Goal: Task Accomplishment & Management: Complete application form

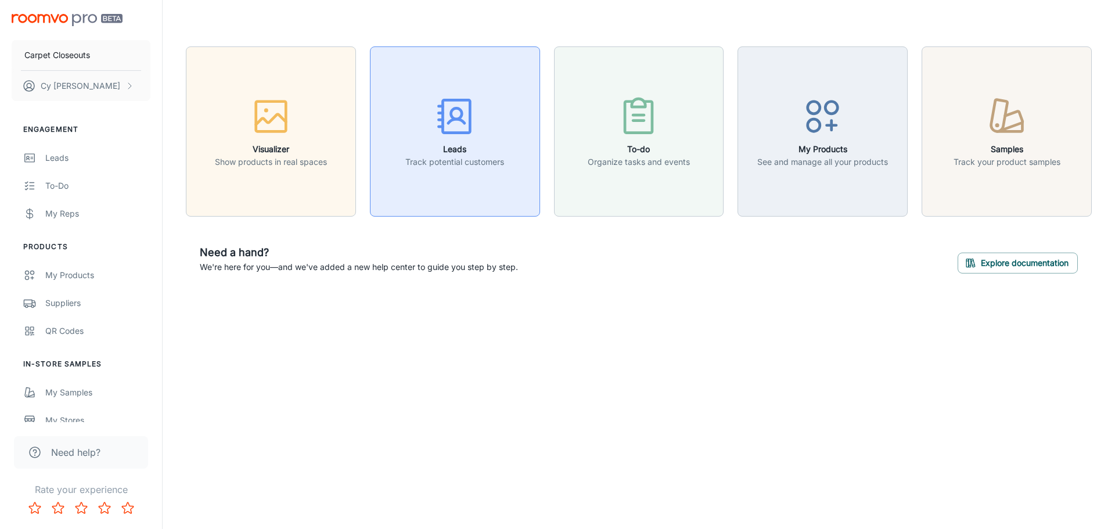
click at [453, 153] on h6 "Leads" at bounding box center [454, 149] width 99 height 13
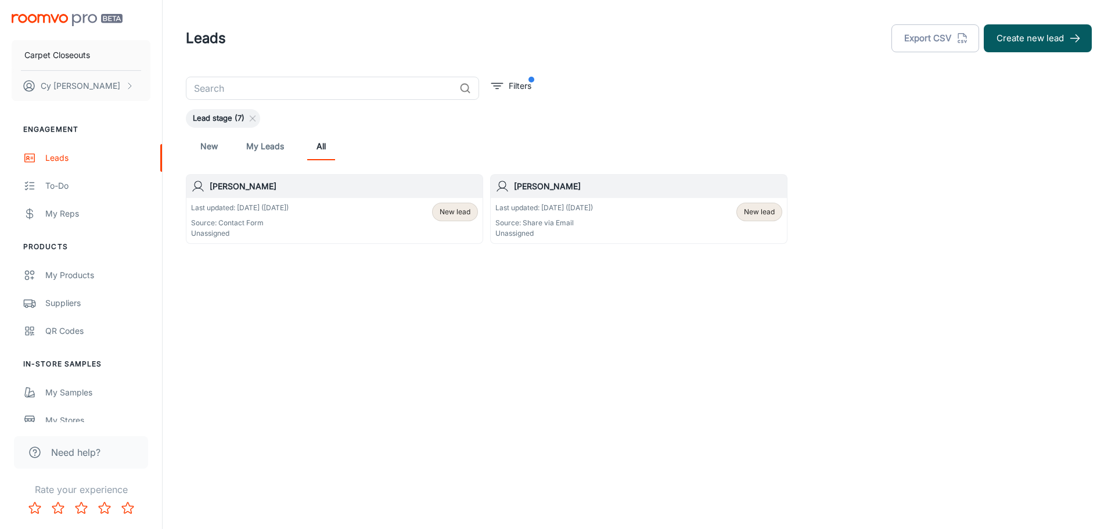
click at [445, 216] on span "New lead" at bounding box center [455, 212] width 31 height 10
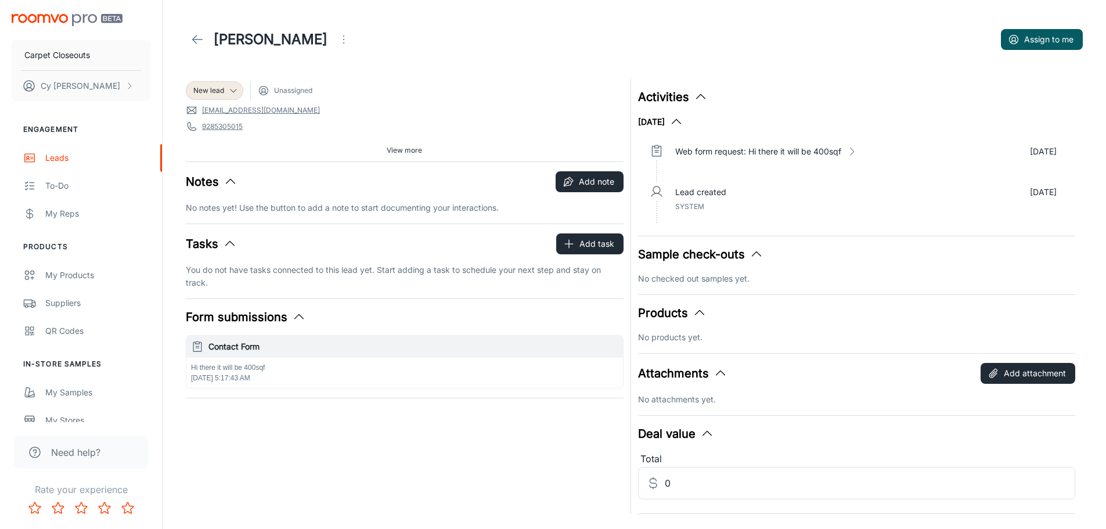
scroll to position [31, 0]
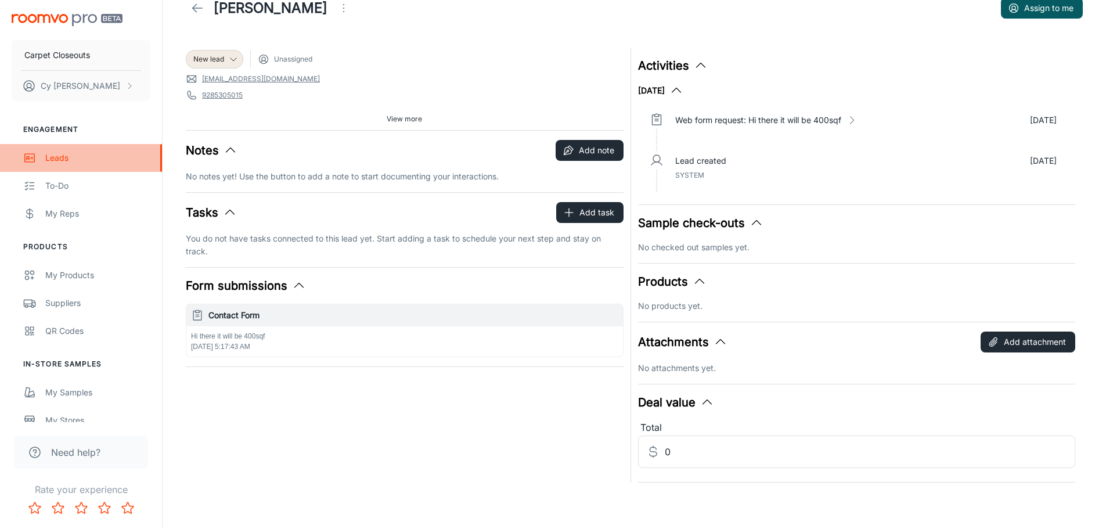
click at [57, 163] on div "Leads" at bounding box center [97, 158] width 105 height 13
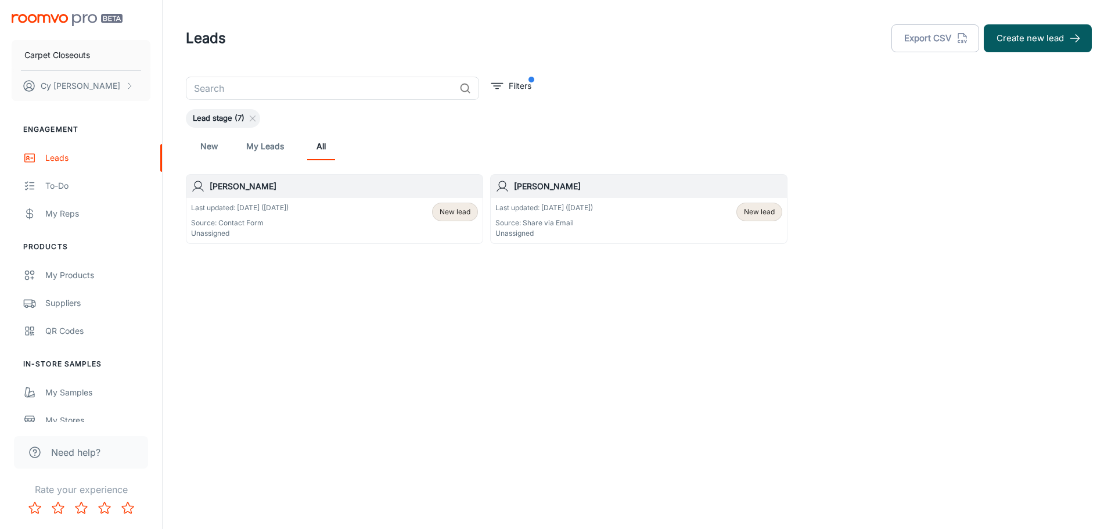
click at [749, 212] on span "New lead" at bounding box center [759, 212] width 31 height 10
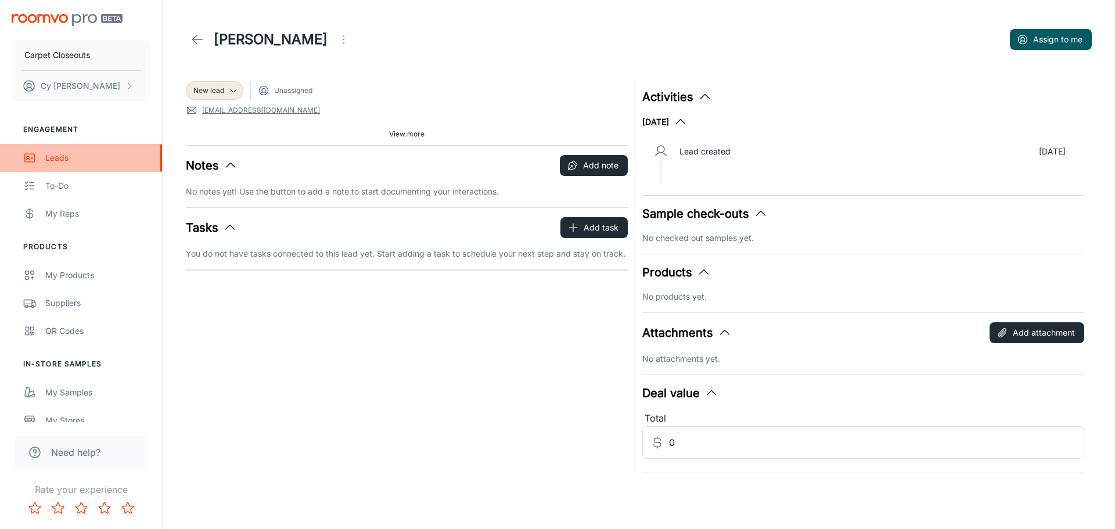
click at [56, 154] on div "Leads" at bounding box center [97, 158] width 105 height 13
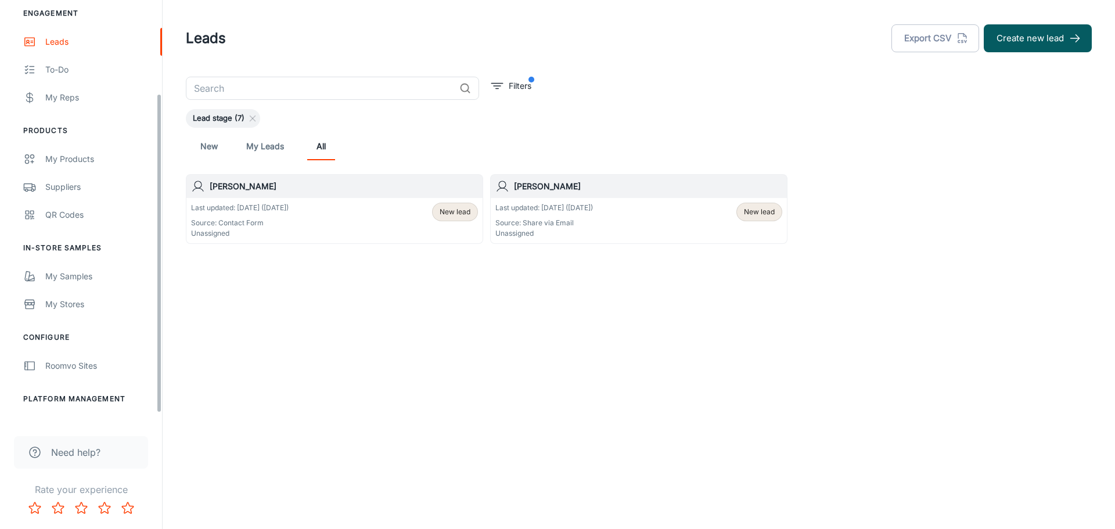
scroll to position [135, 0]
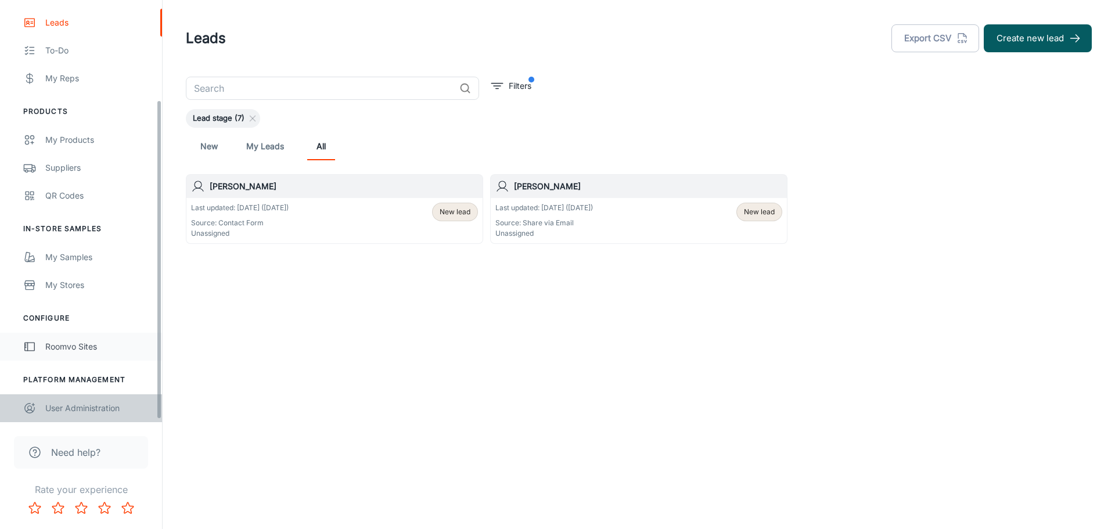
drag, startPoint x: 106, startPoint y: 401, endPoint x: 106, endPoint y: 395, distance: 6.4
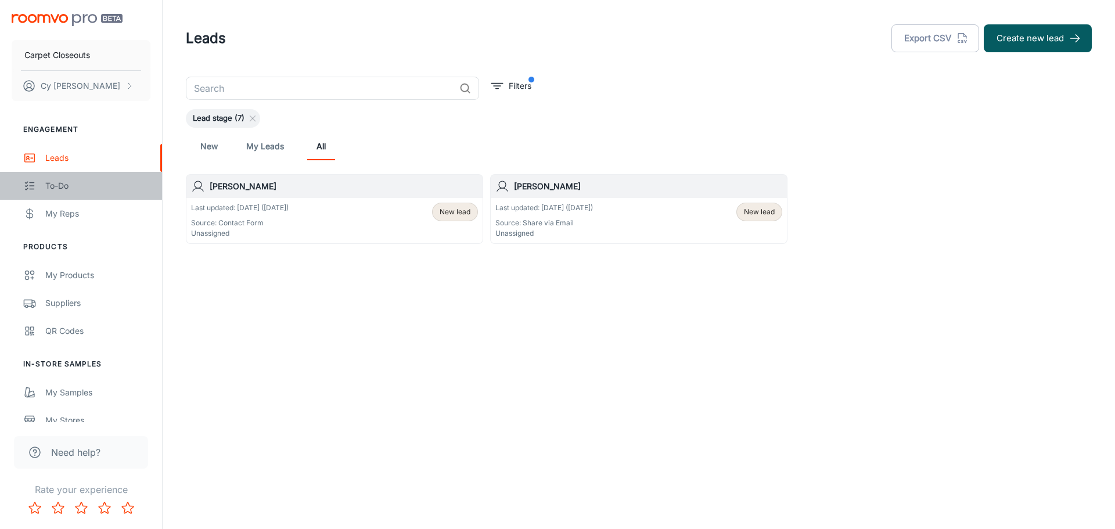
click at [60, 187] on div "To-do" at bounding box center [97, 185] width 105 height 13
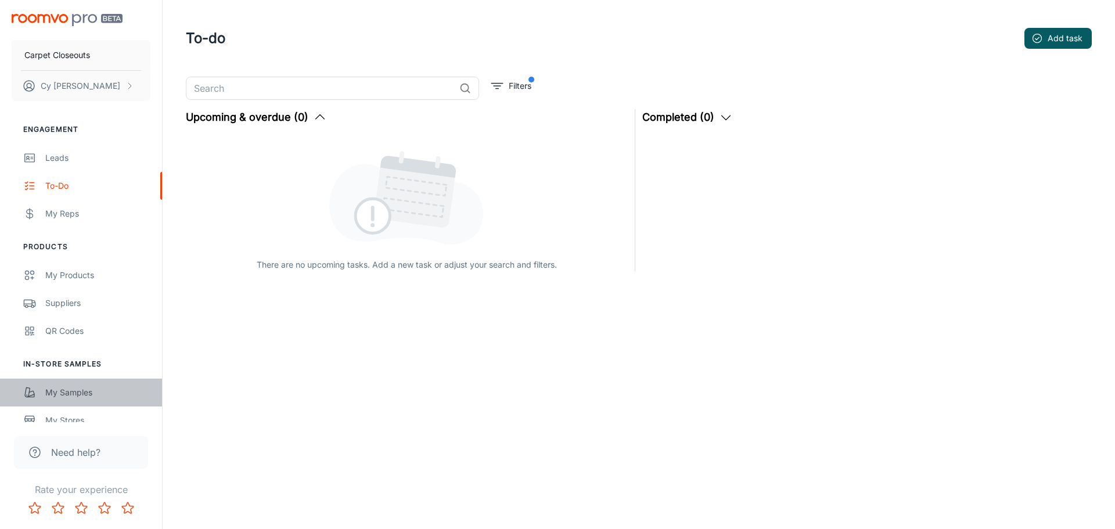
click at [76, 390] on div "My Samples" at bounding box center [97, 392] width 105 height 13
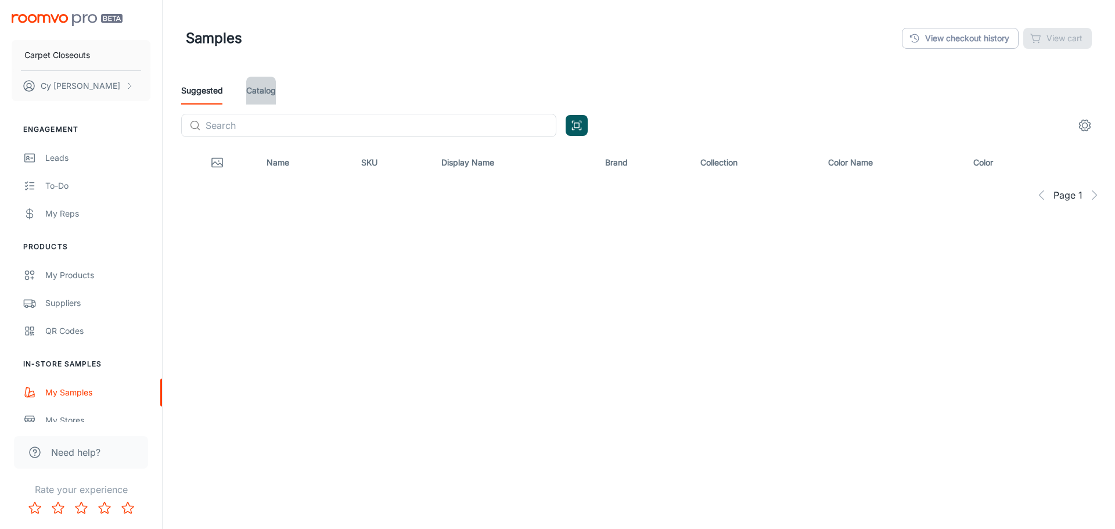
click at [261, 91] on link "Catalog" at bounding box center [261, 91] width 30 height 28
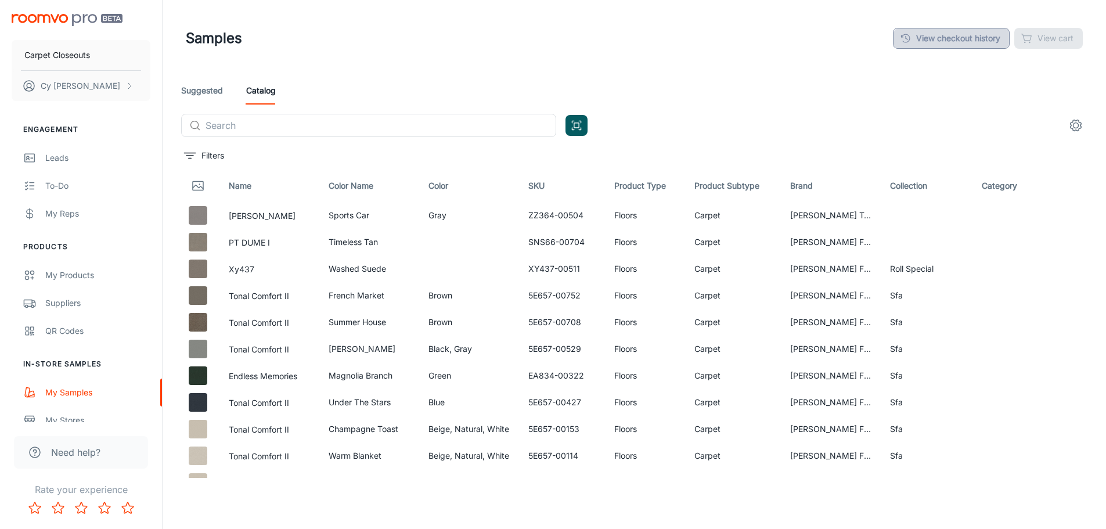
click at [965, 38] on link "View checkout history" at bounding box center [951, 38] width 117 height 21
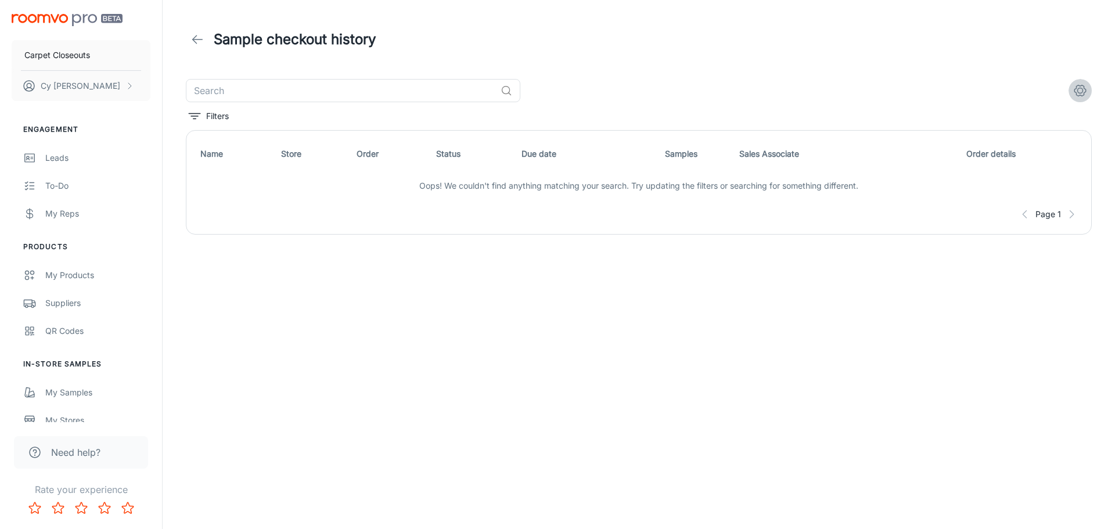
click at [1079, 92] on icon "columns" at bounding box center [1080, 91] width 14 height 14
click at [1026, 138] on span "Store" at bounding box center [1048, 139] width 66 height 14
checkbox input "false"
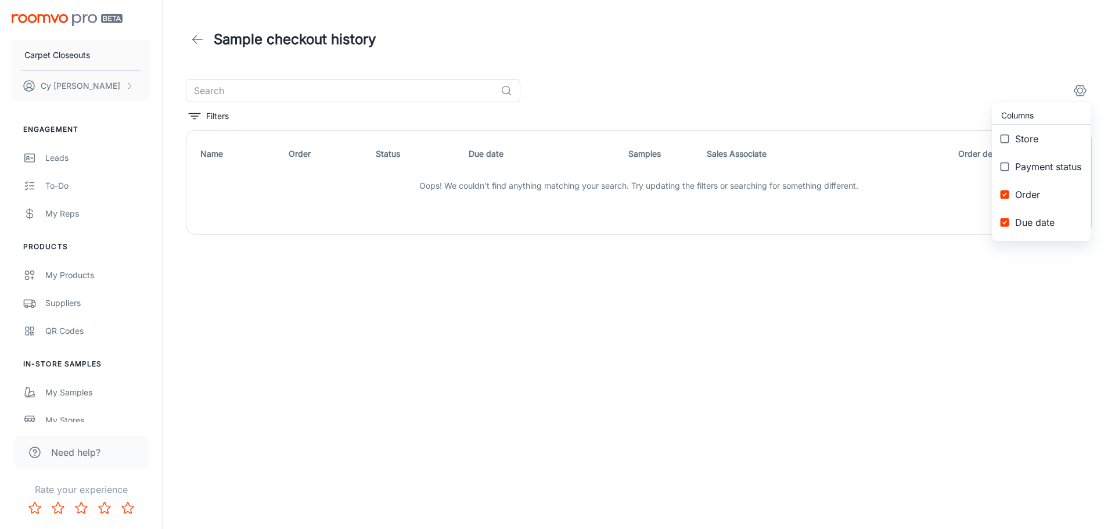
click at [736, 89] on div at bounding box center [557, 264] width 1115 height 529
click at [211, 158] on th "Name" at bounding box center [240, 154] width 88 height 28
click at [207, 117] on p "Filters" at bounding box center [217, 116] width 23 height 13
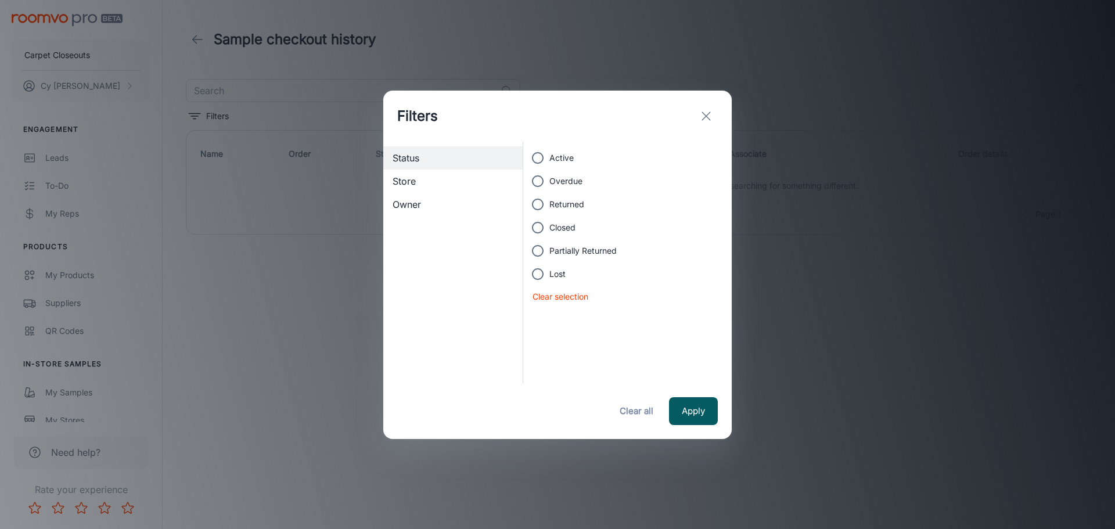
click at [706, 116] on line "exit" at bounding box center [706, 116] width 8 height 8
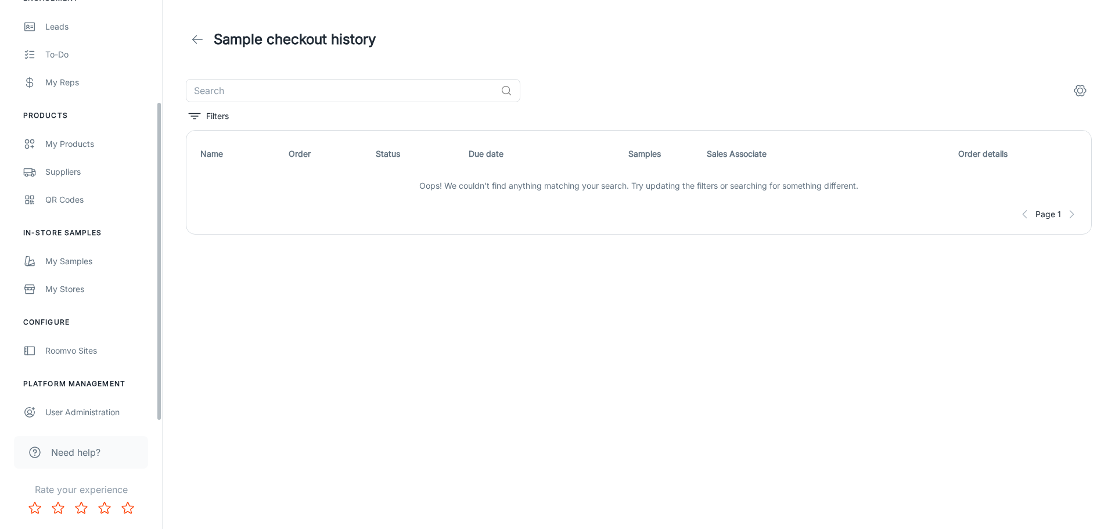
scroll to position [135, 0]
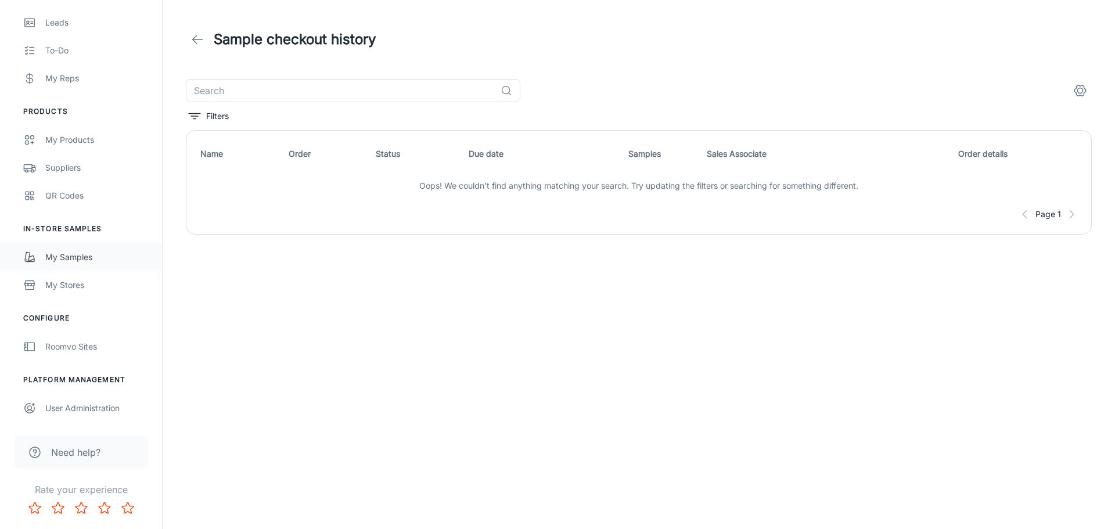
click at [79, 256] on div "My Samples" at bounding box center [97, 257] width 105 height 13
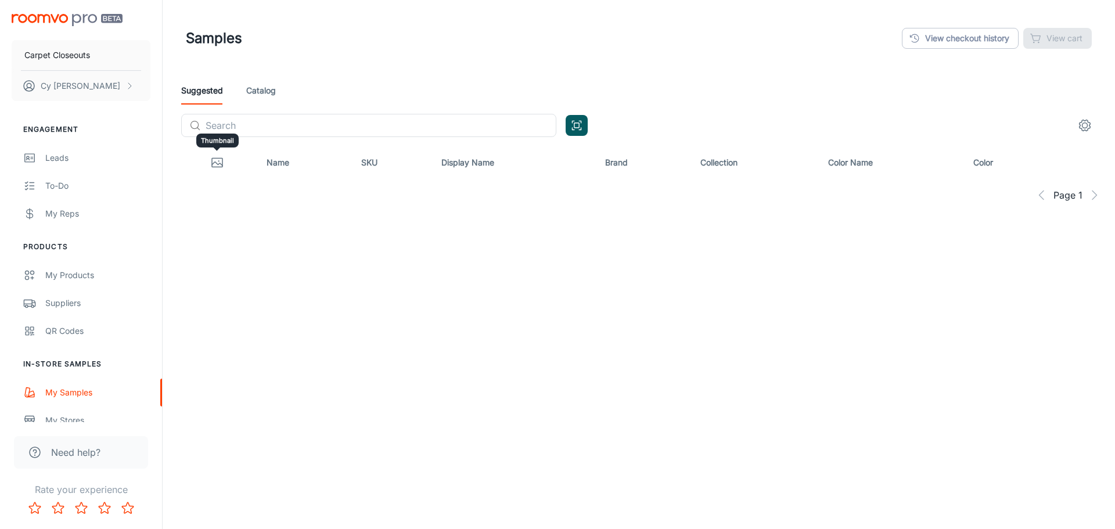
click at [215, 163] on icon "Thumbnail" at bounding box center [217, 163] width 10 height 3
click at [1050, 44] on div "View checkout history View cart" at bounding box center [997, 38] width 190 height 21
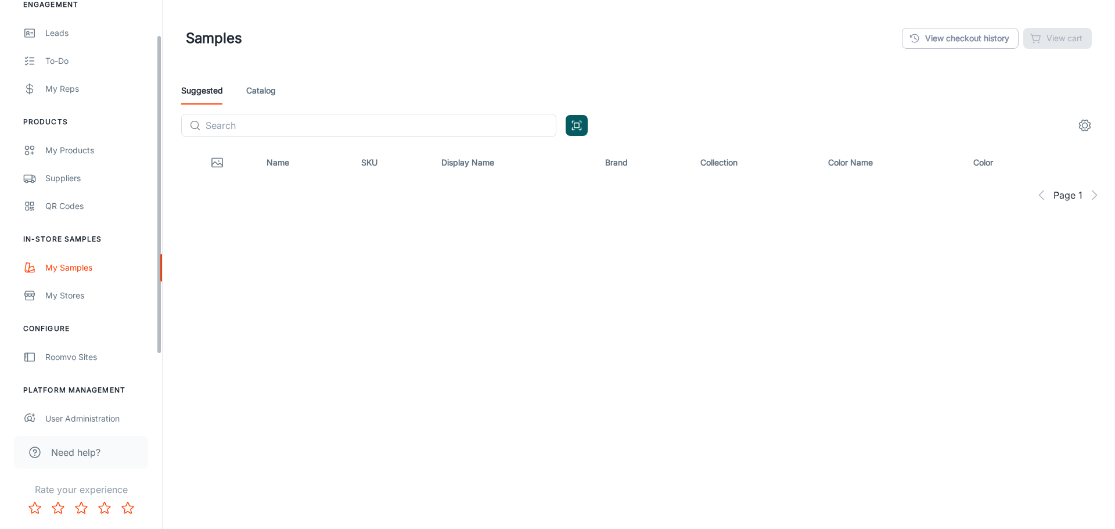
scroll to position [135, 0]
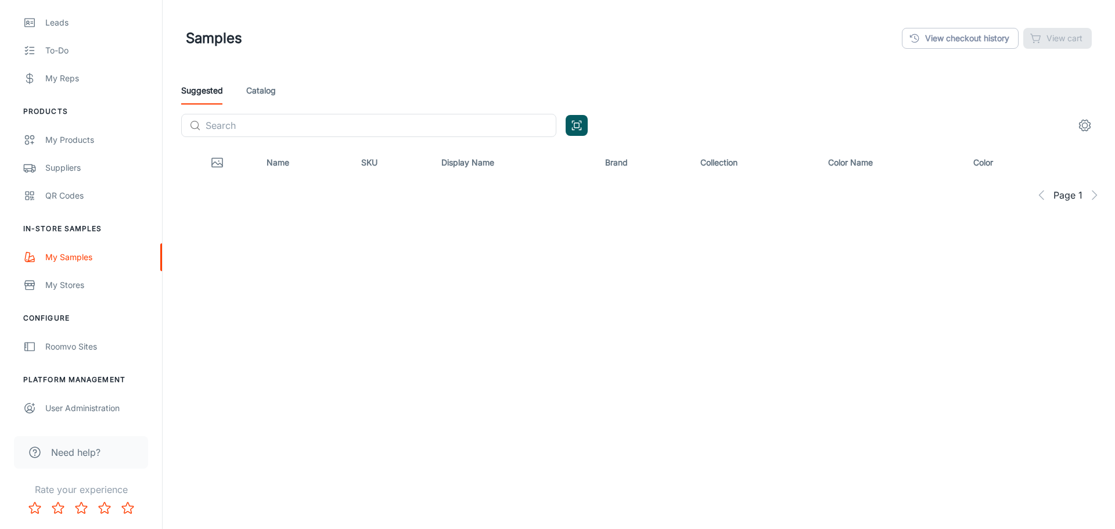
click at [277, 162] on th "Name" at bounding box center [304, 162] width 95 height 33
drag, startPoint x: 217, startPoint y: 164, endPoint x: 426, endPoint y: 243, distance: 224.2
click at [426, 243] on div "Samples View checkout history View cart Suggested Catalog ​ ​ Name SKU Display …" at bounding box center [639, 161] width 952 height 322
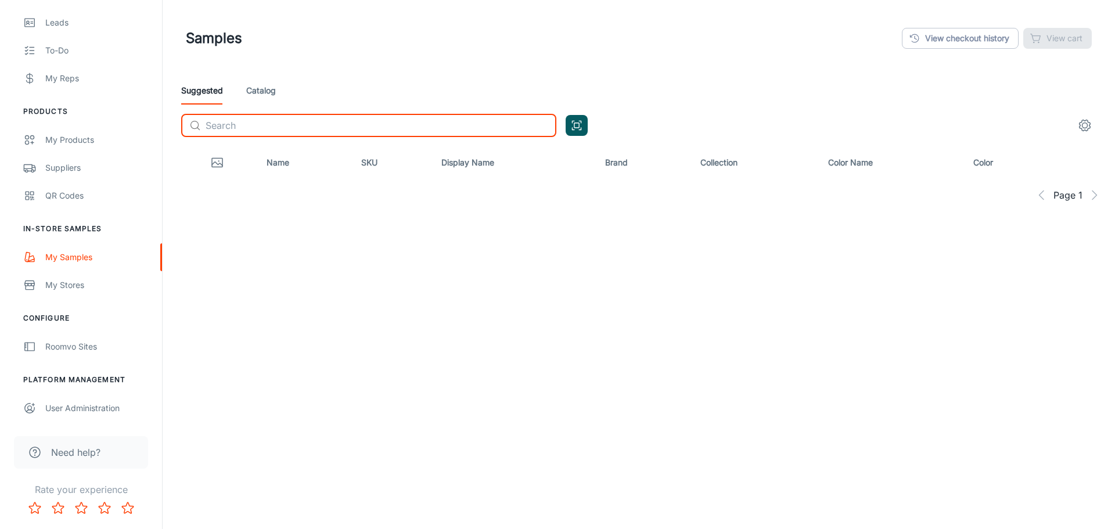
click at [257, 125] on input "text" at bounding box center [381, 125] width 351 height 23
type input "[PERSON_NAME]"
click at [266, 91] on link "Catalog" at bounding box center [261, 91] width 30 height 28
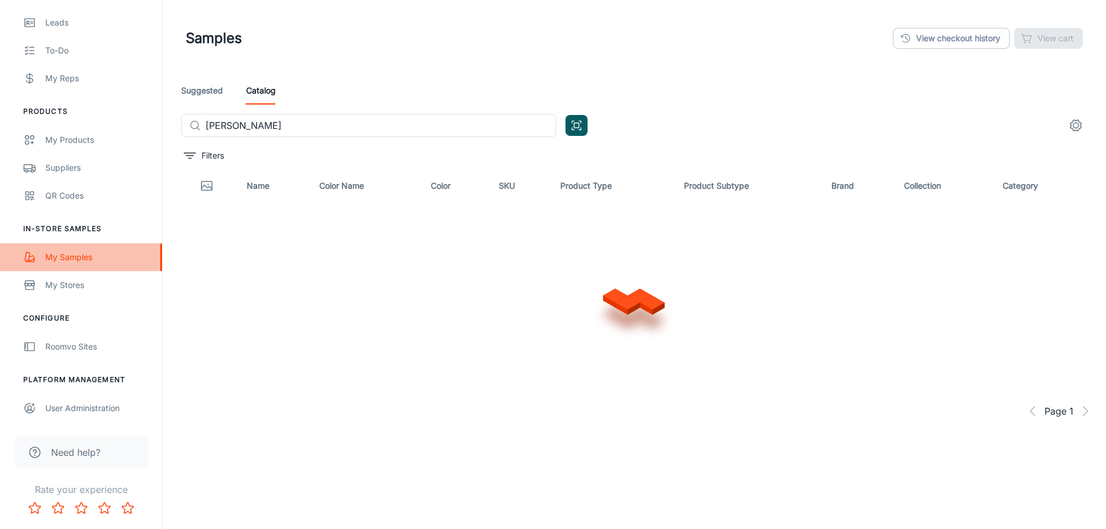
click at [64, 260] on div "My Samples" at bounding box center [97, 257] width 105 height 13
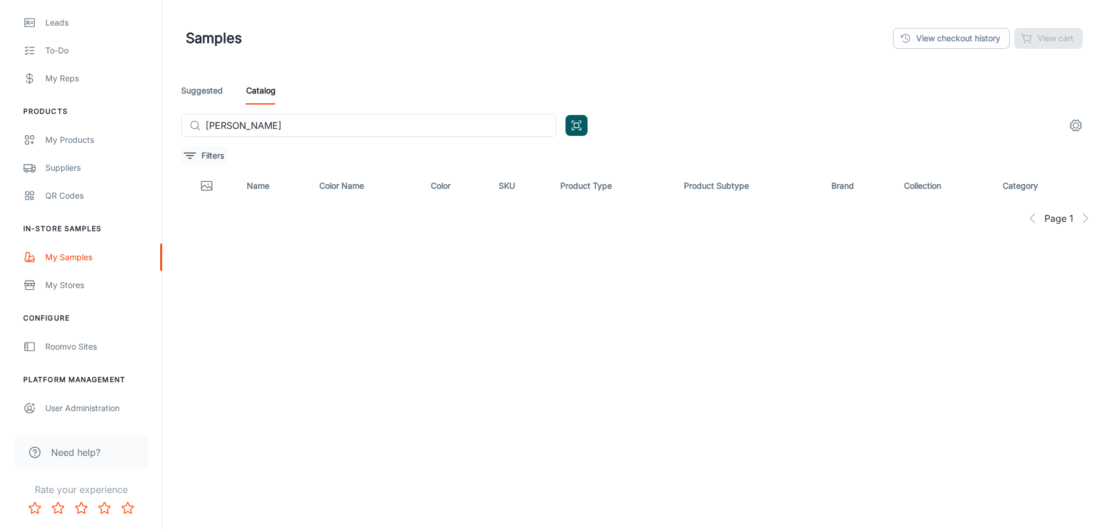
click at [187, 156] on icon "filter" at bounding box center [190, 156] width 14 height 14
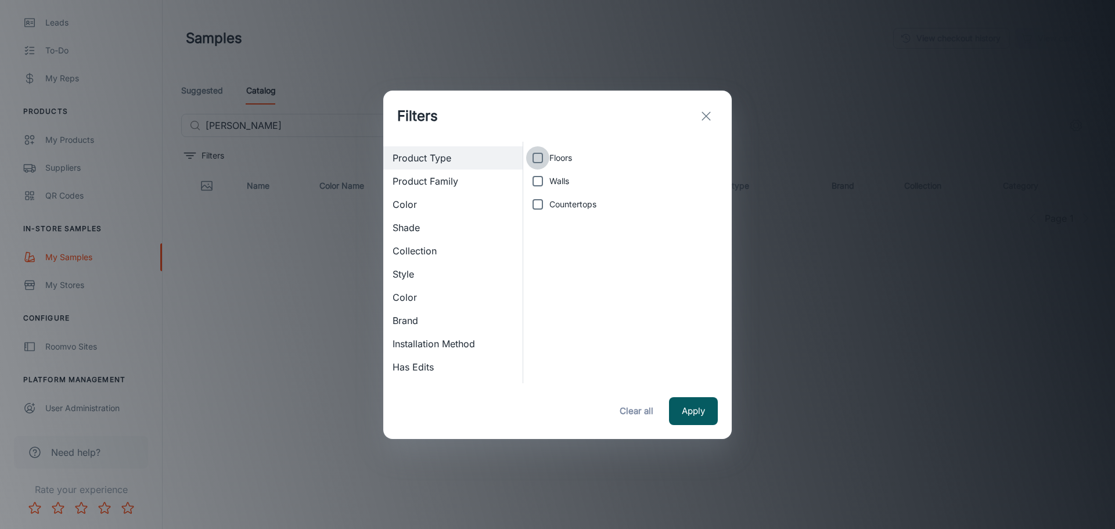
click at [537, 161] on input "Floors" at bounding box center [537, 157] width 23 height 23
click at [448, 181] on span "Product Family" at bounding box center [453, 181] width 121 height 14
checkbox input "false"
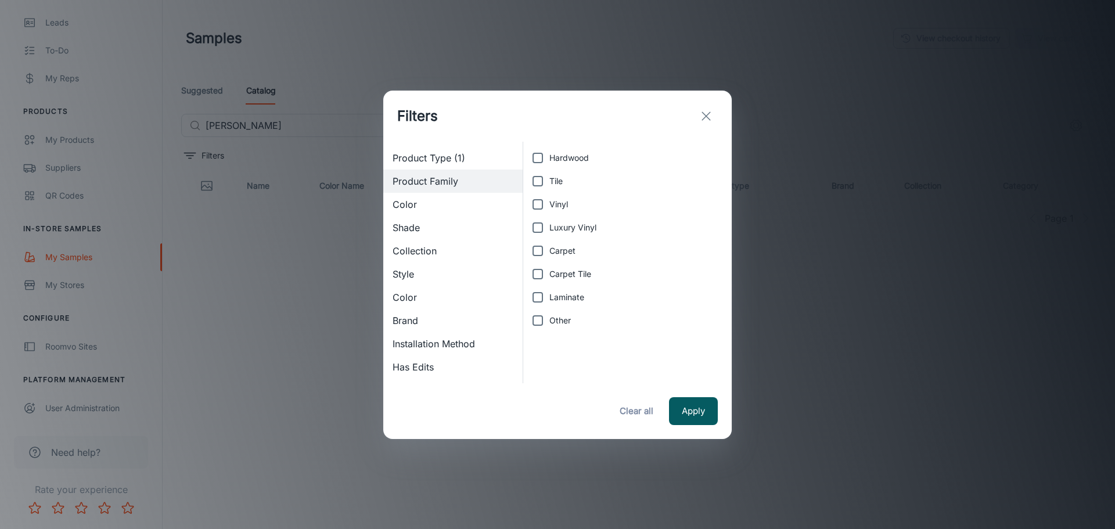
click at [537, 253] on input "Carpet" at bounding box center [537, 250] width 23 height 23
click at [409, 202] on span "Color" at bounding box center [453, 204] width 121 height 14
checkbox input "false"
click at [537, 159] on input "Beige" at bounding box center [537, 157] width 23 height 23
click at [417, 230] on span "Shade" at bounding box center [453, 228] width 121 height 14
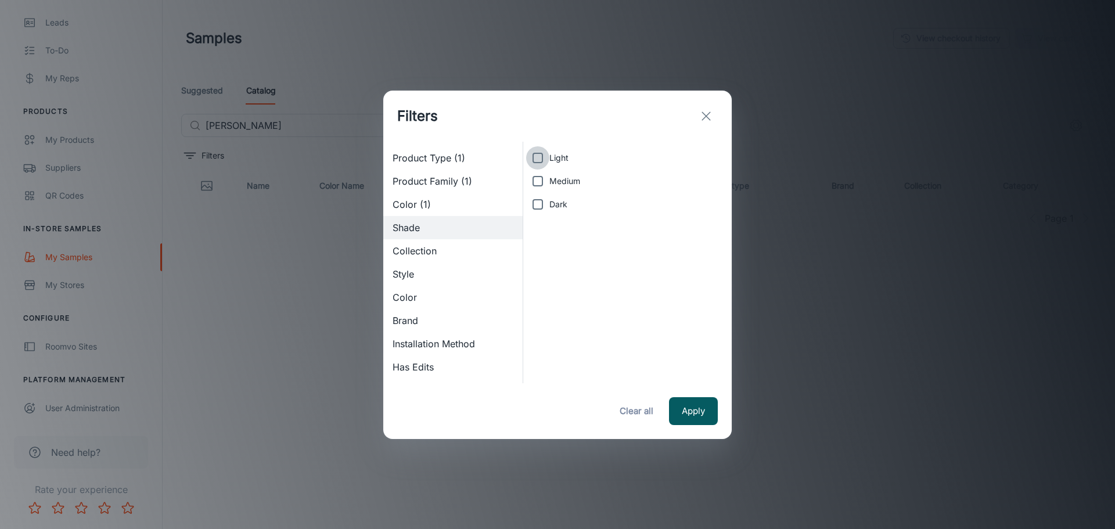
click at [543, 160] on input "Light" at bounding box center [537, 157] width 23 height 23
checkbox input "true"
click at [413, 250] on span "Collection" at bounding box center [453, 251] width 121 height 14
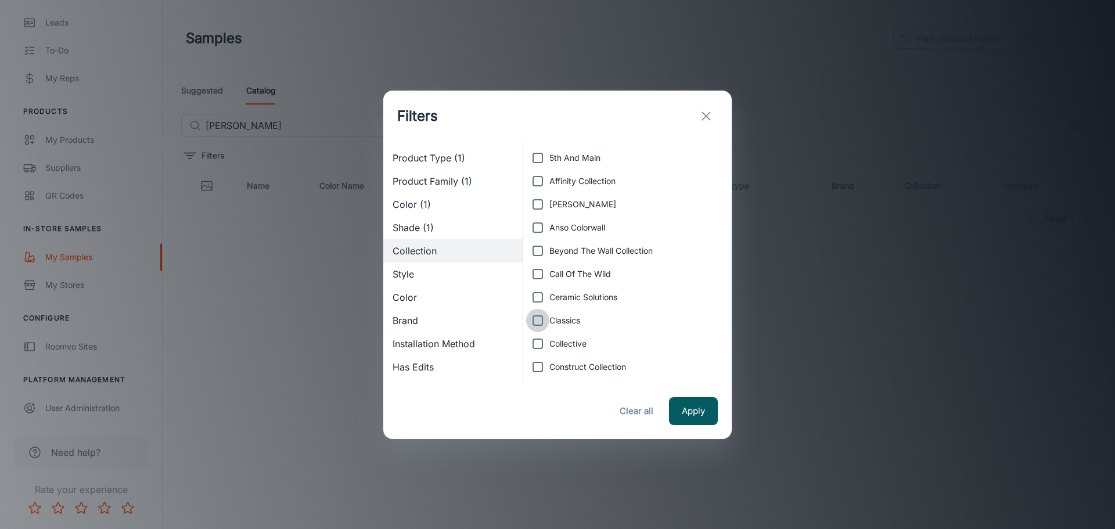
click at [538, 319] on input "Classics" at bounding box center [537, 320] width 23 height 23
checkbox input "true"
click at [399, 278] on span "Style" at bounding box center [453, 274] width 121 height 14
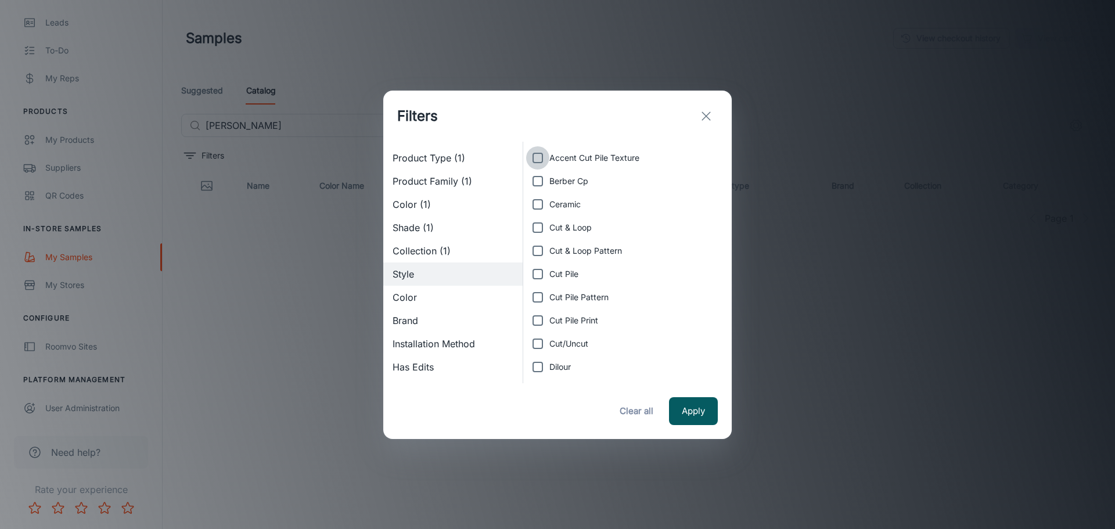
click at [535, 156] on input "Accent Cut Pile Texture" at bounding box center [537, 157] width 23 height 23
checkbox input "true"
click at [694, 418] on button "Apply" at bounding box center [693, 411] width 49 height 28
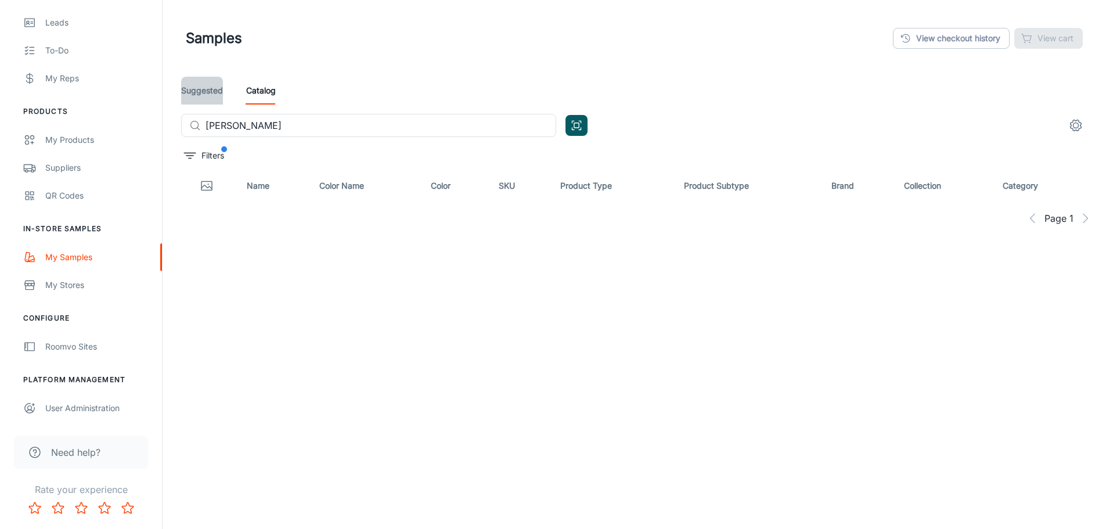
click at [210, 92] on link "Suggested" at bounding box center [202, 91] width 42 height 28
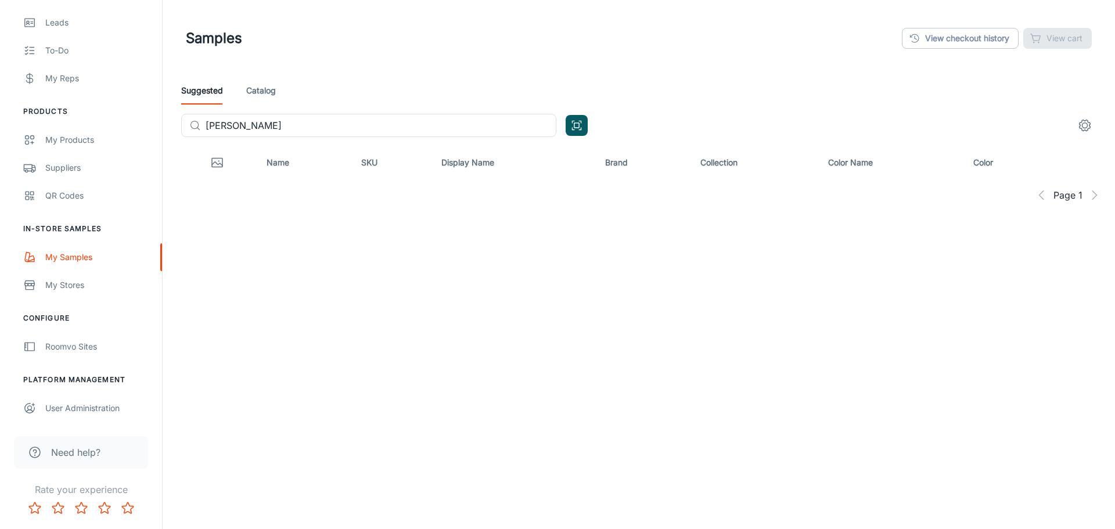
click at [280, 163] on th "Name" at bounding box center [304, 162] width 95 height 33
drag, startPoint x: 280, startPoint y: 163, endPoint x: 271, endPoint y: 207, distance: 45.2
click at [269, 213] on div "Samples View checkout history View cart Suggested Catalog ​ [PERSON_NAME] ​ Nam…" at bounding box center [639, 161] width 952 height 322
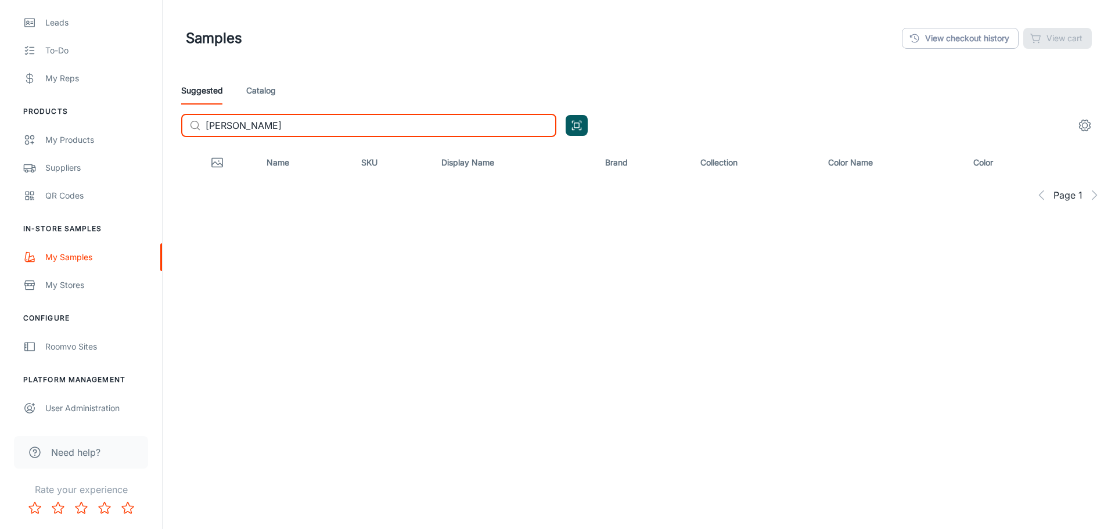
drag, startPoint x: 323, startPoint y: 122, endPoint x: 160, endPoint y: 120, distance: 163.2
click at [160, 120] on div "Carpet Closeouts [PERSON_NAME] Engagement Leads To-do My Reps Products My Produ…" at bounding box center [557, 161] width 1115 height 322
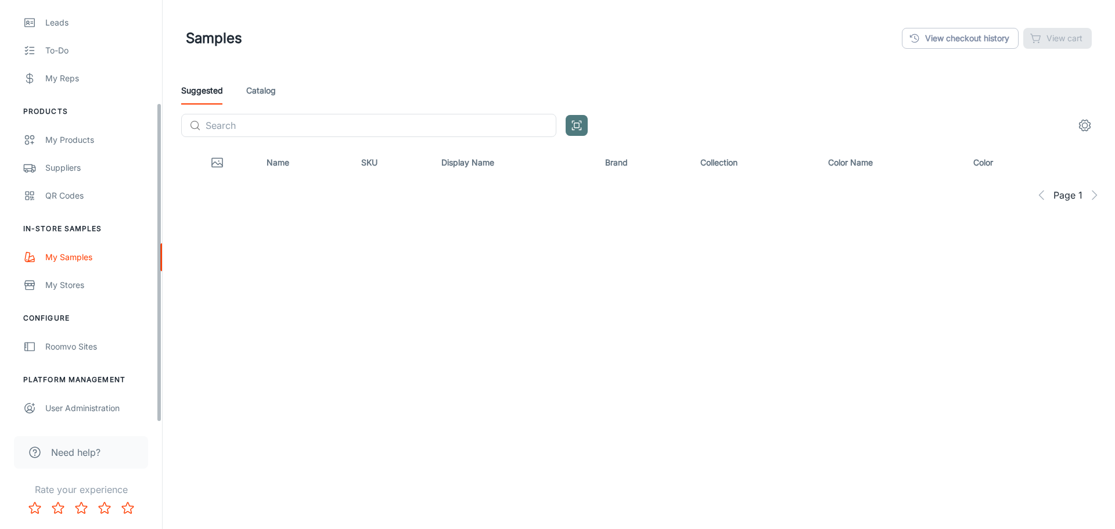
click at [577, 126] on icon "Open QR code scanner" at bounding box center [576, 125] width 13 height 14
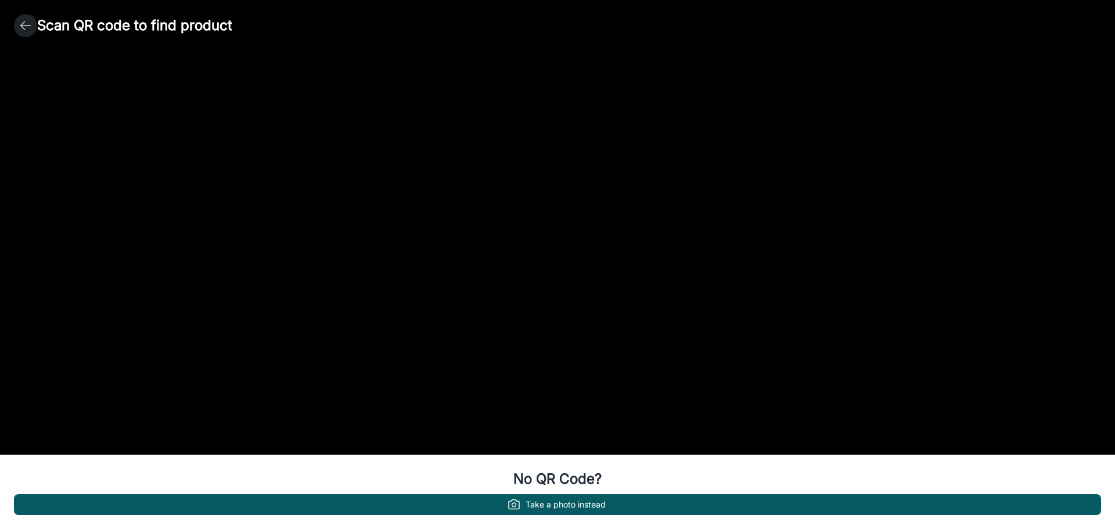
click at [21, 23] on icon "button" at bounding box center [26, 26] width 14 height 14
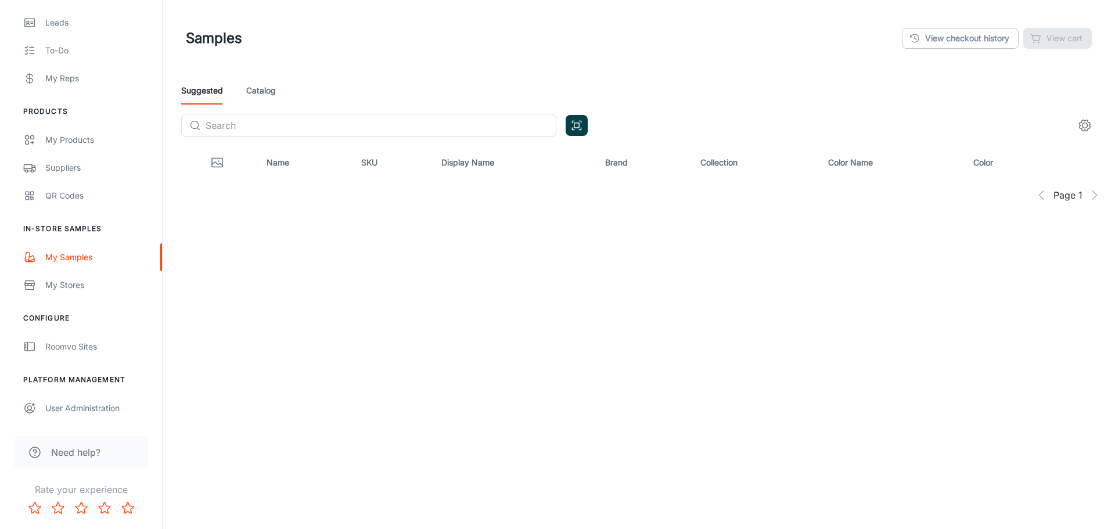
click at [577, 127] on icon "Open QR code scanner" at bounding box center [576, 125] width 13 height 14
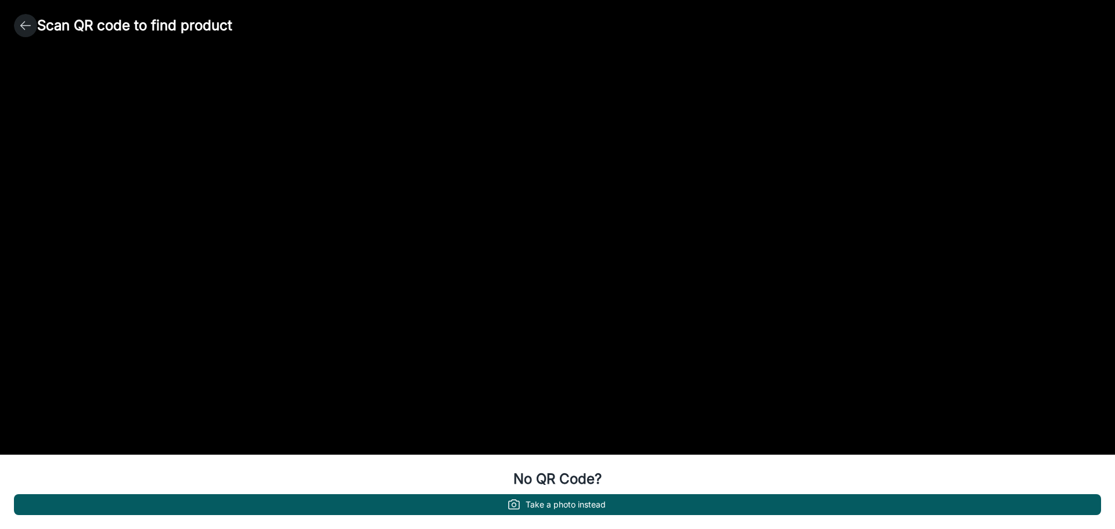
click at [21, 27] on icon "button" at bounding box center [26, 26] width 14 height 14
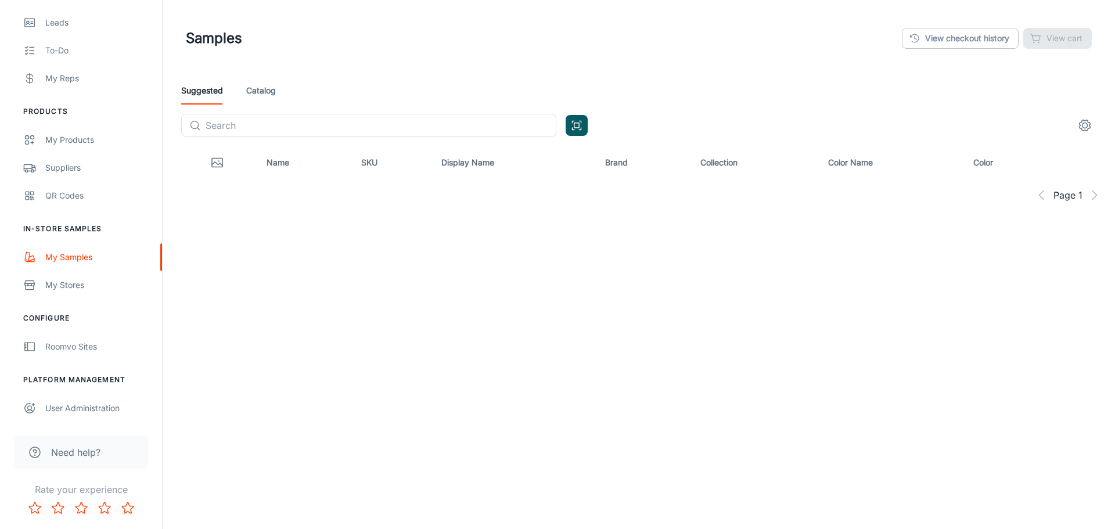
click at [71, 455] on span "Need help?" at bounding box center [75, 452] width 49 height 14
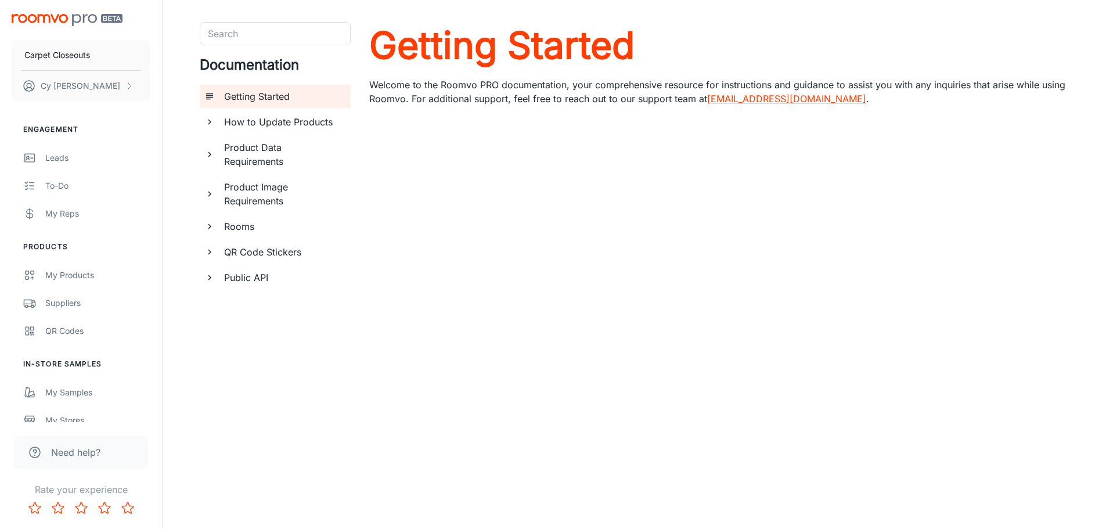
scroll to position [46, 0]
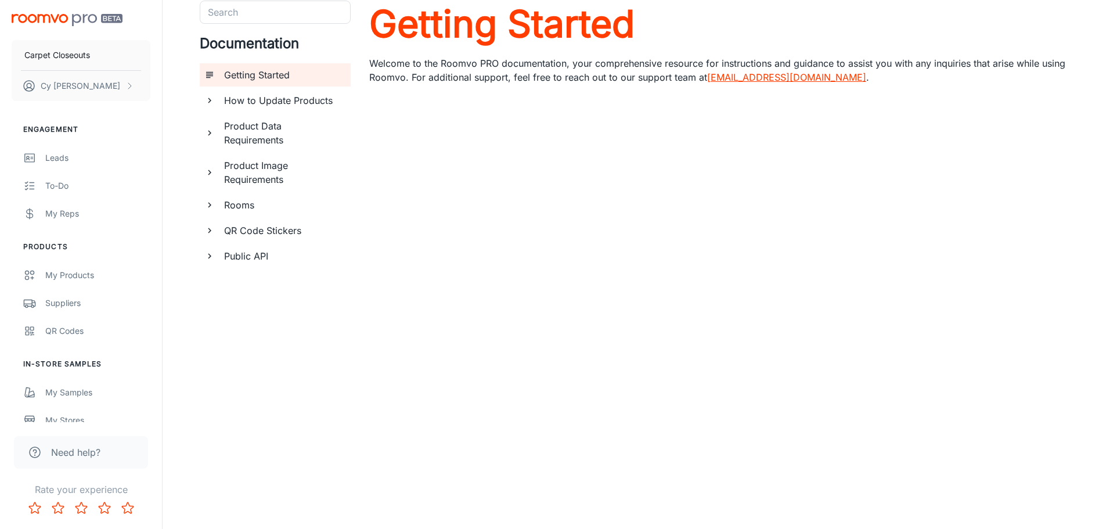
click at [240, 420] on div "Search Search Documentation Getting Started How to Update Products Product Data…" at bounding box center [275, 242] width 151 height 482
click at [74, 271] on div "My Products" at bounding box center [97, 275] width 105 height 13
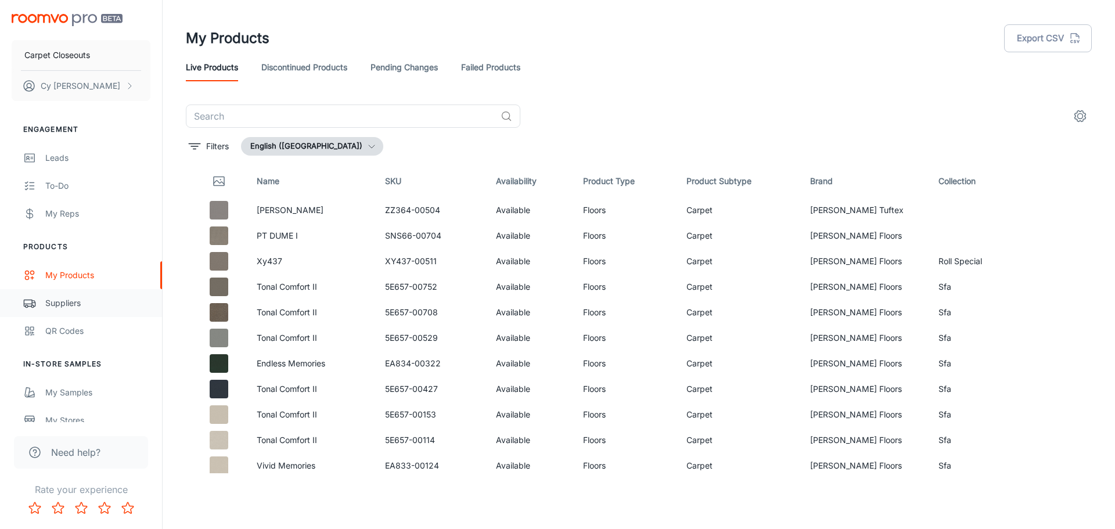
click at [73, 307] on div "Suppliers" at bounding box center [97, 303] width 105 height 13
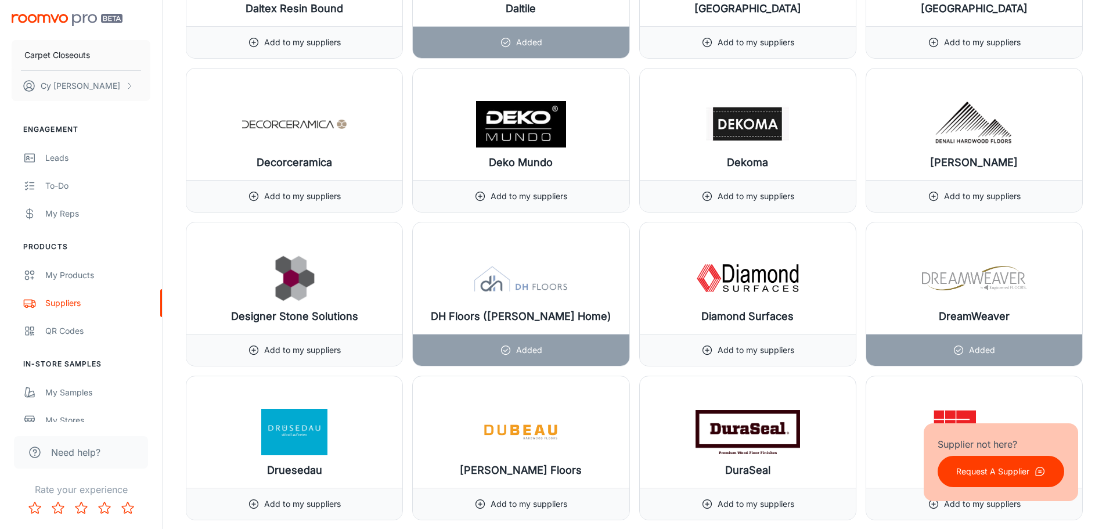
scroll to position [4704, 0]
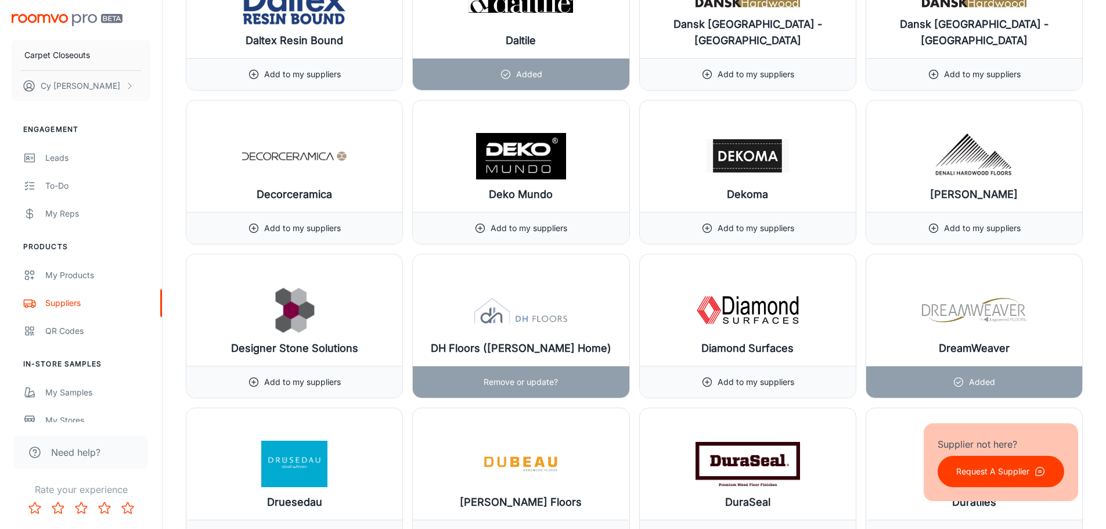
click at [582, 329] on div "DH Floors ([PERSON_NAME] Home)" at bounding box center [521, 310] width 216 height 112
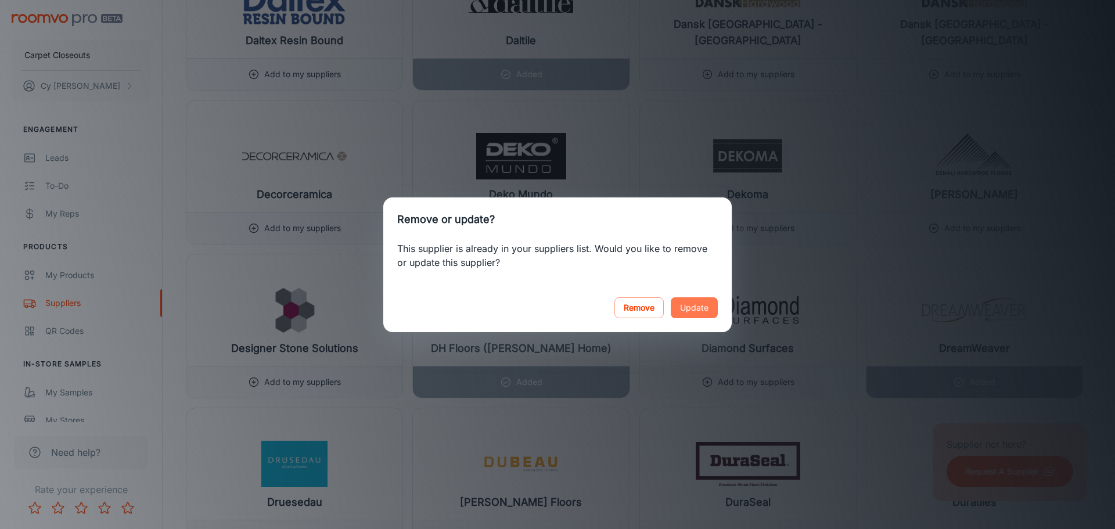
click at [679, 310] on button "Update" at bounding box center [694, 307] width 47 height 21
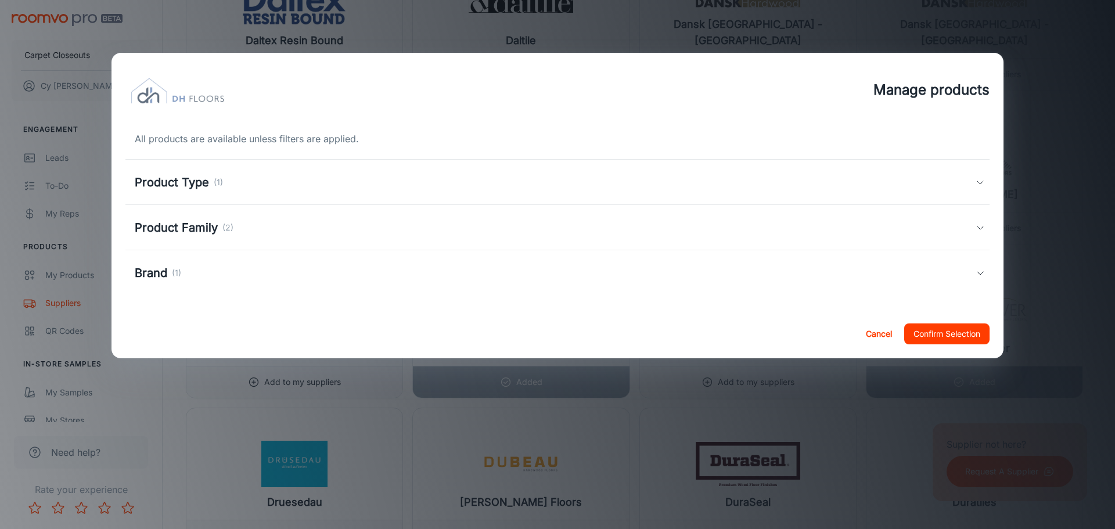
click at [982, 181] on icon at bounding box center [980, 182] width 9 height 9
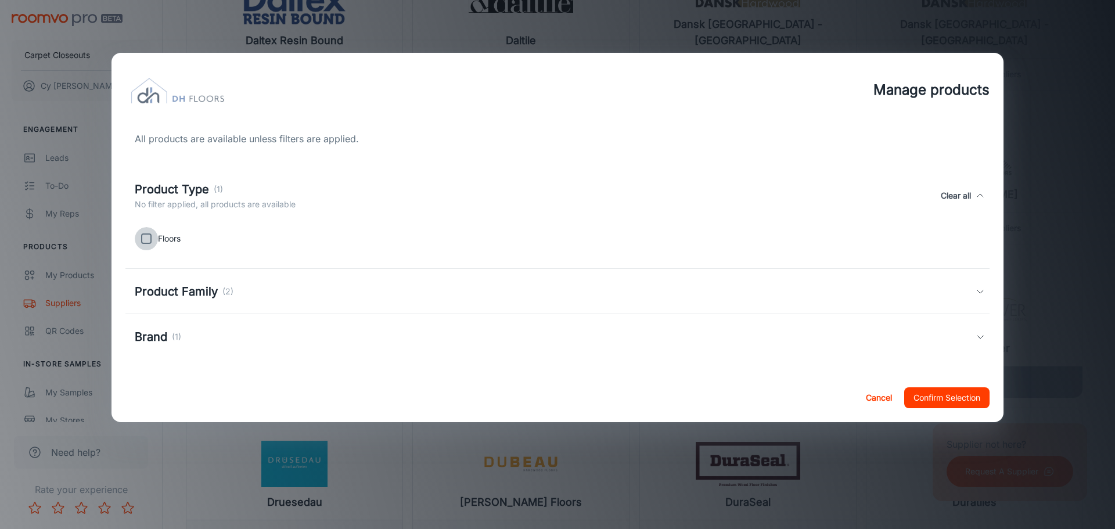
drag, startPoint x: 145, startPoint y: 239, endPoint x: 161, endPoint y: 239, distance: 15.7
click at [146, 239] on input "checkbox" at bounding box center [146, 238] width 23 height 23
checkbox input "true"
click at [980, 293] on icon at bounding box center [980, 291] width 9 height 9
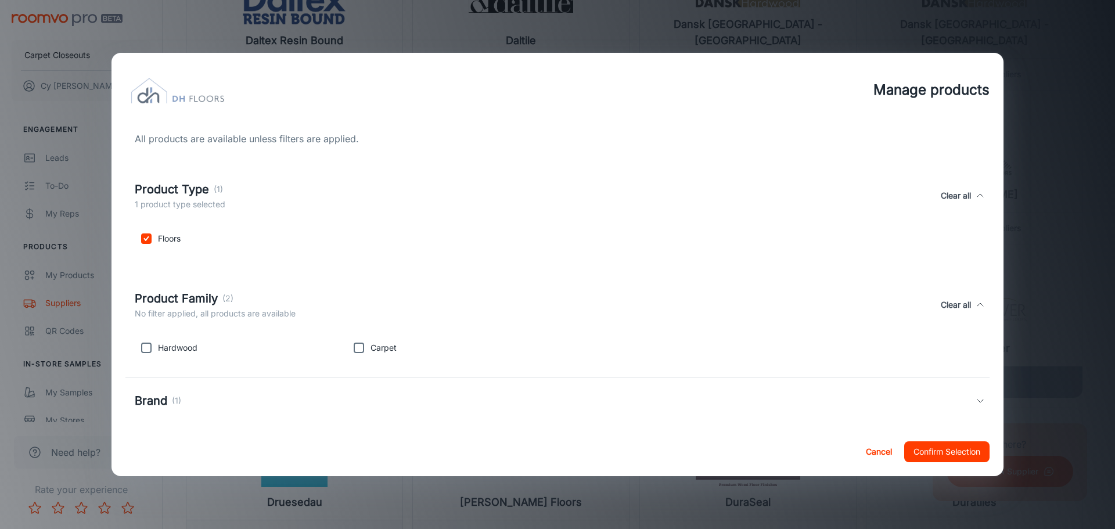
click at [357, 348] on input "checkbox" at bounding box center [358, 347] width 23 height 23
checkbox input "true"
click at [976, 401] on icon at bounding box center [980, 400] width 9 height 9
click at [910, 452] on button "Confirm Selection" at bounding box center [946, 451] width 85 height 21
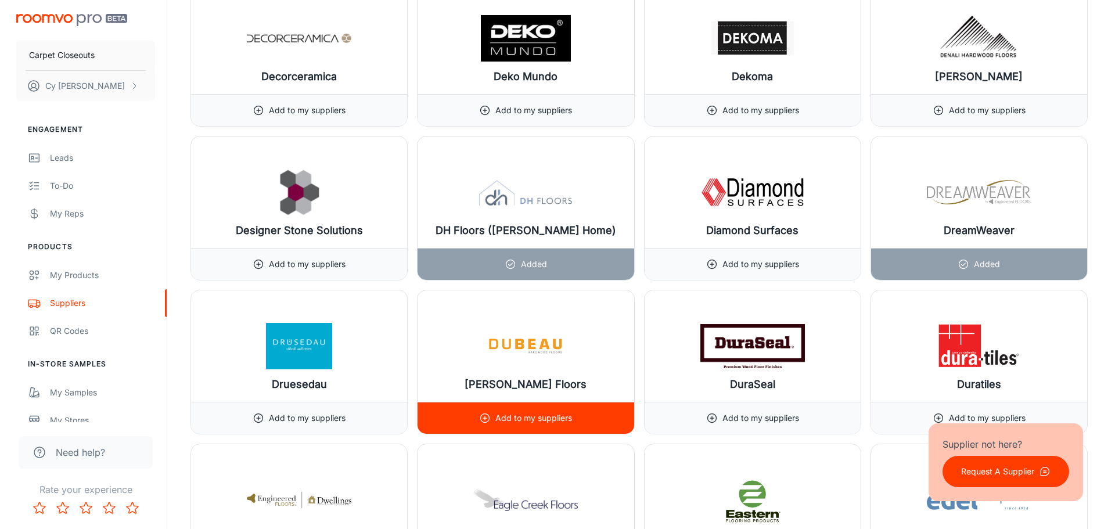
scroll to position [4878, 0]
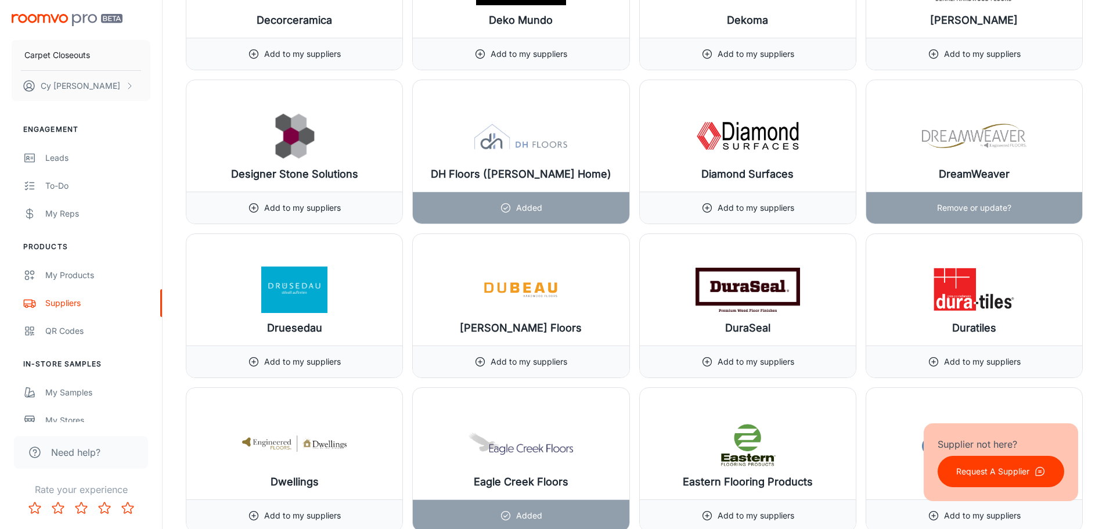
click at [1015, 181] on div "DreamWeaver" at bounding box center [974, 136] width 216 height 112
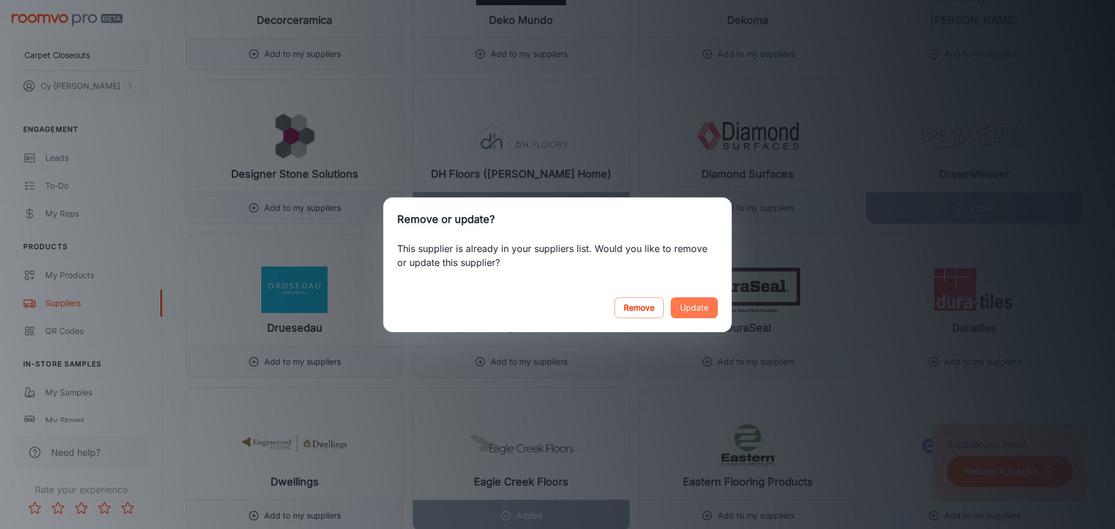
click at [688, 309] on button "Update" at bounding box center [694, 307] width 47 height 21
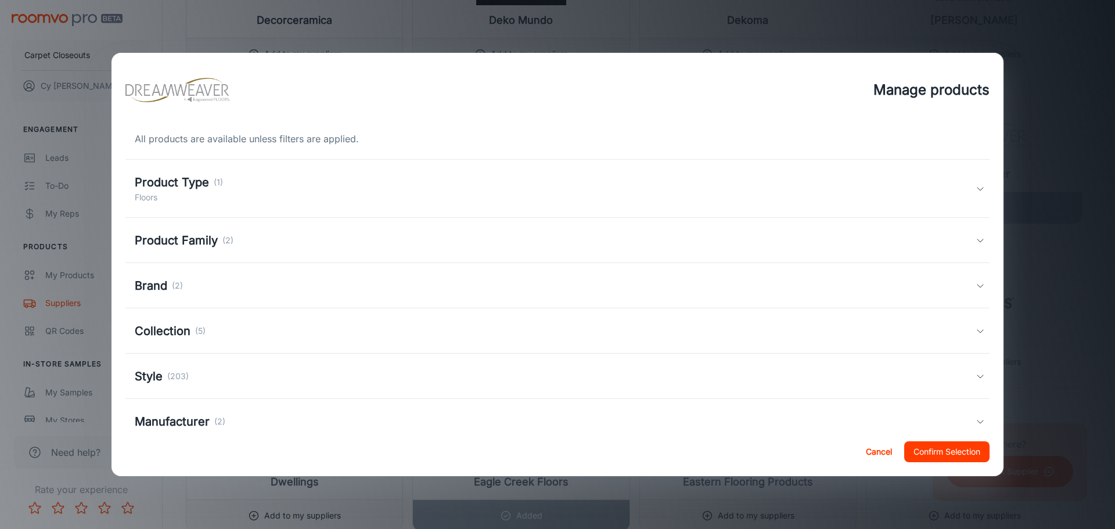
click at [976, 187] on icon at bounding box center [980, 188] width 9 height 9
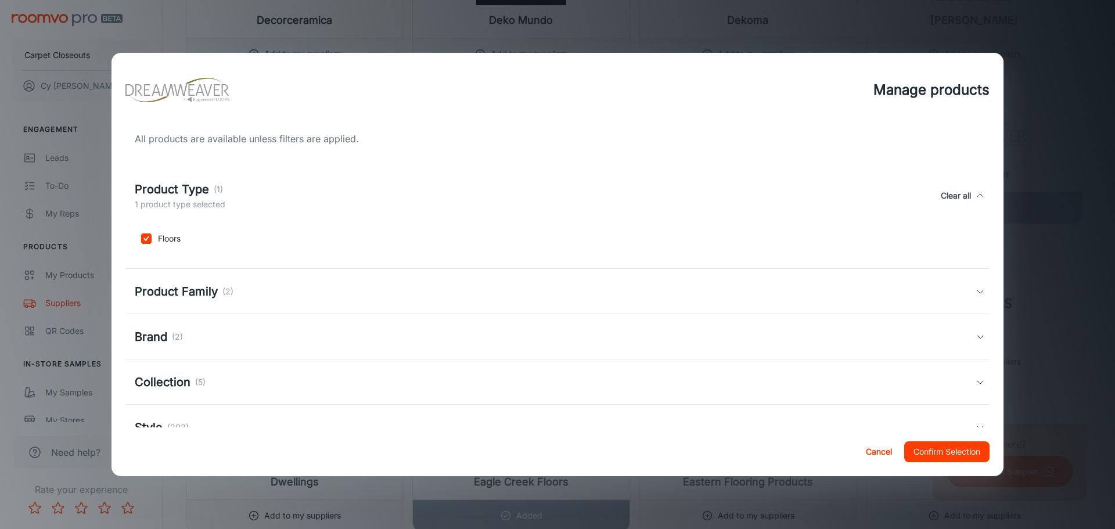
click at [976, 290] on icon at bounding box center [980, 291] width 9 height 9
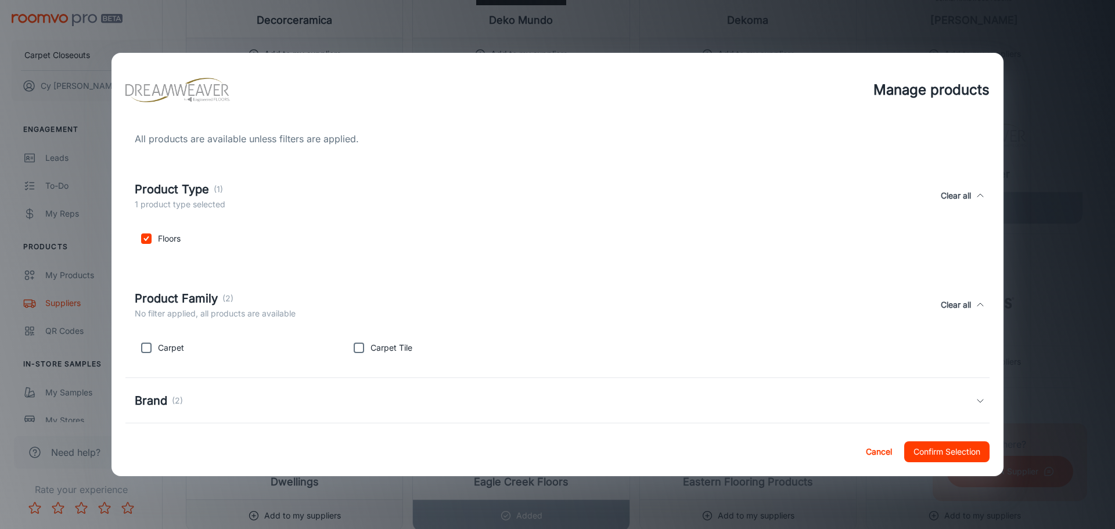
click at [147, 351] on input "checkbox" at bounding box center [146, 347] width 23 height 23
checkbox input "true"
click at [361, 350] on input "checkbox" at bounding box center [358, 347] width 23 height 23
checkbox input "true"
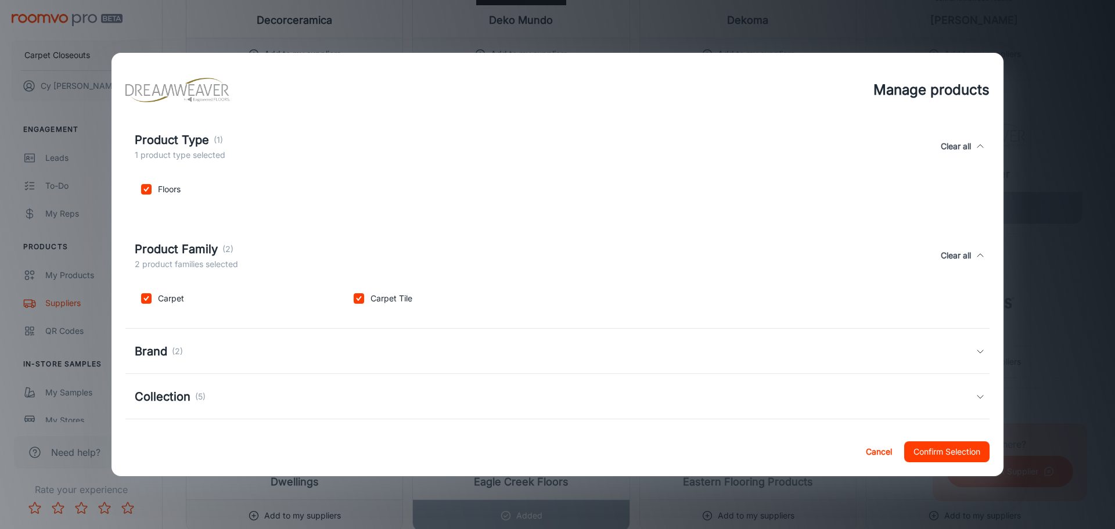
scroll to position [51, 0]
click at [976, 353] on icon at bounding box center [980, 349] width 9 height 9
click at [145, 404] on input "checkbox" at bounding box center [146, 405] width 23 height 23
checkbox input "true"
click at [359, 404] on input "checkbox" at bounding box center [358, 405] width 23 height 23
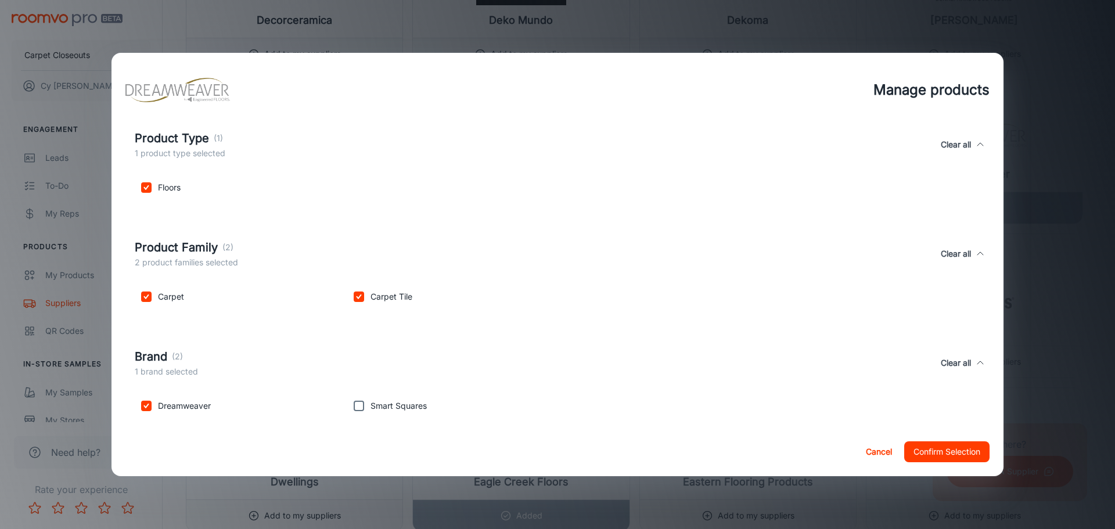
checkbox input "true"
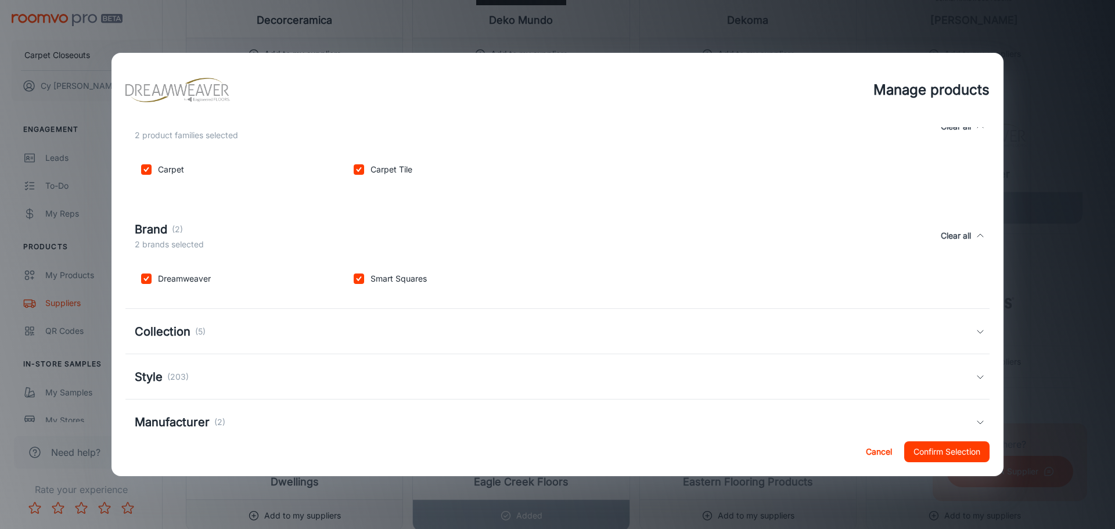
scroll to position [210, 0]
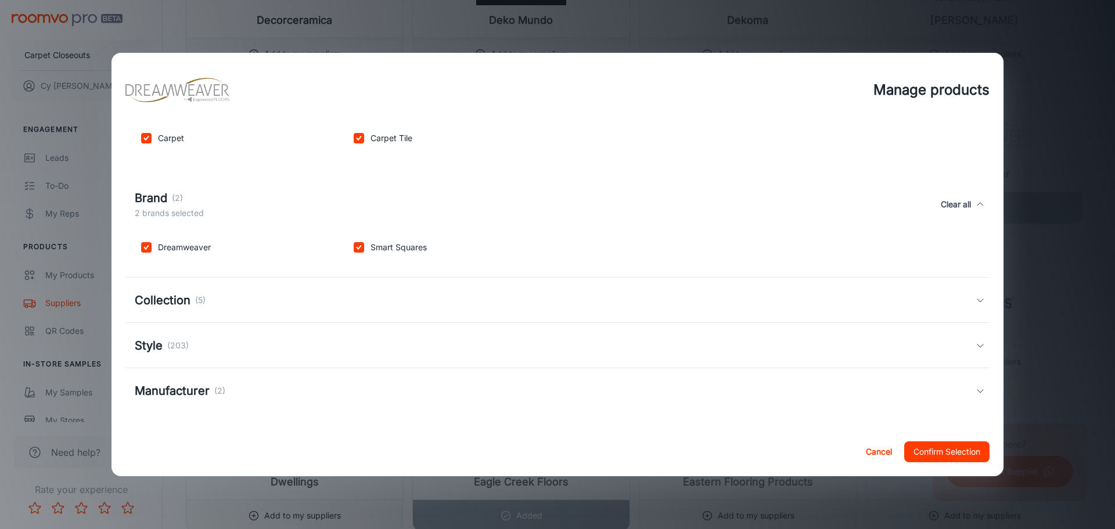
click at [976, 299] on icon at bounding box center [980, 300] width 9 height 9
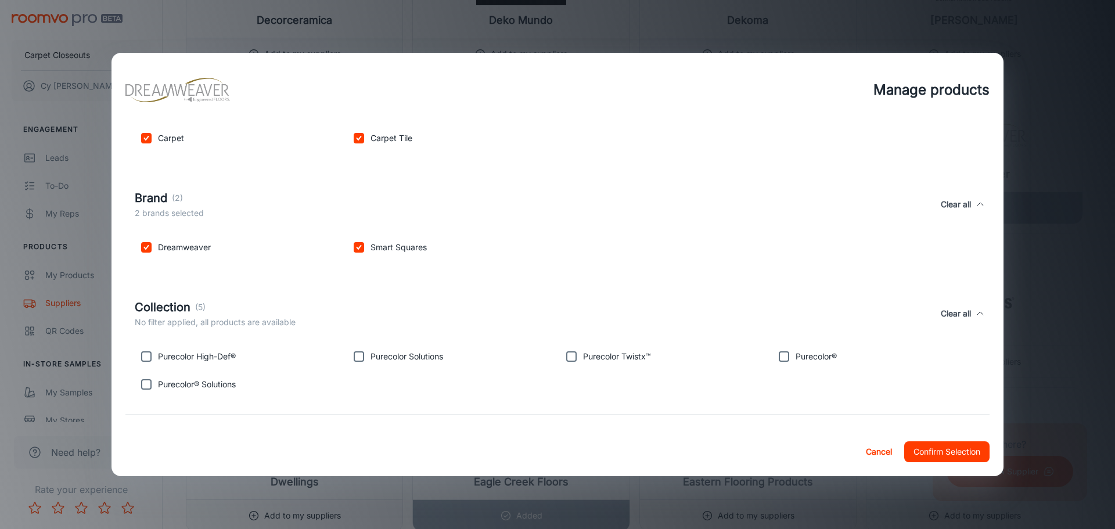
click at [154, 361] on input "checkbox" at bounding box center [146, 356] width 23 height 23
checkbox input "true"
drag, startPoint x: 359, startPoint y: 358, endPoint x: 444, endPoint y: 370, distance: 85.6
click at [359, 358] on input "checkbox" at bounding box center [358, 356] width 23 height 23
checkbox input "true"
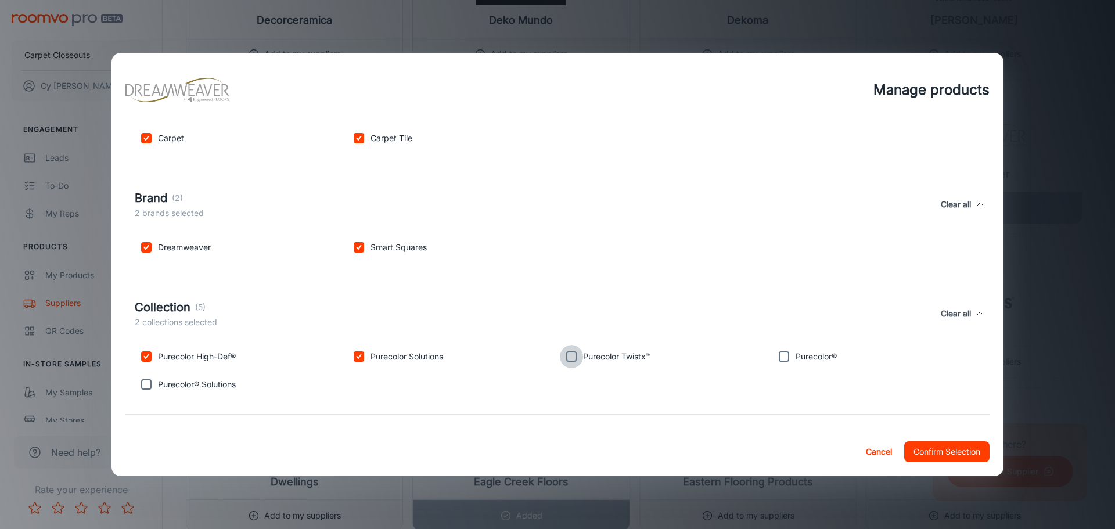
click at [573, 358] on input "checkbox" at bounding box center [571, 356] width 23 height 23
checkbox input "true"
click at [781, 354] on input "checkbox" at bounding box center [783, 356] width 23 height 23
checkbox input "true"
click at [152, 384] on input "checkbox" at bounding box center [146, 384] width 23 height 23
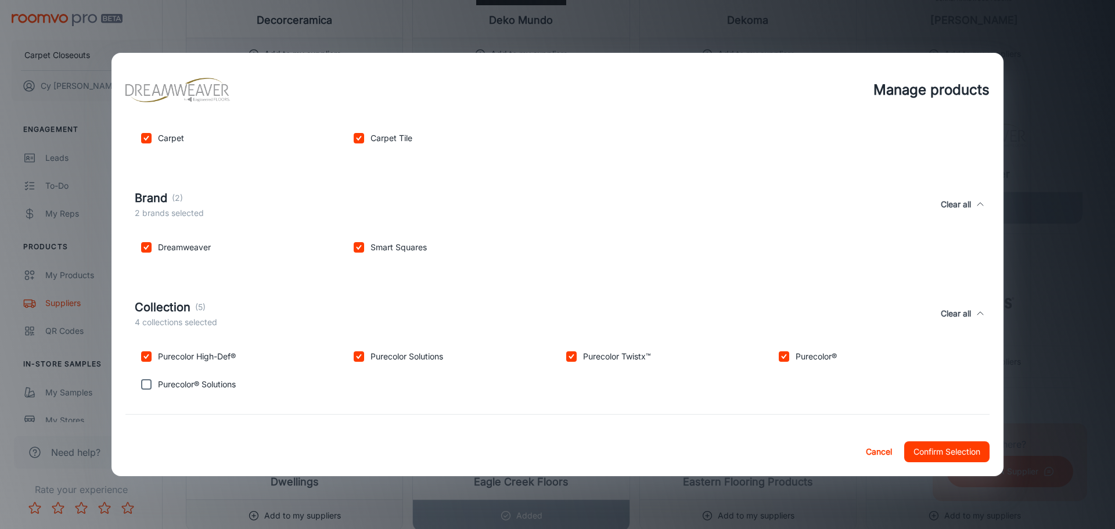
checkbox input "true"
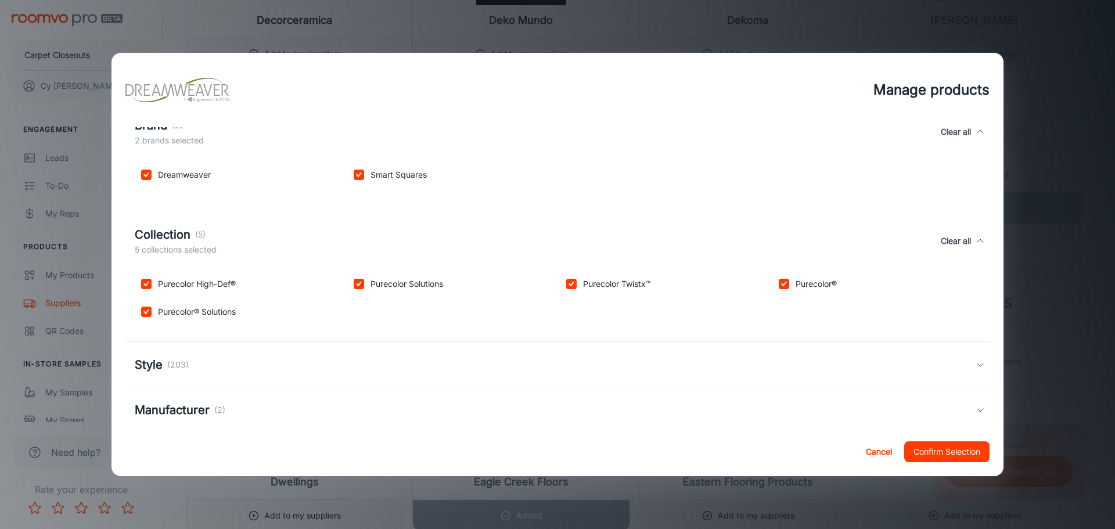
scroll to position [301, 0]
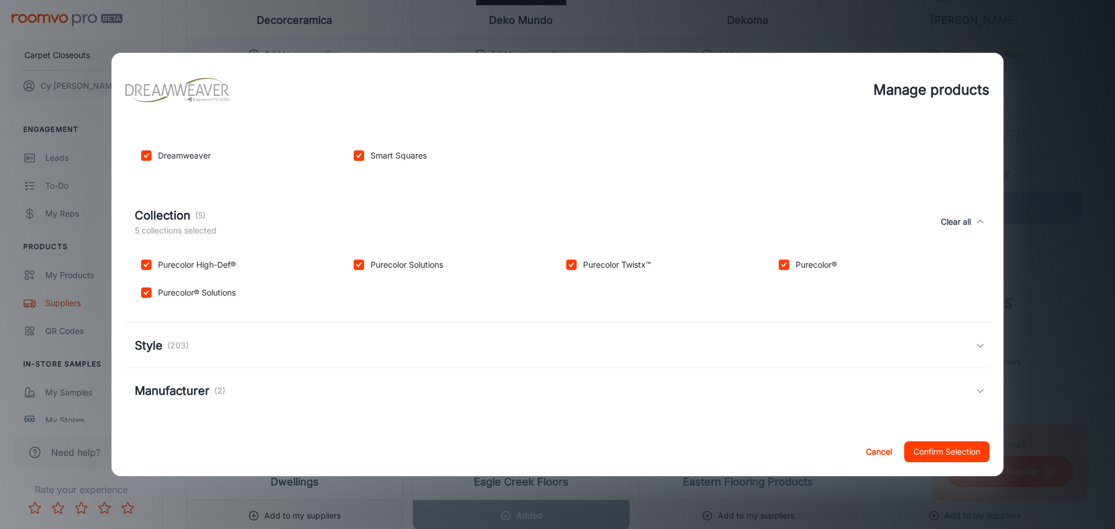
click at [977, 345] on polyline at bounding box center [980, 345] width 6 height 3
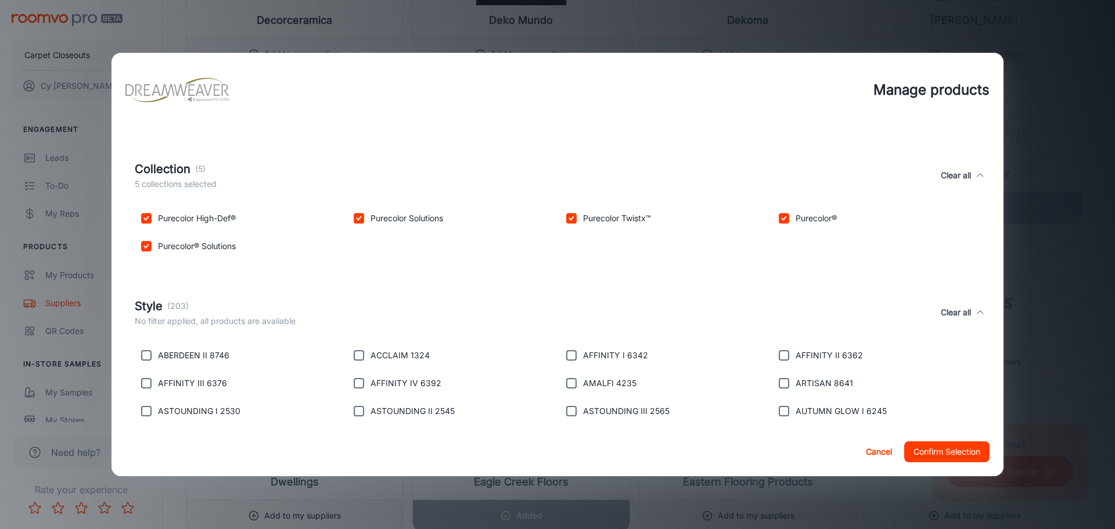
scroll to position [345, 0]
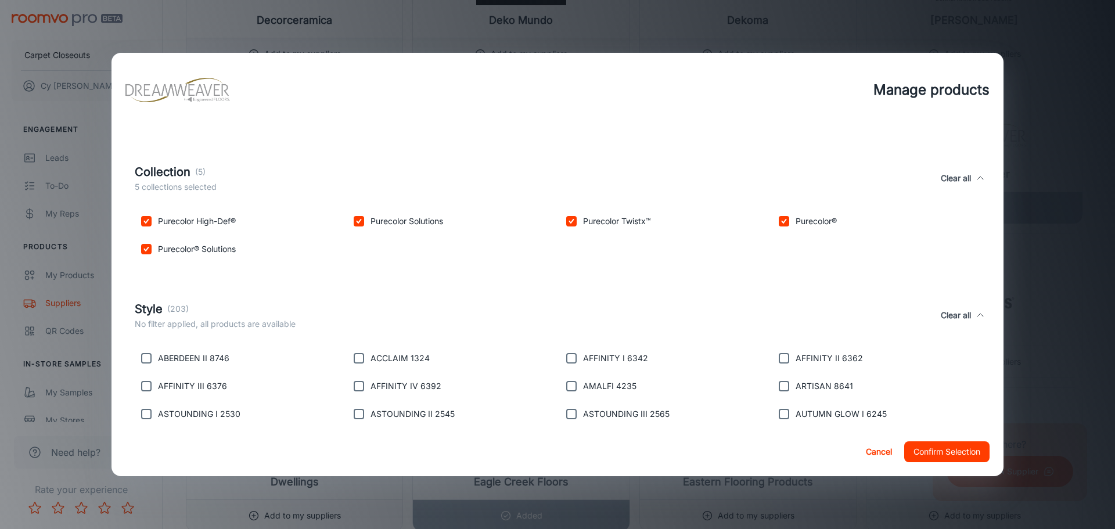
click at [614, 296] on div "Style (203) No filter applied, all products are available Clear all" at bounding box center [557, 315] width 864 height 53
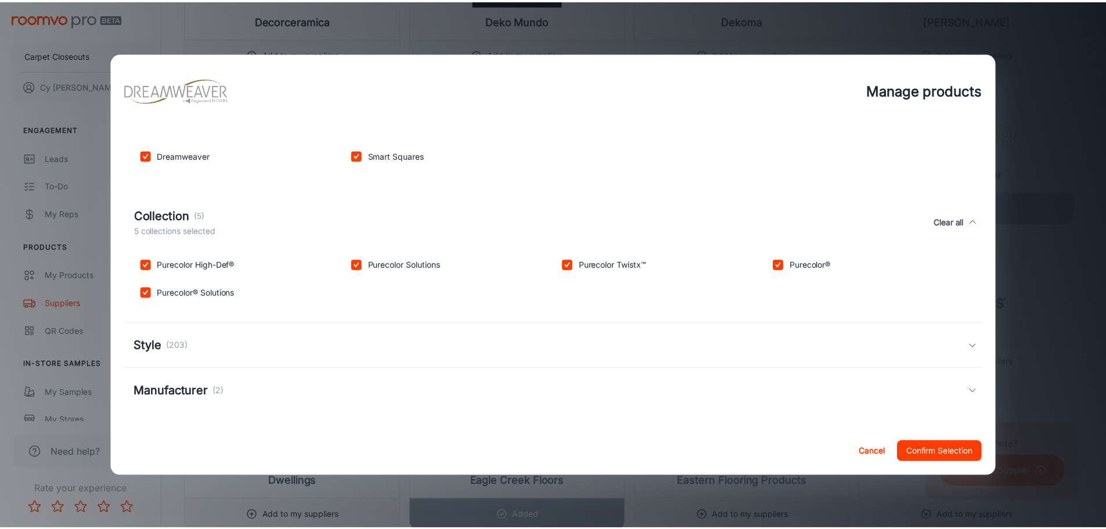
scroll to position [301, 0]
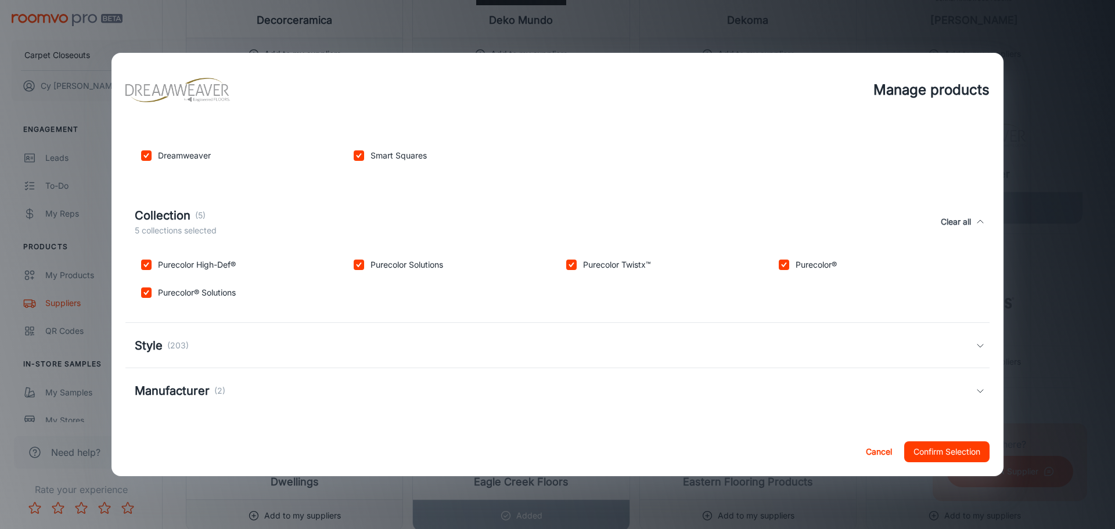
click at [976, 390] on icon at bounding box center [980, 390] width 9 height 9
click at [945, 451] on button "Confirm Selection" at bounding box center [946, 451] width 85 height 21
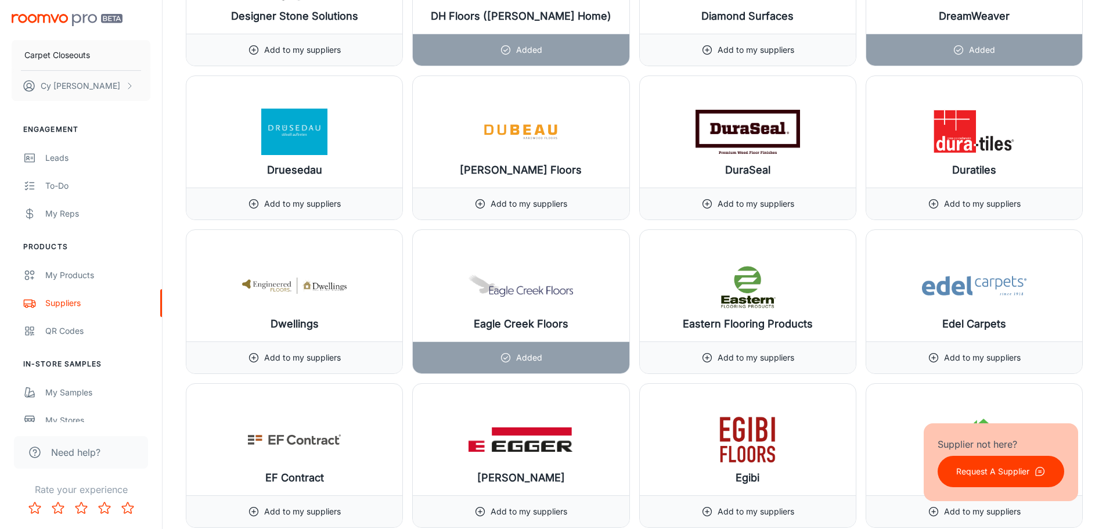
scroll to position [5052, 0]
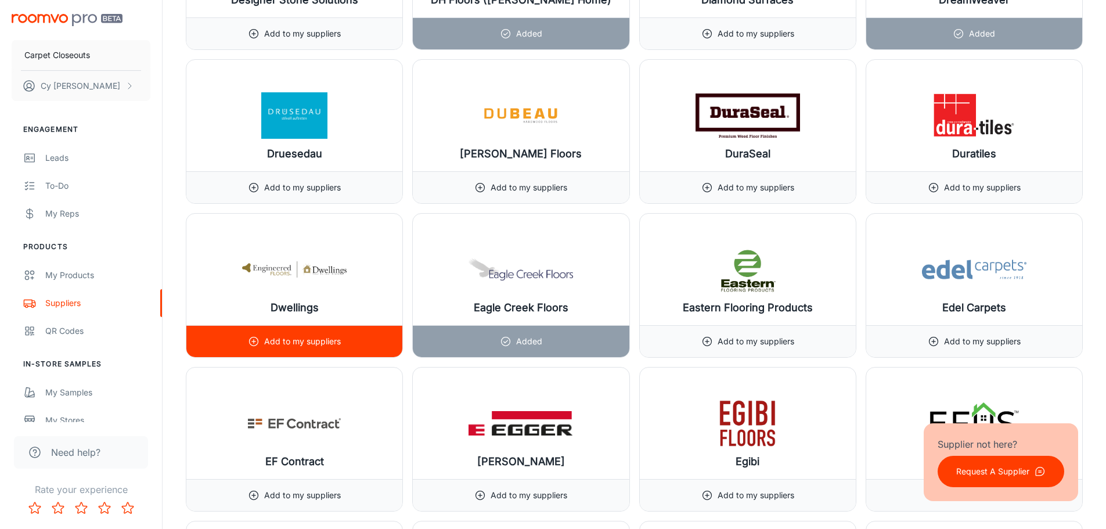
click at [302, 348] on div "Add to my suppliers" at bounding box center [294, 341] width 93 height 31
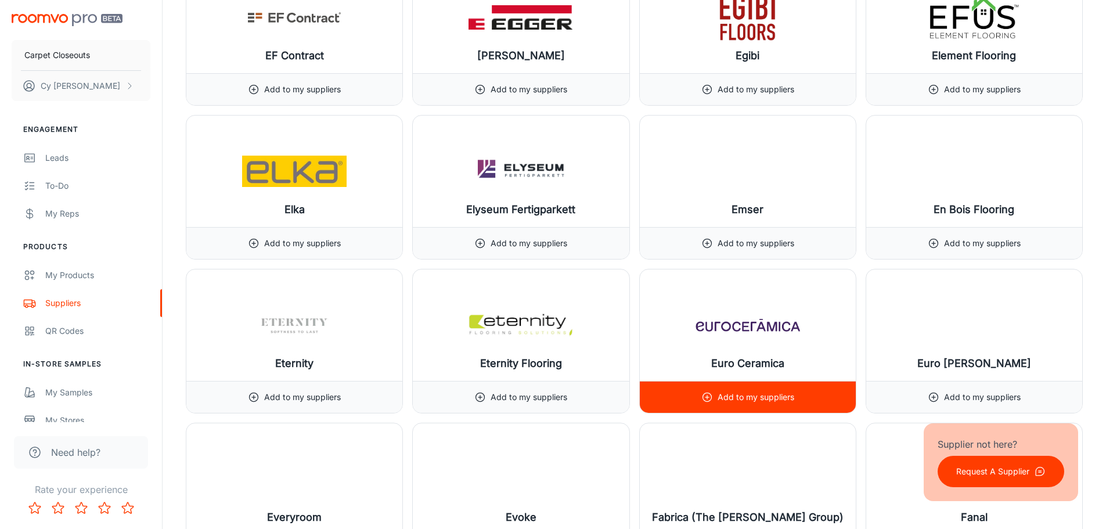
scroll to position [5459, 0]
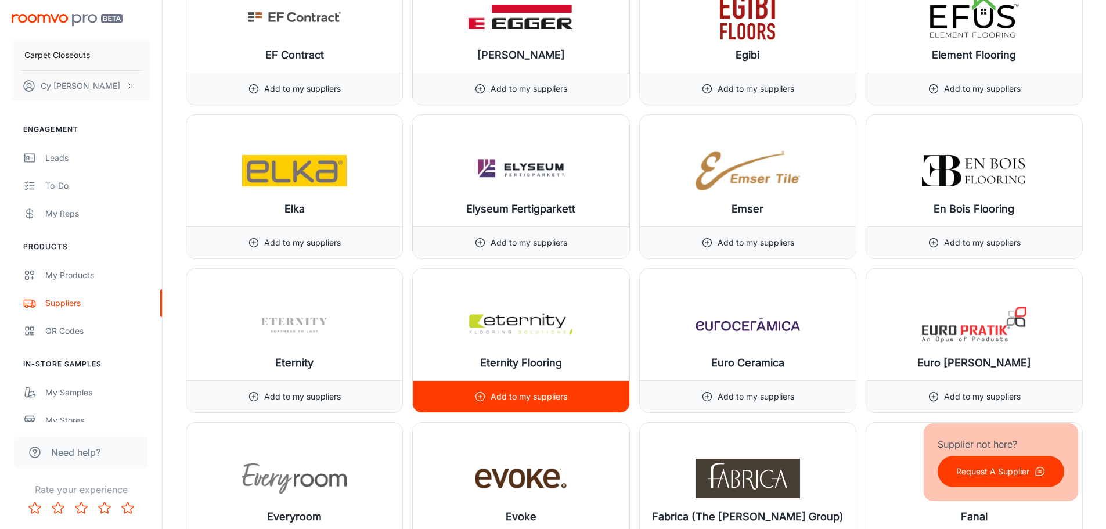
click at [537, 392] on p "Add to my suppliers" at bounding box center [529, 396] width 77 height 13
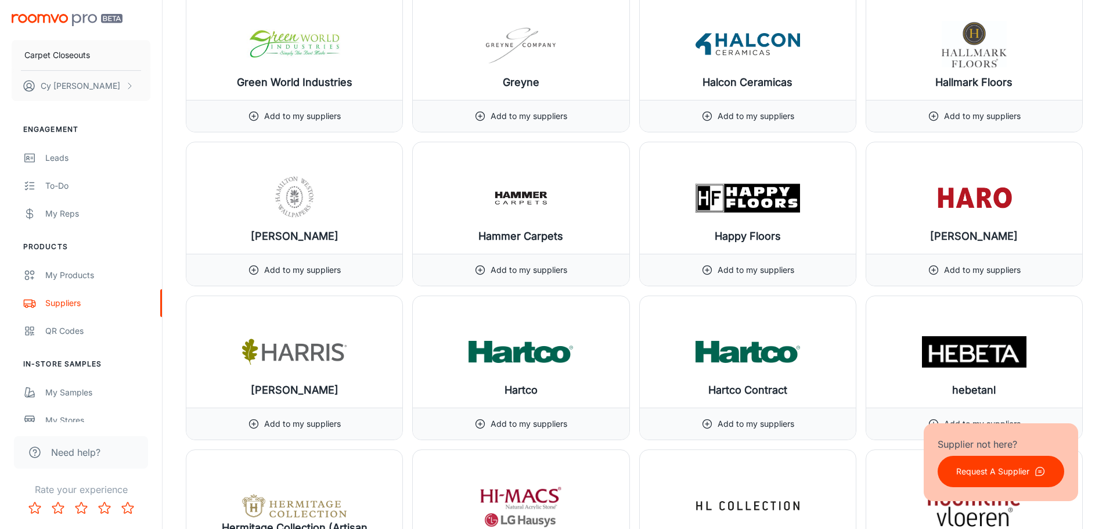
scroll to position [7143, 0]
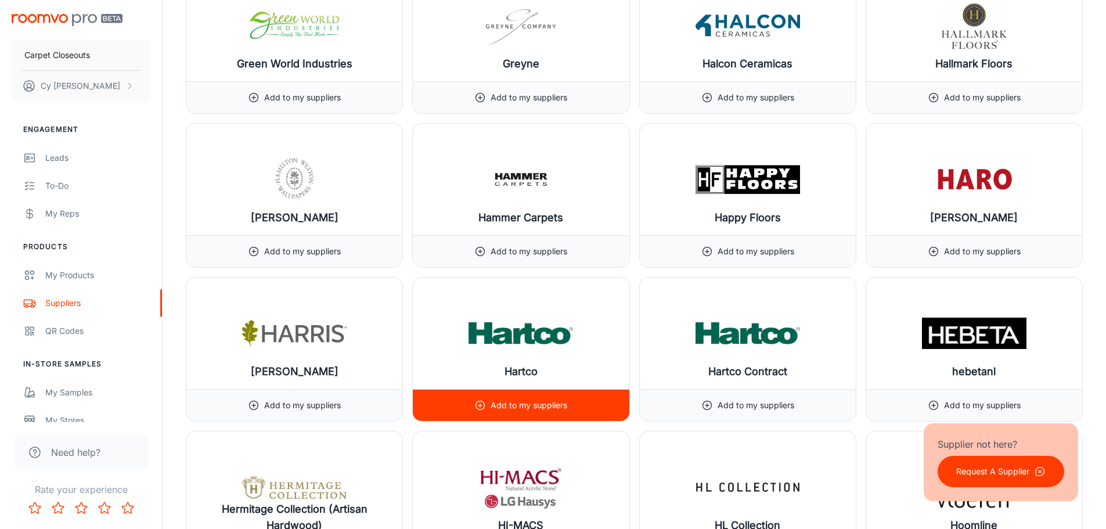
click at [528, 402] on p "Add to my suppliers" at bounding box center [529, 405] width 77 height 13
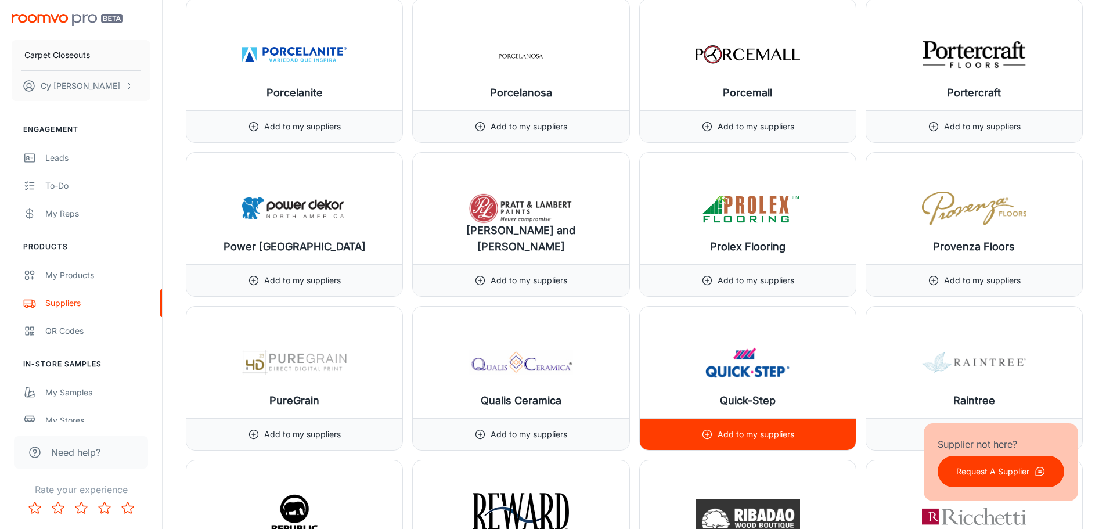
scroll to position [11789, 0]
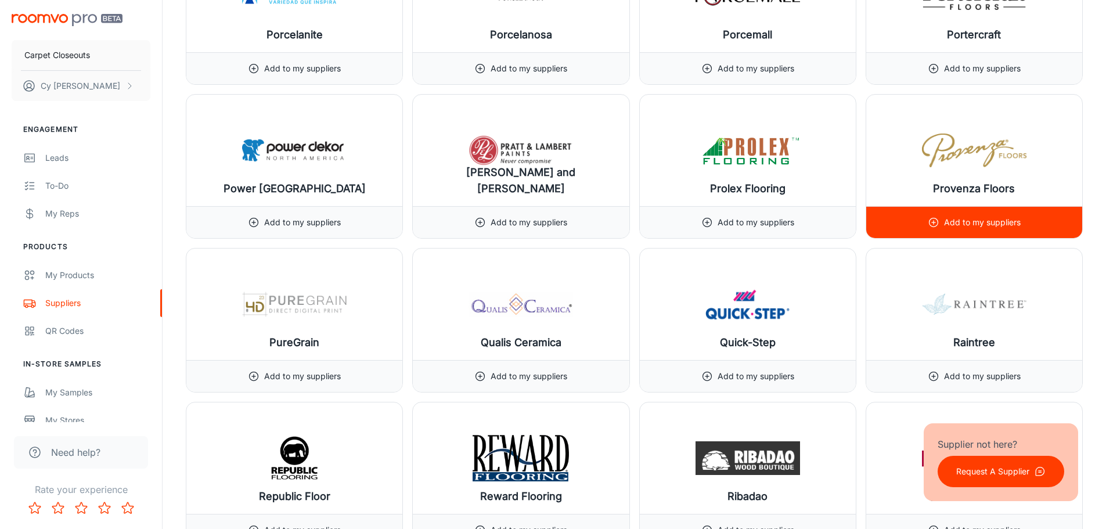
click at [967, 225] on p "Add to my suppliers" at bounding box center [982, 222] width 77 height 13
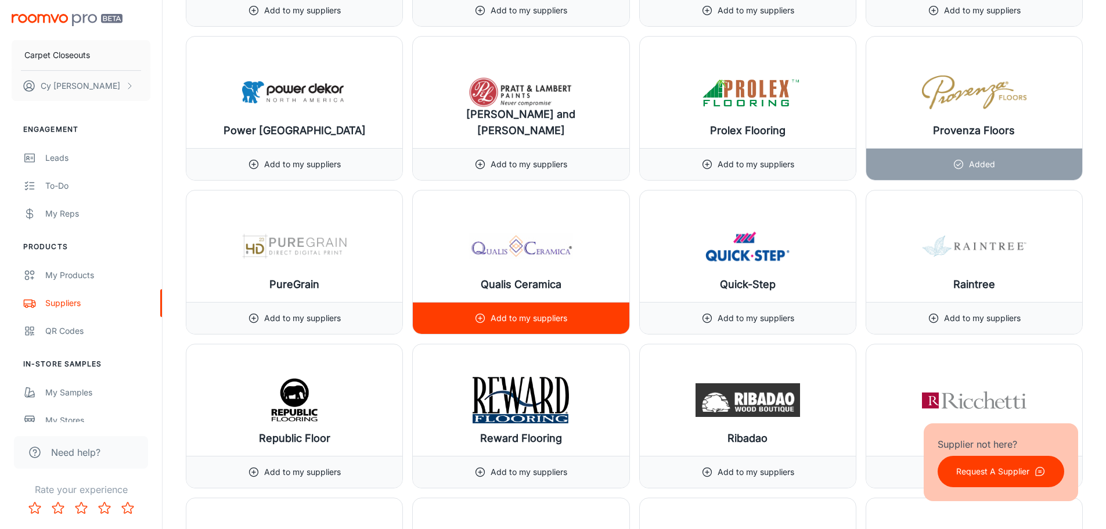
scroll to position [11905, 0]
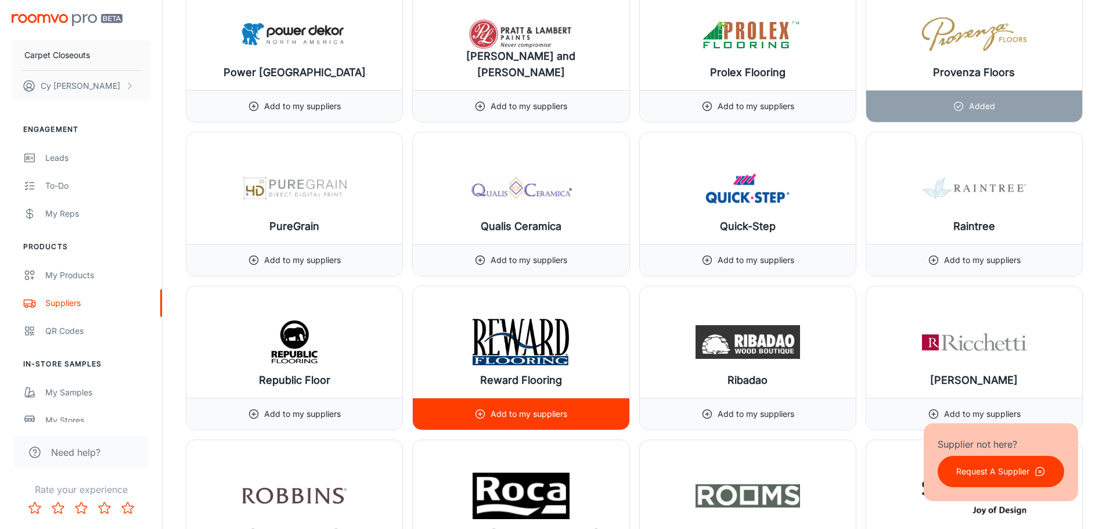
click at [563, 415] on p "Add to my suppliers" at bounding box center [529, 414] width 77 height 13
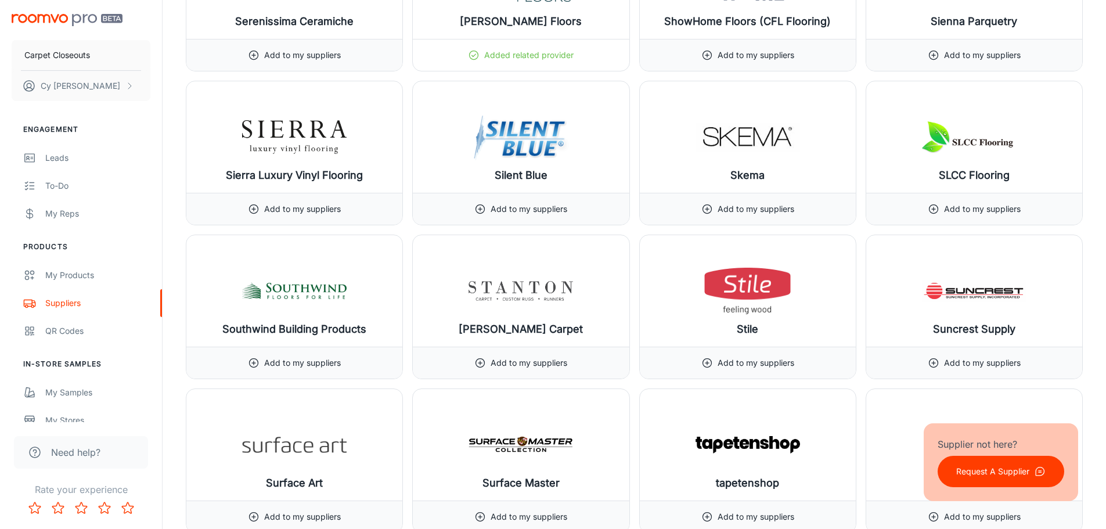
scroll to position [12776, 0]
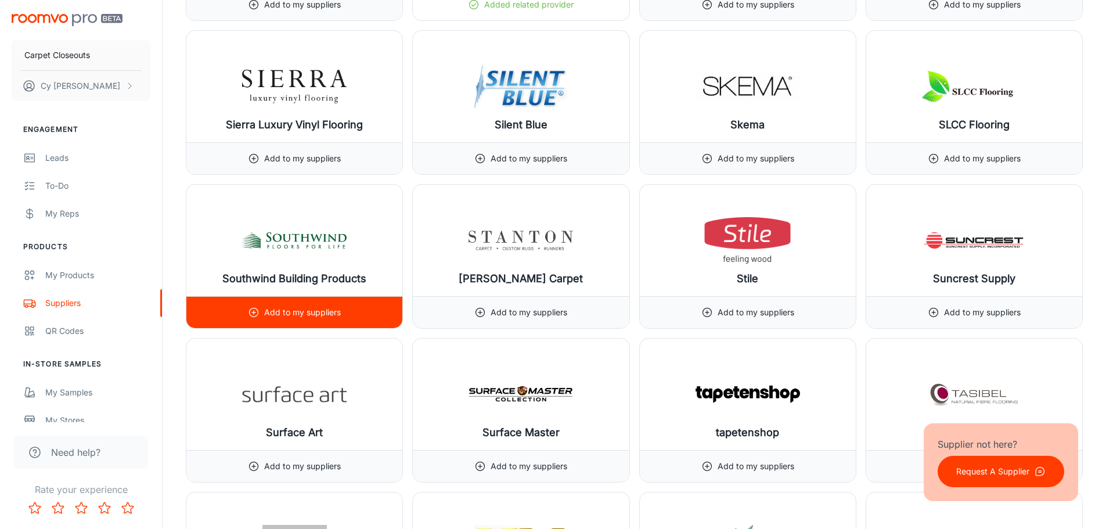
click at [293, 310] on p "Add to my suppliers" at bounding box center [302, 312] width 77 height 13
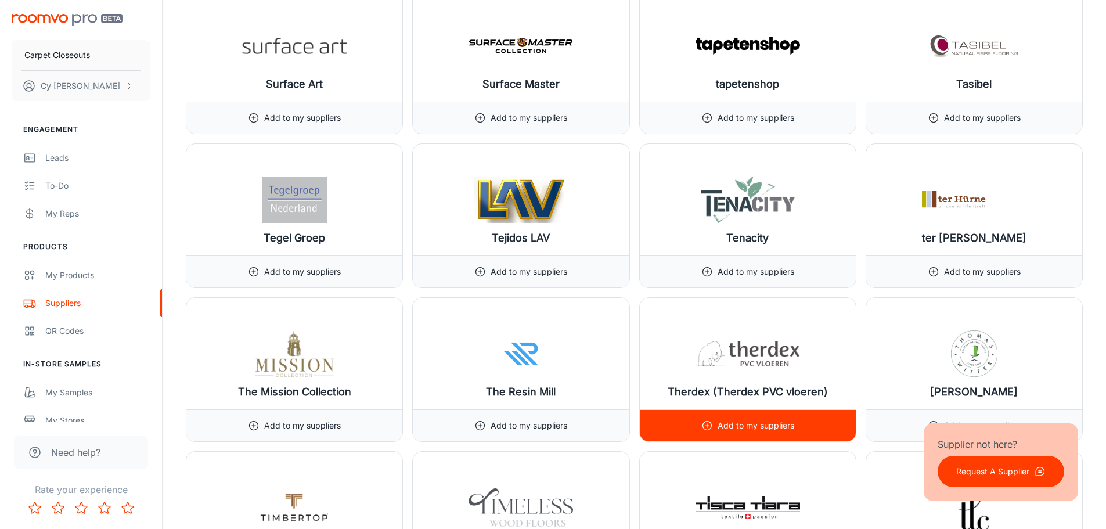
scroll to position [13183, 0]
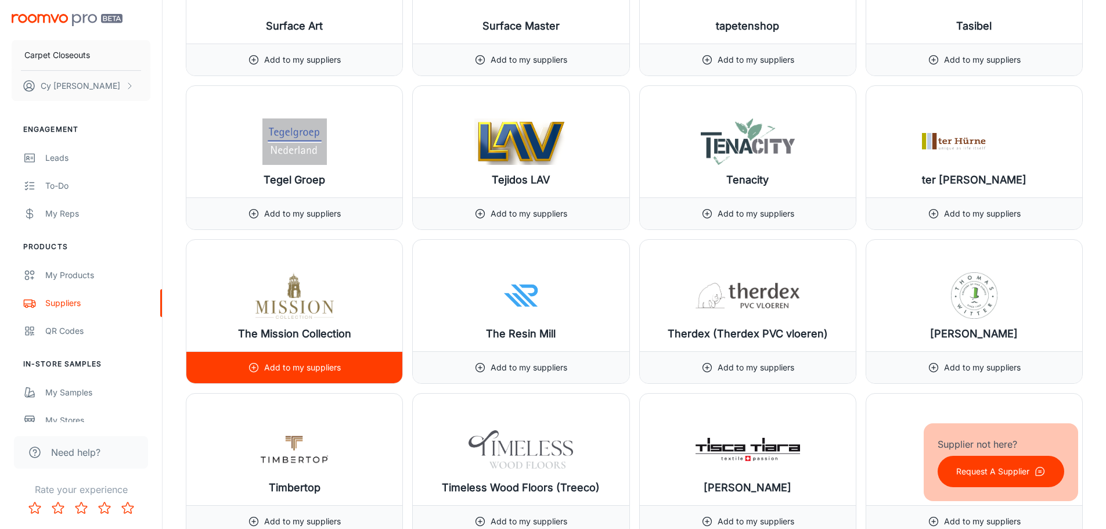
click at [305, 366] on p "Add to my suppliers" at bounding box center [302, 367] width 77 height 13
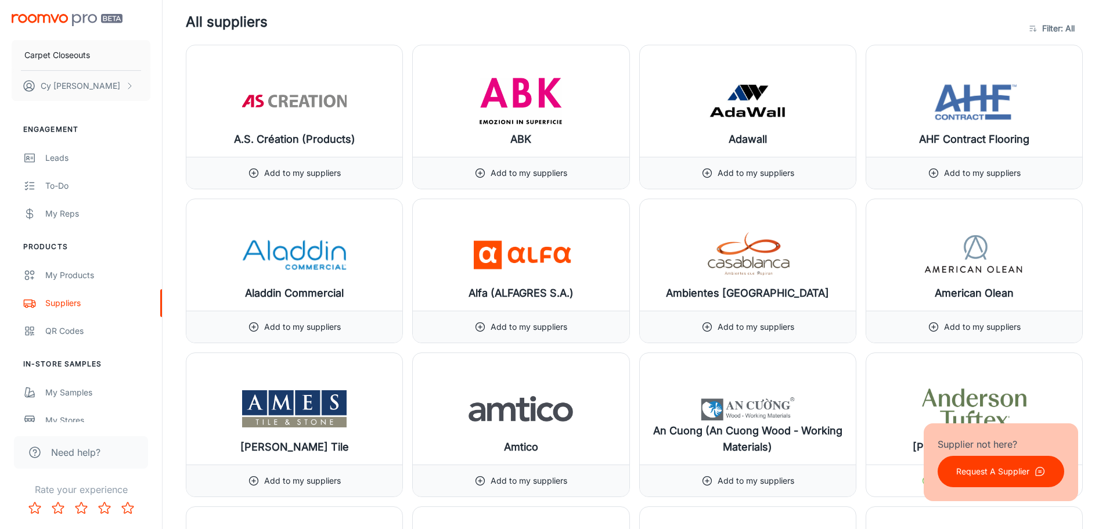
scroll to position [1278, 0]
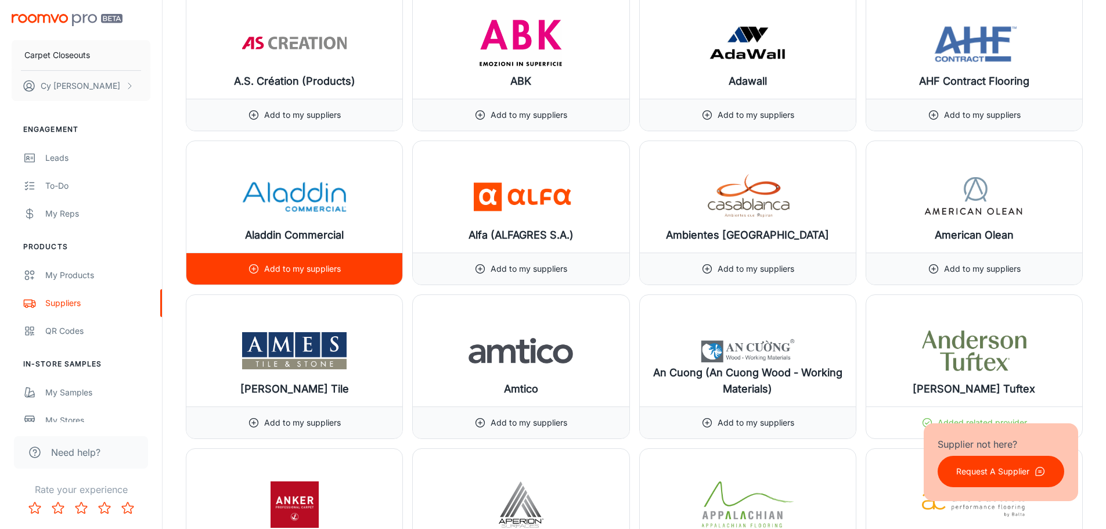
click at [312, 268] on p "Add to my suppliers" at bounding box center [302, 268] width 77 height 13
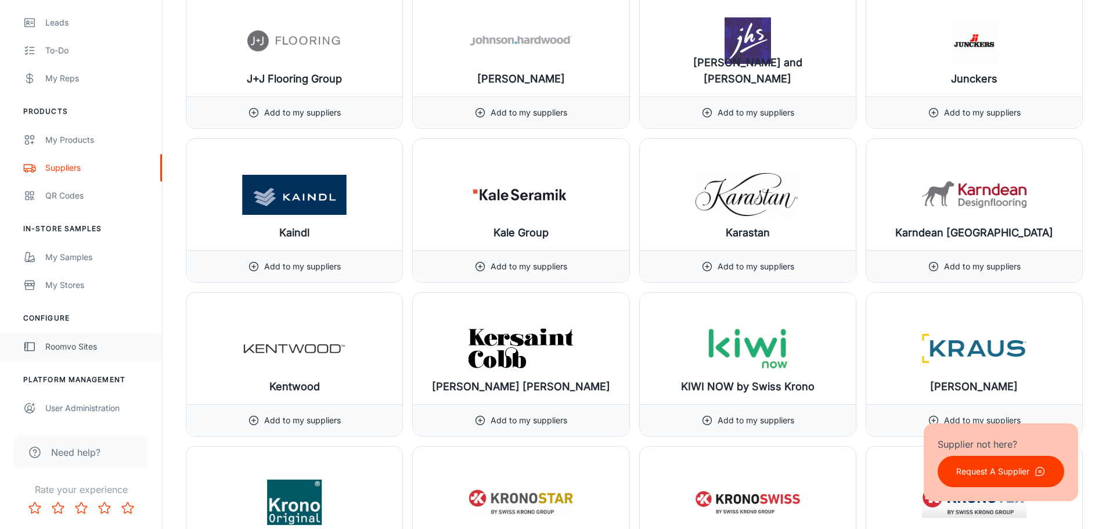
scroll to position [8072, 0]
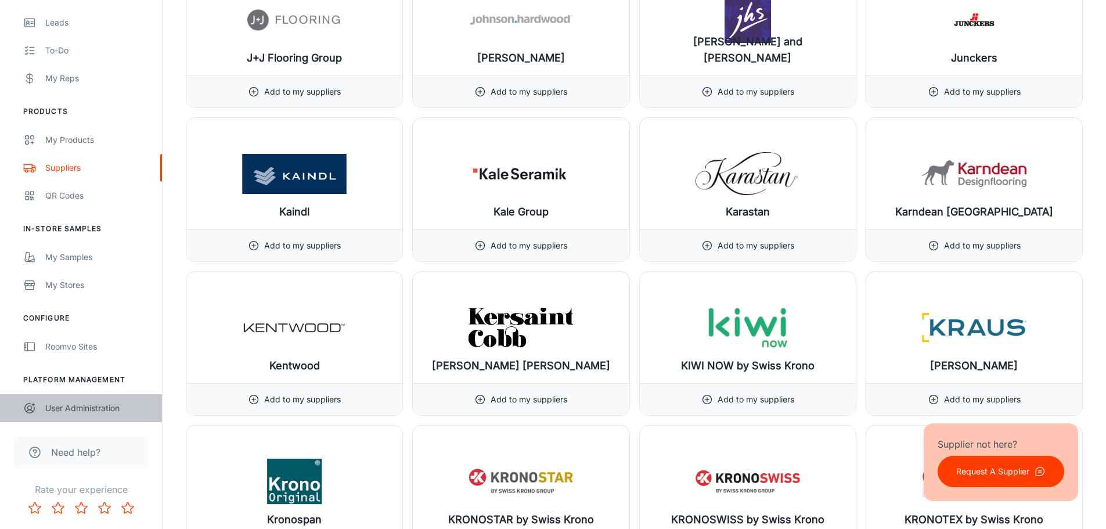
click at [98, 406] on div "User Administration" at bounding box center [97, 408] width 105 height 13
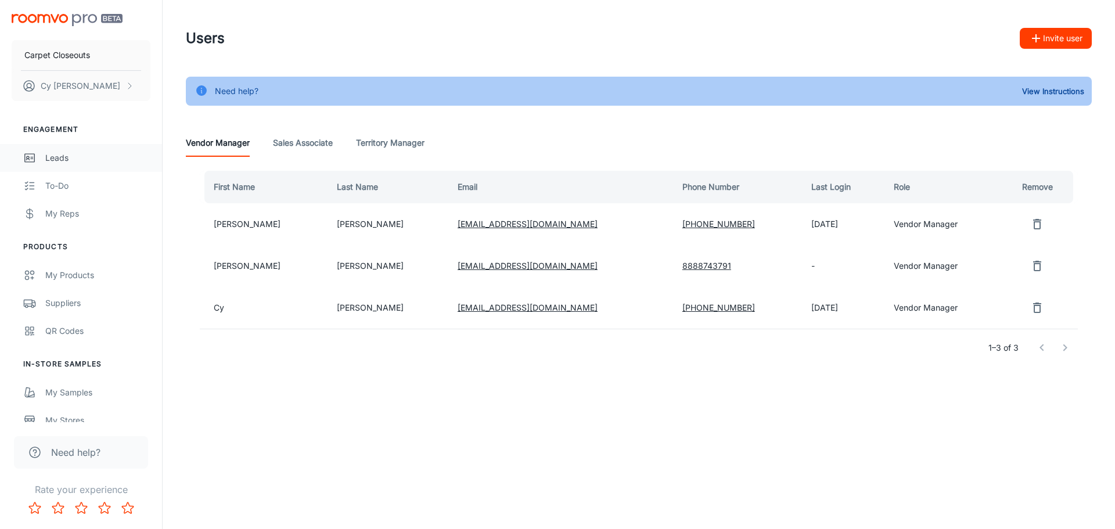
click at [59, 154] on div "Leads" at bounding box center [97, 158] width 105 height 13
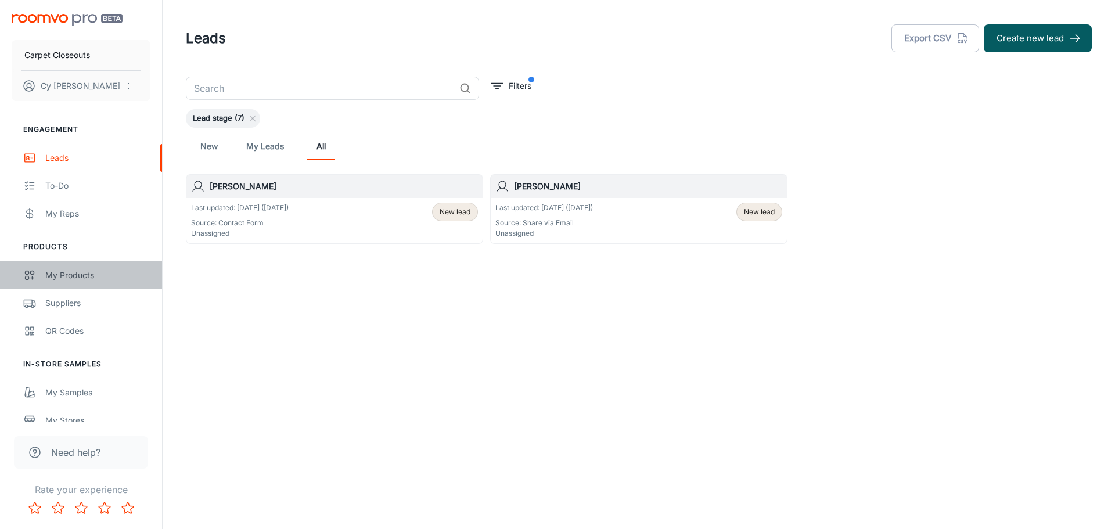
click at [82, 278] on div "My Products" at bounding box center [97, 275] width 105 height 13
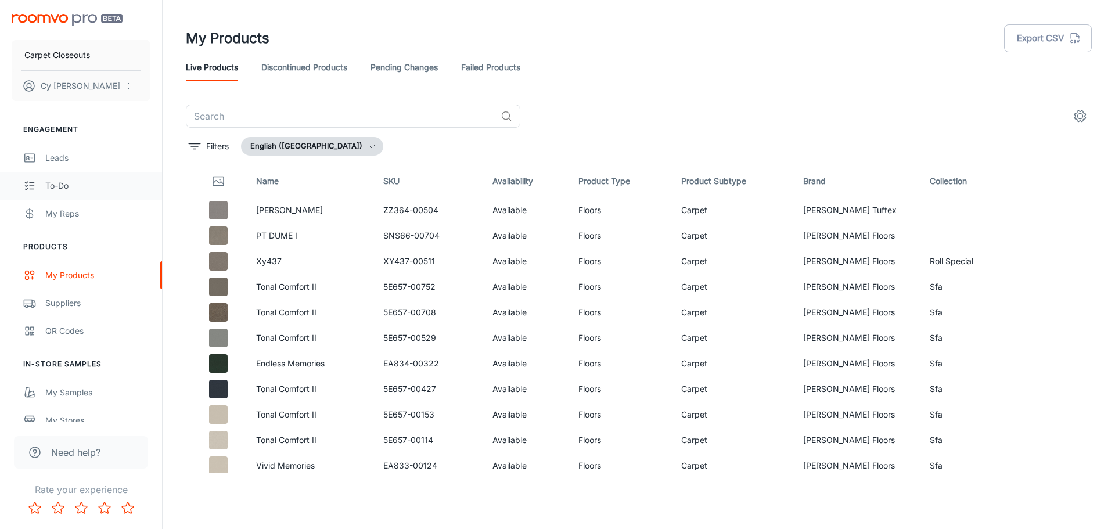
click at [66, 187] on div "To-do" at bounding box center [97, 185] width 105 height 13
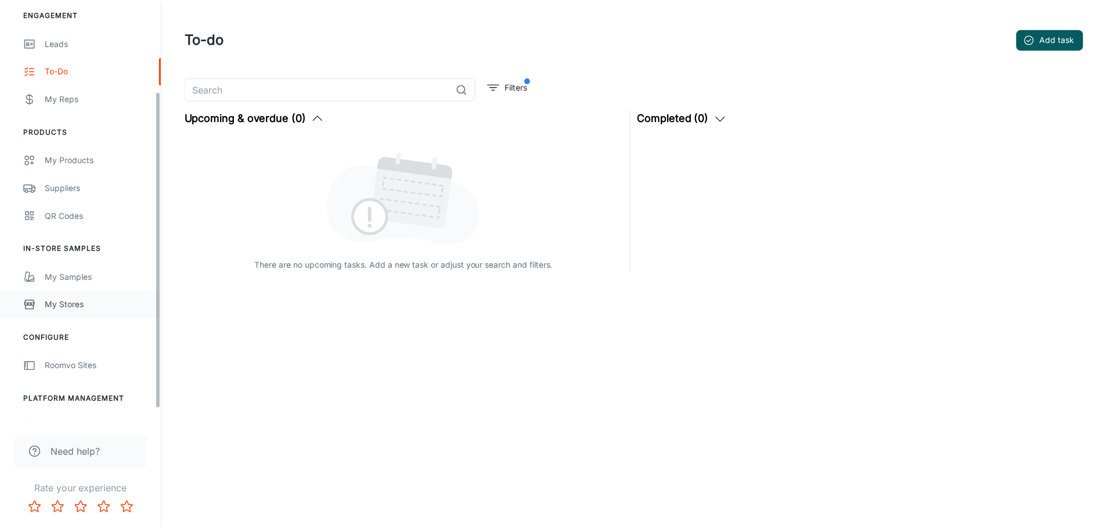
scroll to position [135, 0]
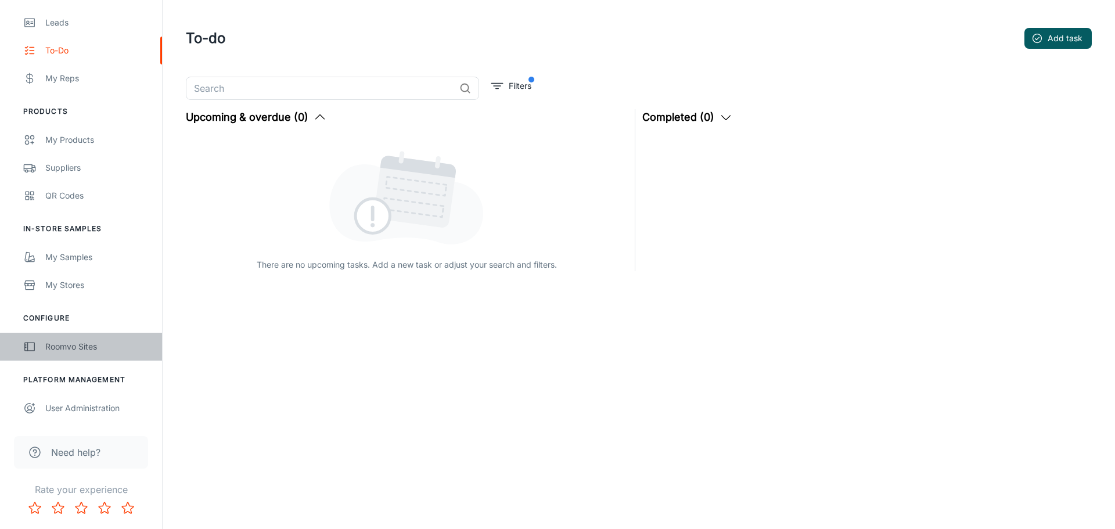
click at [82, 347] on div "Roomvo Sites" at bounding box center [97, 346] width 105 height 13
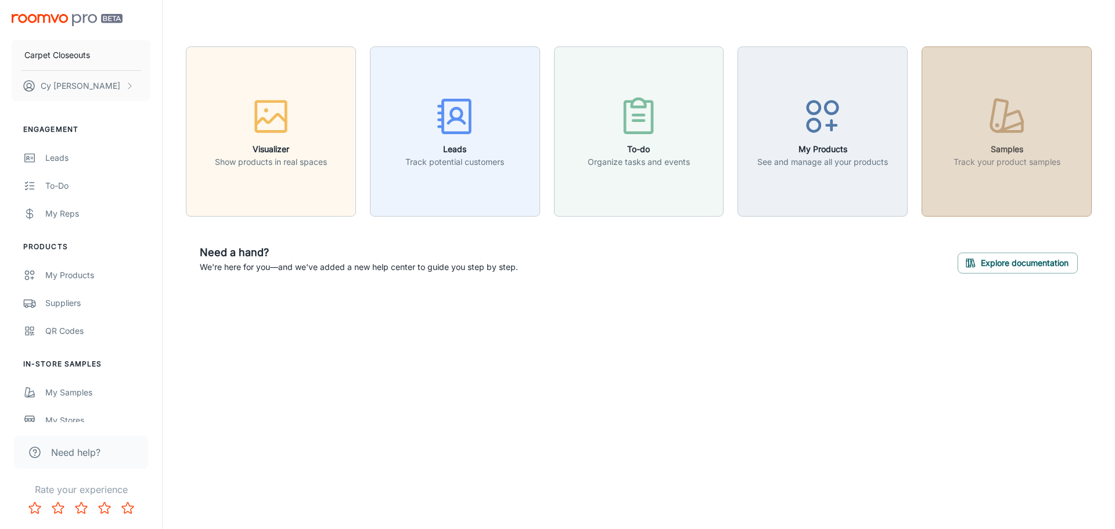
click at [1017, 164] on p "Track your product samples" at bounding box center [1007, 162] width 107 height 13
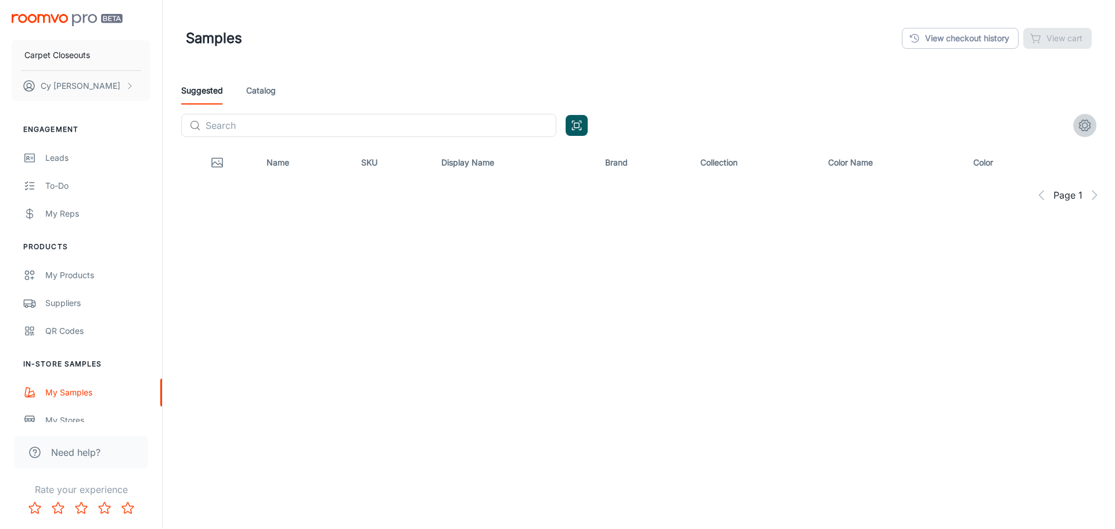
click at [1089, 127] on icon "settings" at bounding box center [1085, 125] width 14 height 14
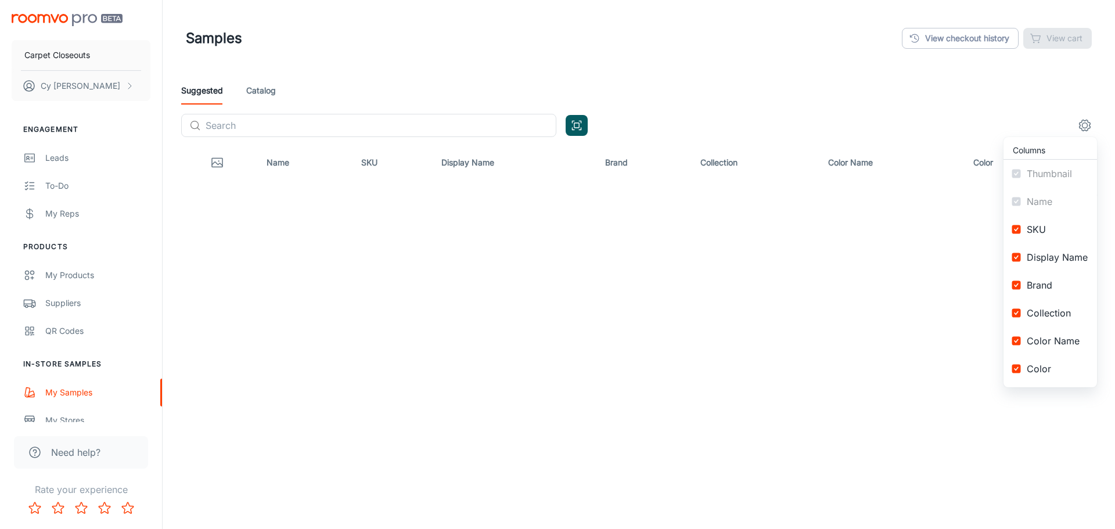
click at [1037, 200] on ul "Columns Thumbnail Name SKU Display Name Brand Collection Color Name Color" at bounding box center [1050, 262] width 93 height 250
click at [956, 115] on div at bounding box center [557, 264] width 1115 height 529
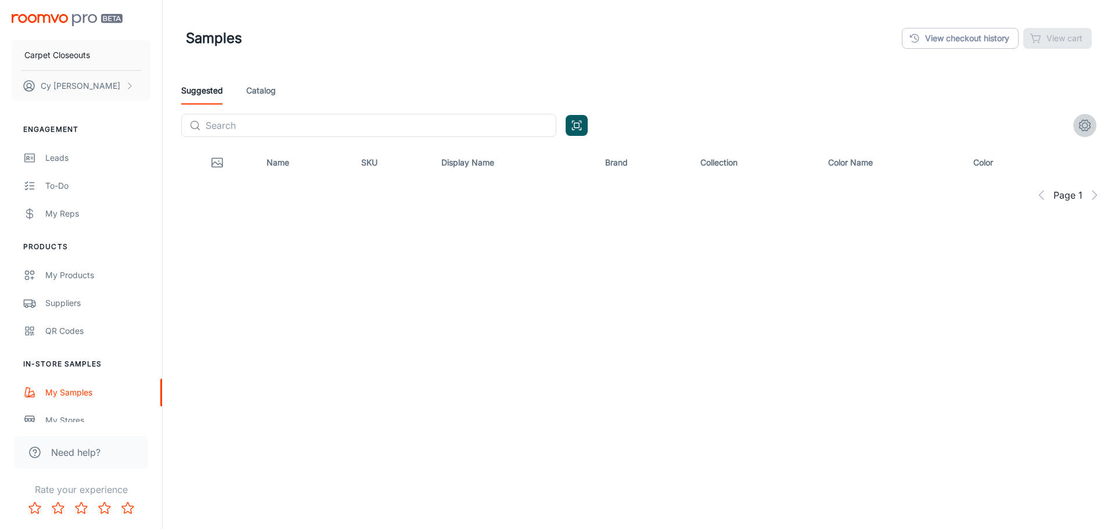
click at [1082, 127] on icon "settings" at bounding box center [1085, 125] width 14 height 14
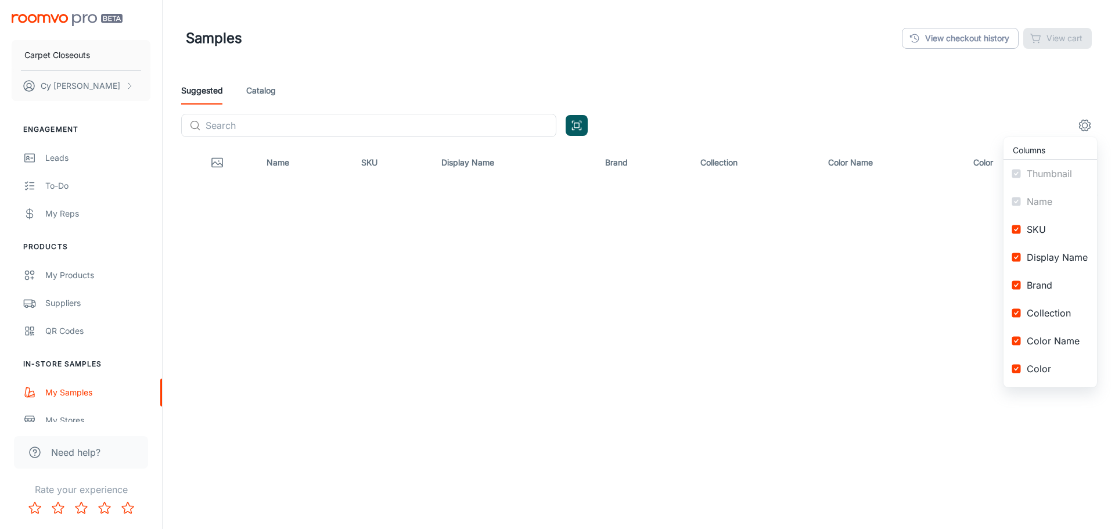
click at [1037, 198] on ul "Columns Thumbnail Name SKU Display Name Brand Collection Color Name Color" at bounding box center [1050, 262] width 93 height 250
click at [1031, 177] on ul "Columns Thumbnail Name SKU Display Name Brand Collection Color Name Color" at bounding box center [1050, 262] width 93 height 250
click at [976, 192] on div at bounding box center [557, 264] width 1115 height 529
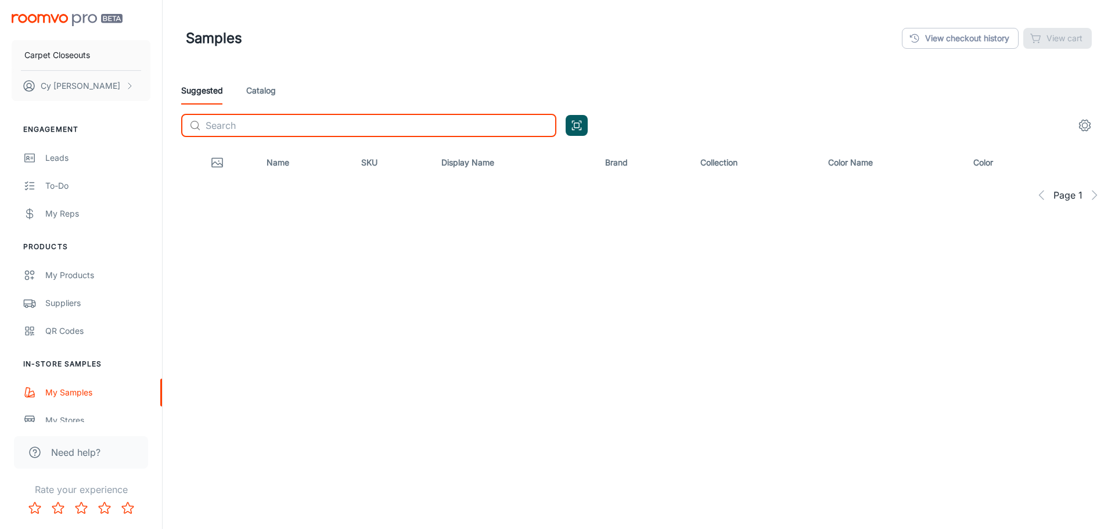
click at [358, 125] on input "text" at bounding box center [381, 125] width 351 height 23
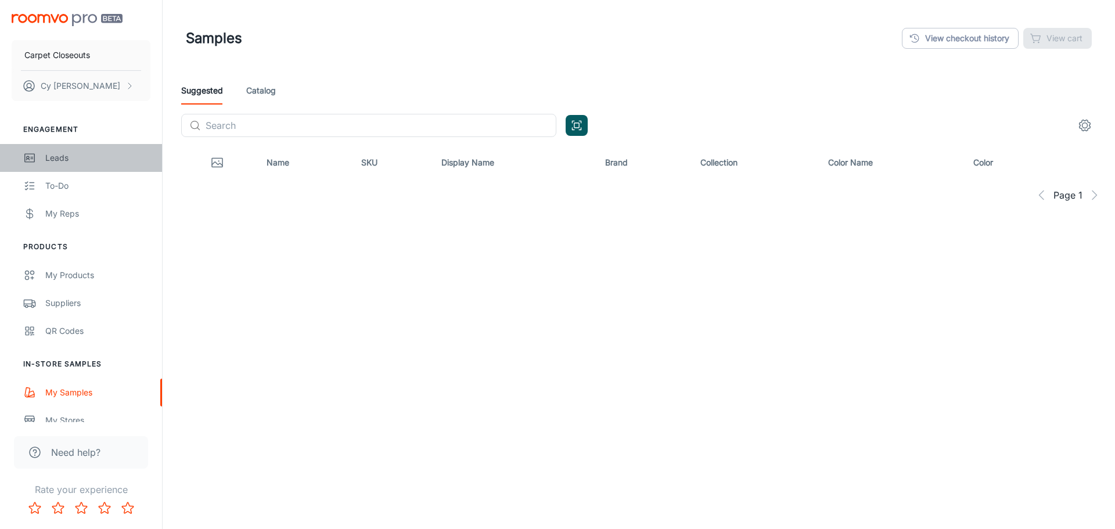
click at [57, 154] on div "Leads" at bounding box center [97, 158] width 105 height 13
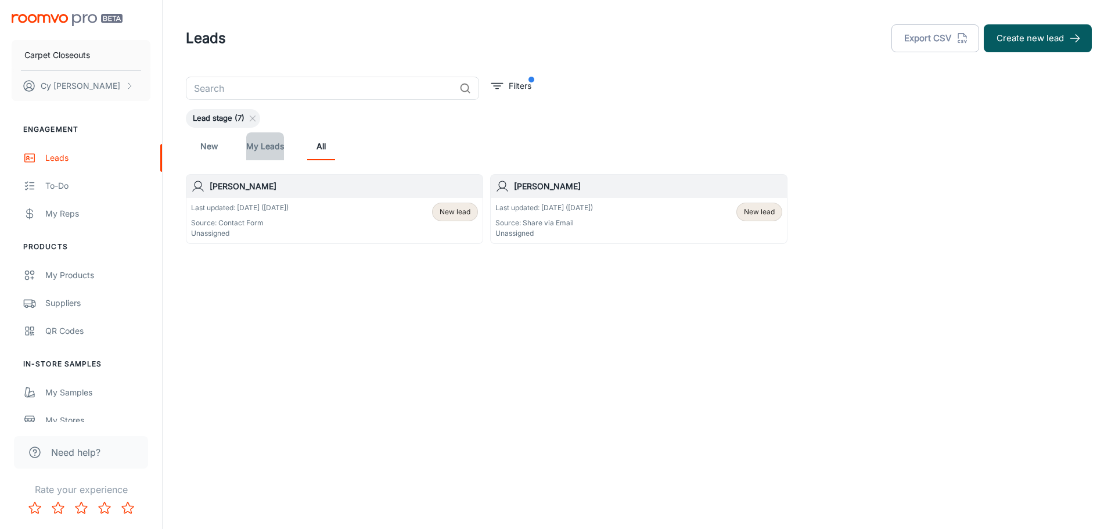
click at [258, 146] on link "My Leads" at bounding box center [265, 146] width 38 height 28
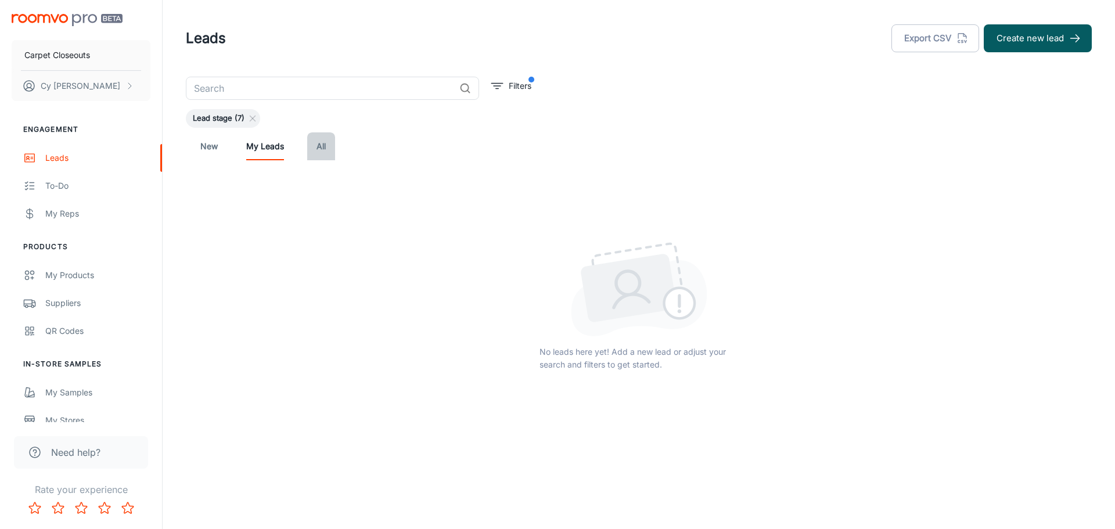
click at [334, 146] on link "All" at bounding box center [321, 146] width 28 height 28
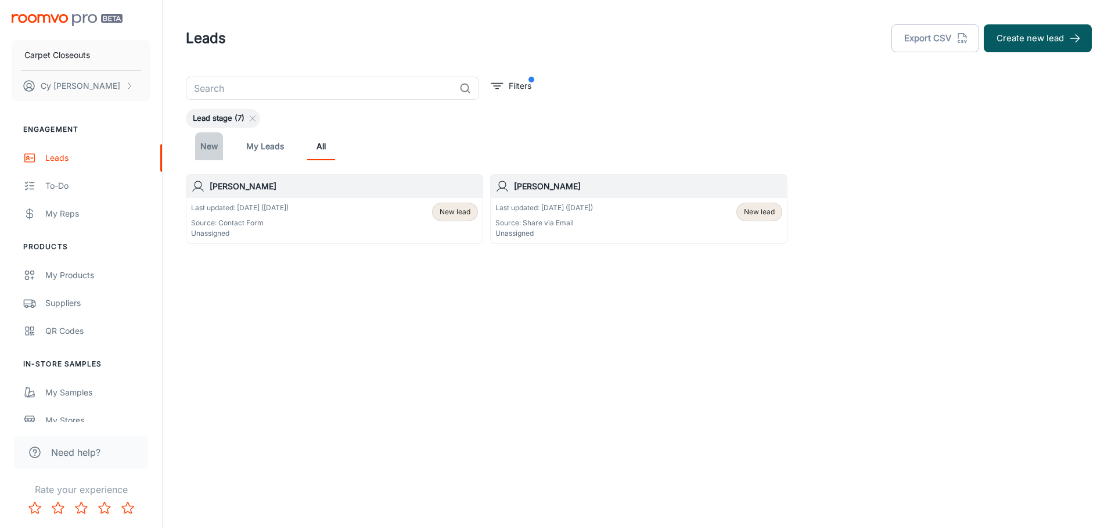
click at [210, 147] on link "New" at bounding box center [209, 146] width 28 height 28
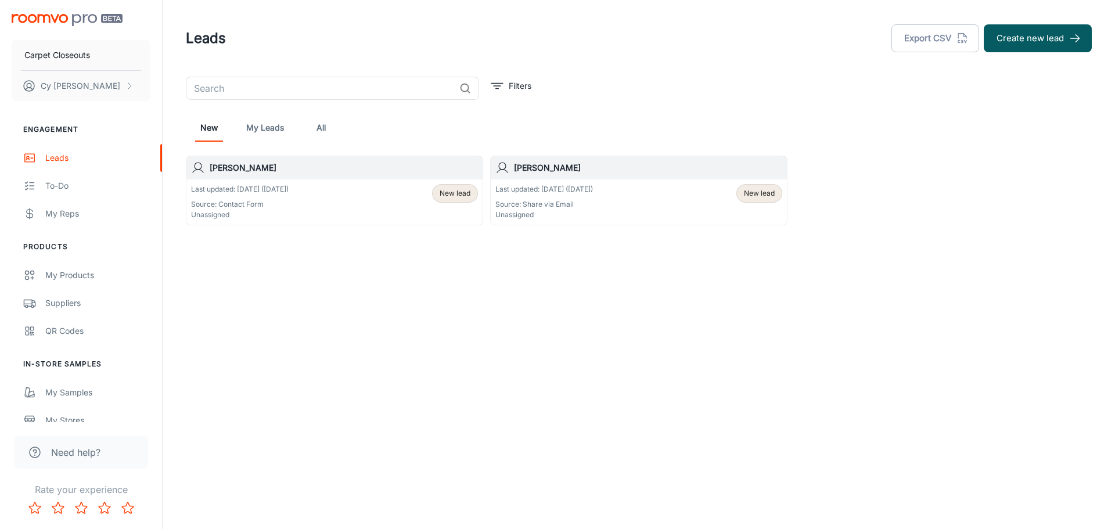
click at [463, 195] on span "New lead" at bounding box center [455, 193] width 31 height 10
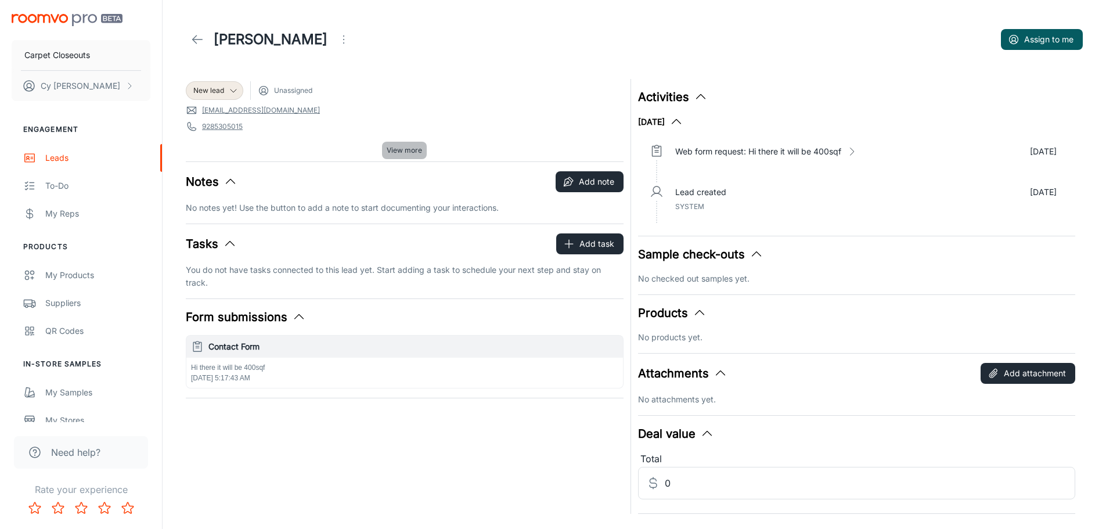
click at [412, 152] on span "View more" at bounding box center [404, 150] width 35 height 10
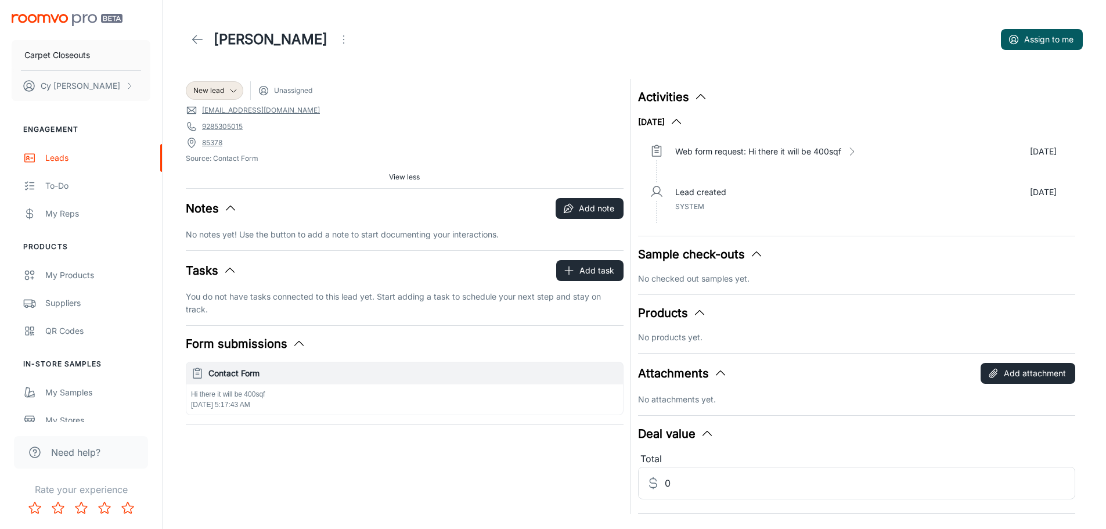
click at [262, 109] on link "[EMAIL_ADDRESS][DOMAIN_NAME]" at bounding box center [261, 110] width 118 height 10
click at [261, 109] on link "[EMAIL_ADDRESS][DOMAIN_NAME]" at bounding box center [261, 110] width 118 height 10
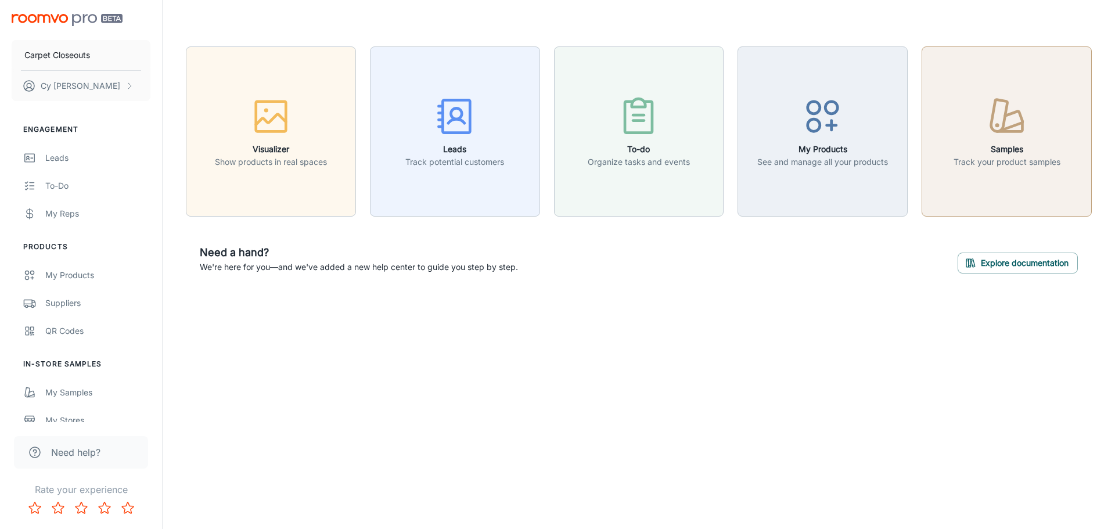
click at [1008, 150] on h6 "Samples" at bounding box center [1007, 149] width 107 height 13
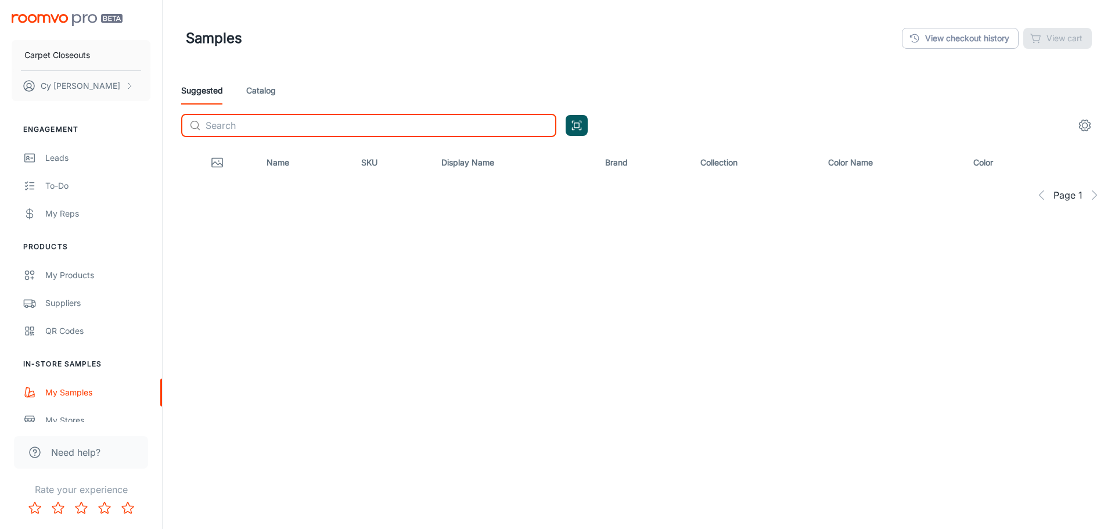
click at [479, 130] on input "text" at bounding box center [381, 125] width 351 height 23
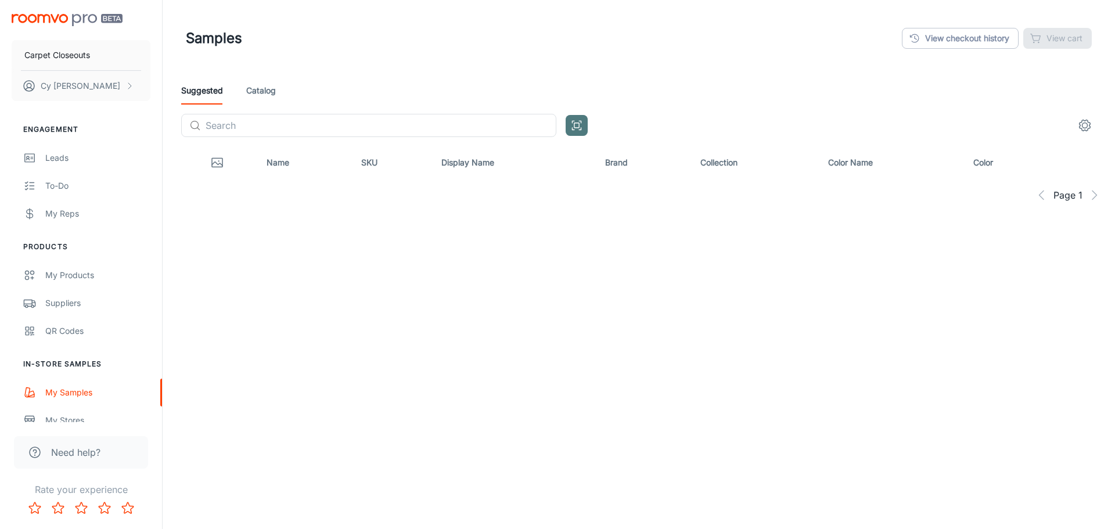
click at [571, 129] on icon "Open QR code scanner" at bounding box center [576, 125] width 13 height 14
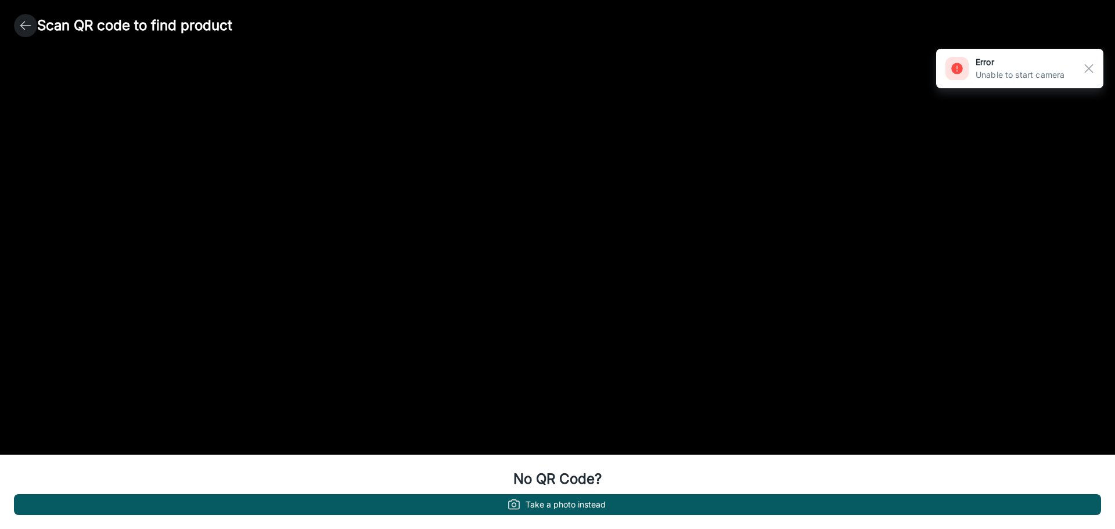
click at [24, 24] on icon "button" at bounding box center [26, 26] width 14 height 14
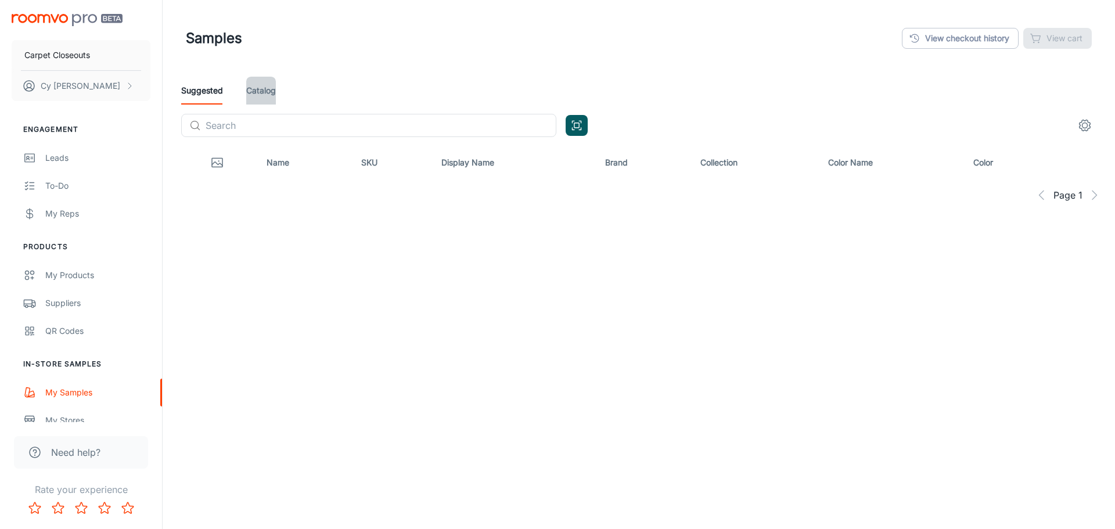
click at [265, 91] on link "Catalog" at bounding box center [261, 91] width 30 height 28
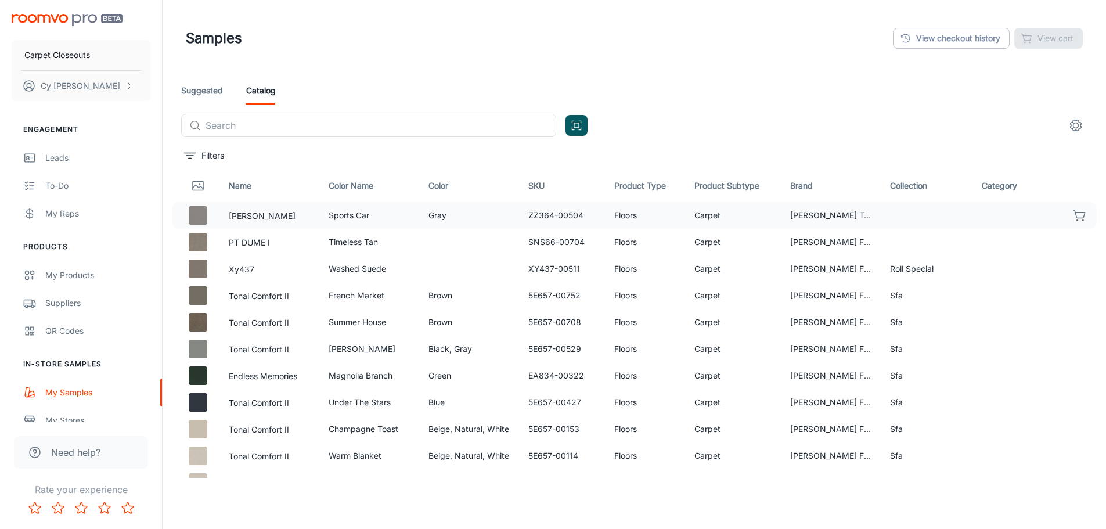
click at [355, 220] on td "Sports Car" at bounding box center [369, 215] width 100 height 27
click at [207, 217] on img at bounding box center [198, 215] width 19 height 19
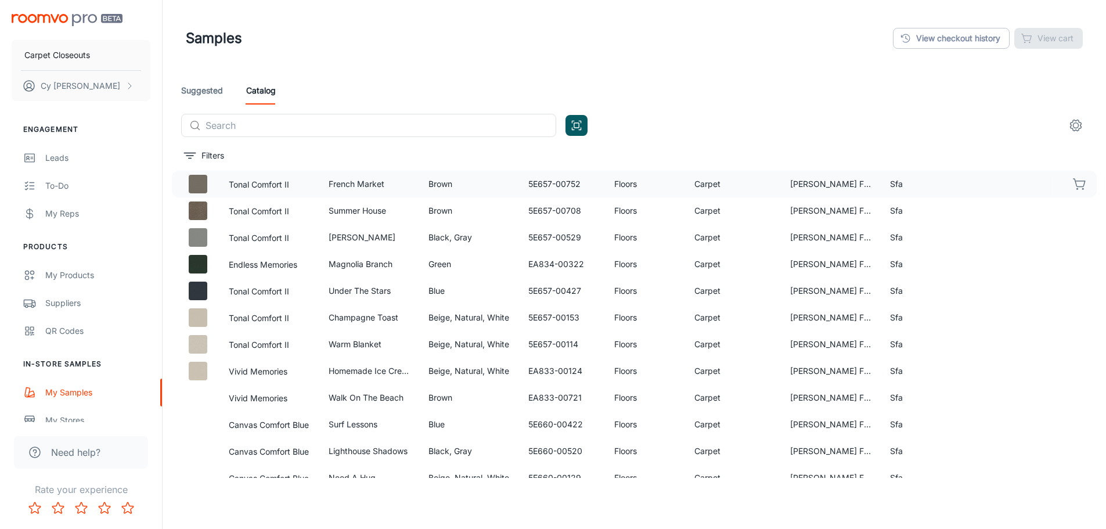
scroll to position [116, 0]
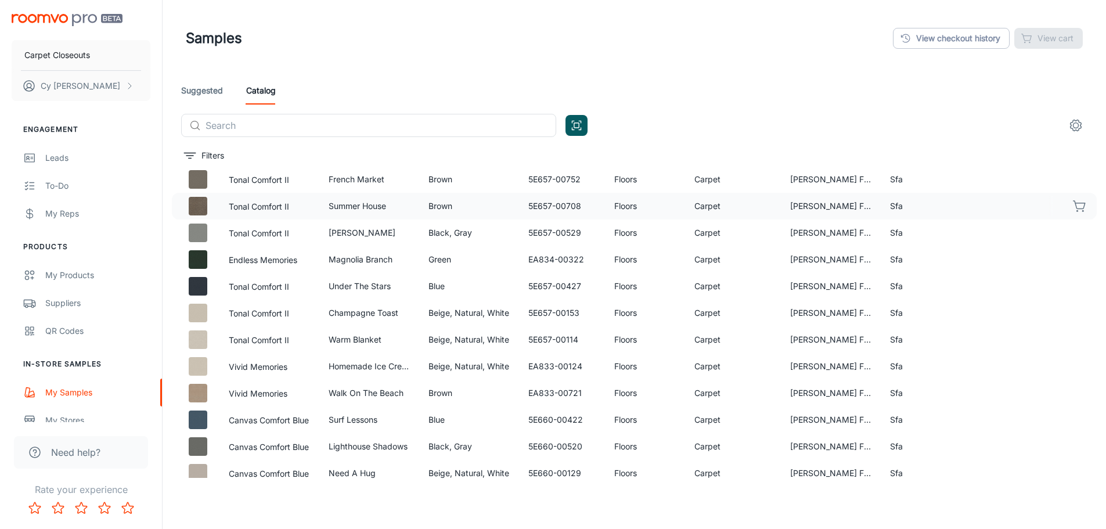
click at [1073, 204] on icon "button" at bounding box center [1080, 206] width 14 height 14
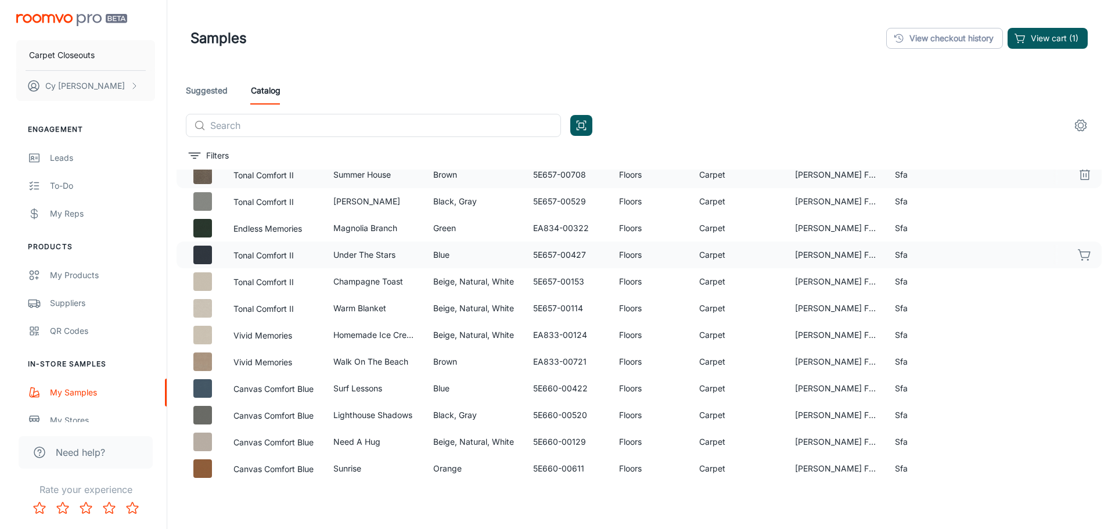
scroll to position [232, 0]
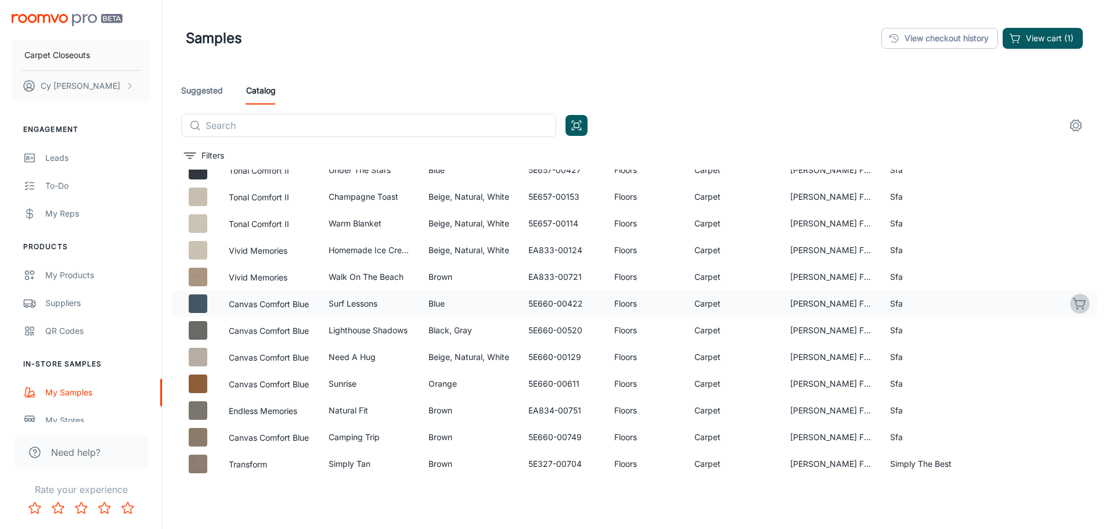
click at [1077, 304] on icon "button" at bounding box center [1080, 304] width 14 height 14
click at [1043, 39] on button "View cart (2)" at bounding box center [1042, 38] width 82 height 21
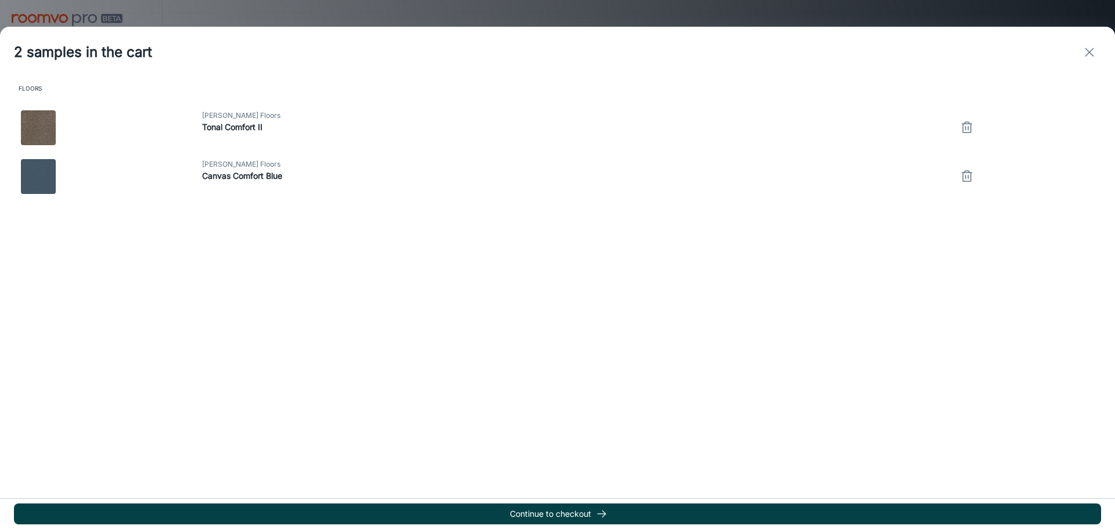
click at [577, 513] on button "Continue to checkout" at bounding box center [557, 513] width 1087 height 21
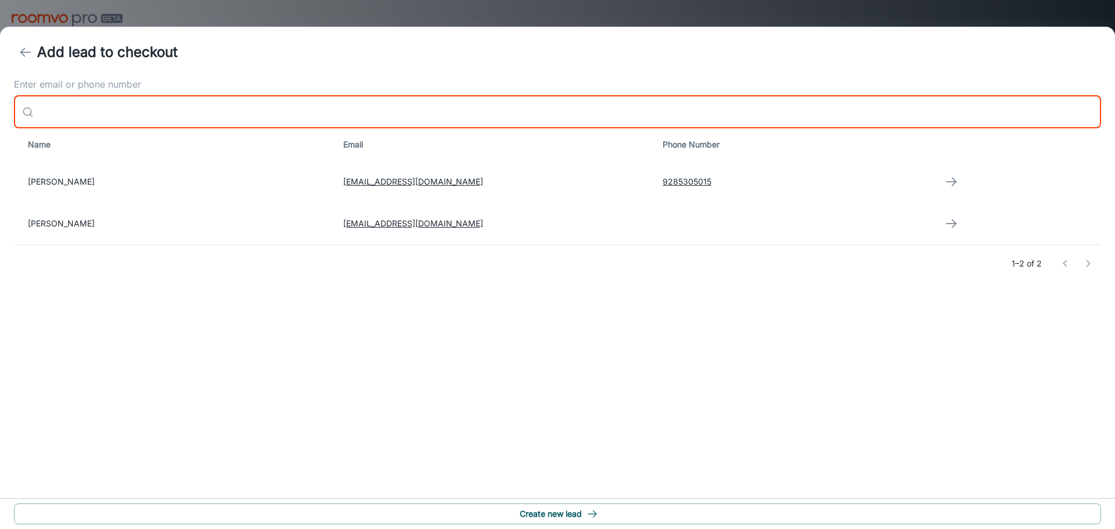
click at [92, 115] on input "Enter email or phone number" at bounding box center [569, 112] width 1063 height 33
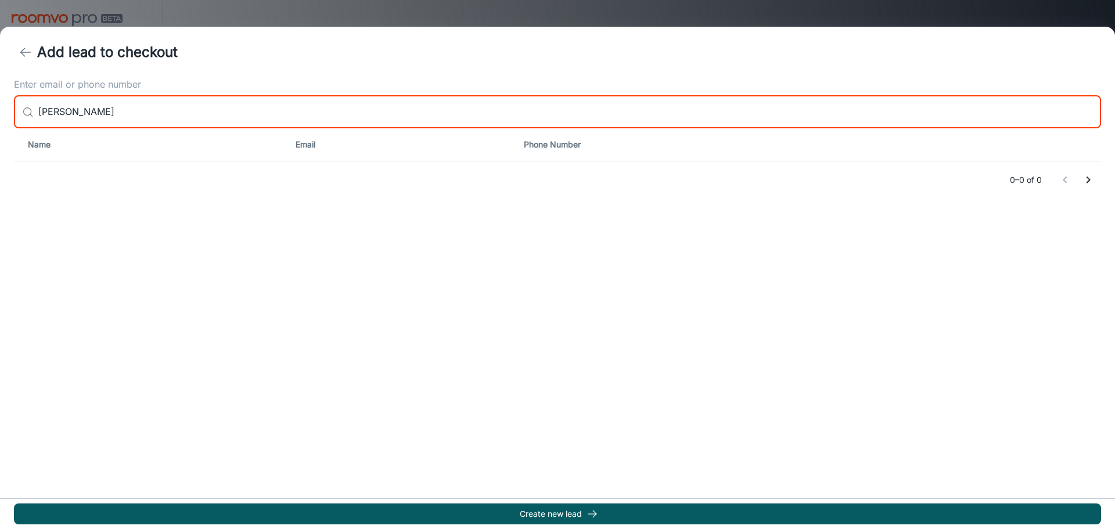
click at [75, 115] on input "Lanny Wilson" at bounding box center [569, 112] width 1063 height 33
type input "Lanny Wilson"
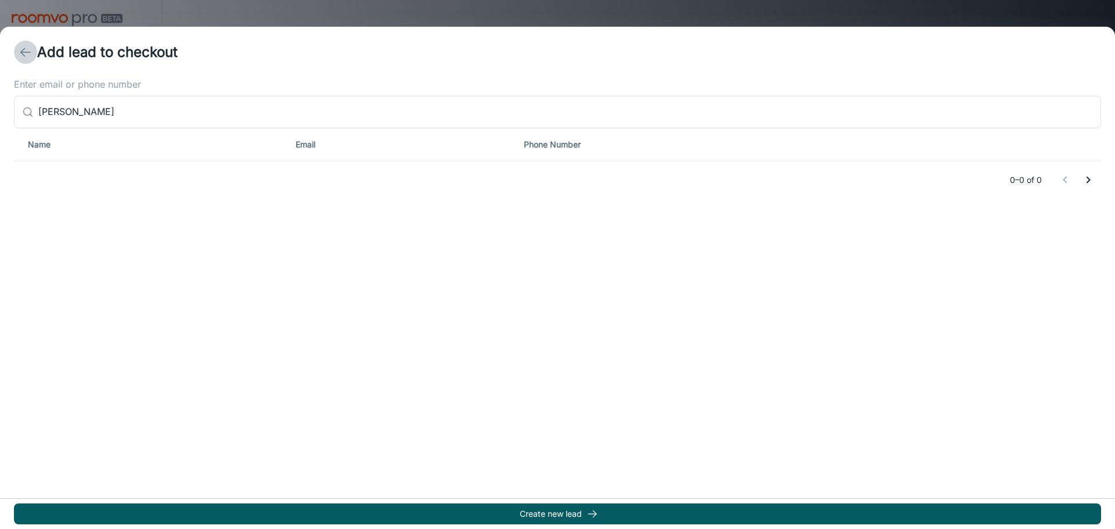
click at [23, 54] on polyline "back" at bounding box center [23, 52] width 4 height 8
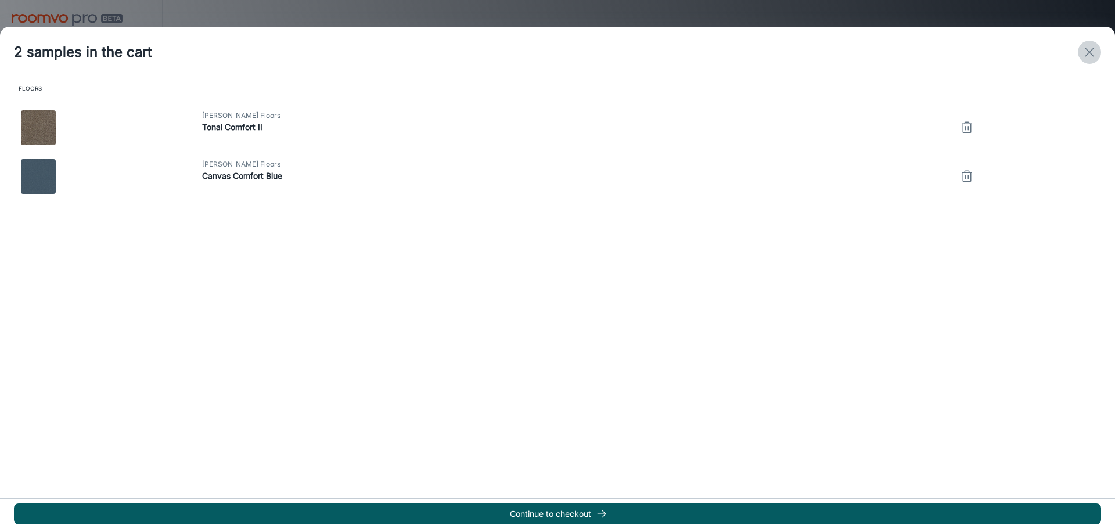
click at [1087, 48] on icon "exit" at bounding box center [1089, 52] width 14 height 14
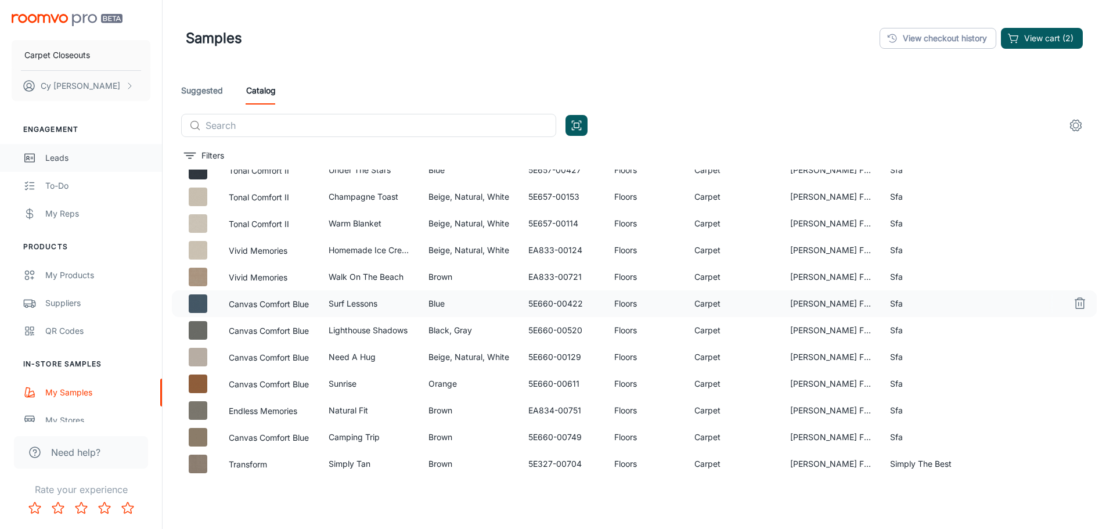
click at [60, 159] on div "Leads" at bounding box center [97, 158] width 105 height 13
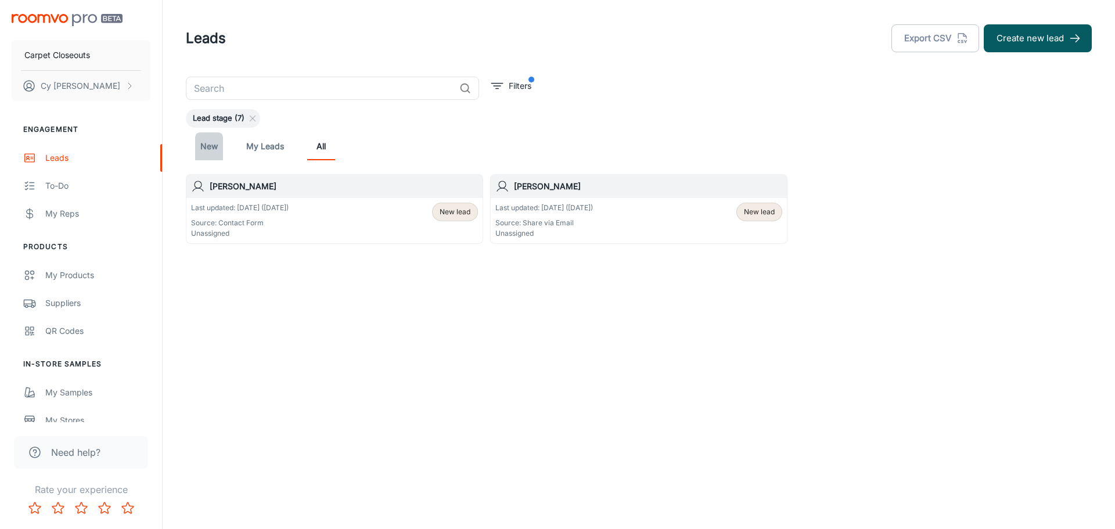
click at [205, 149] on link "New" at bounding box center [209, 146] width 28 height 28
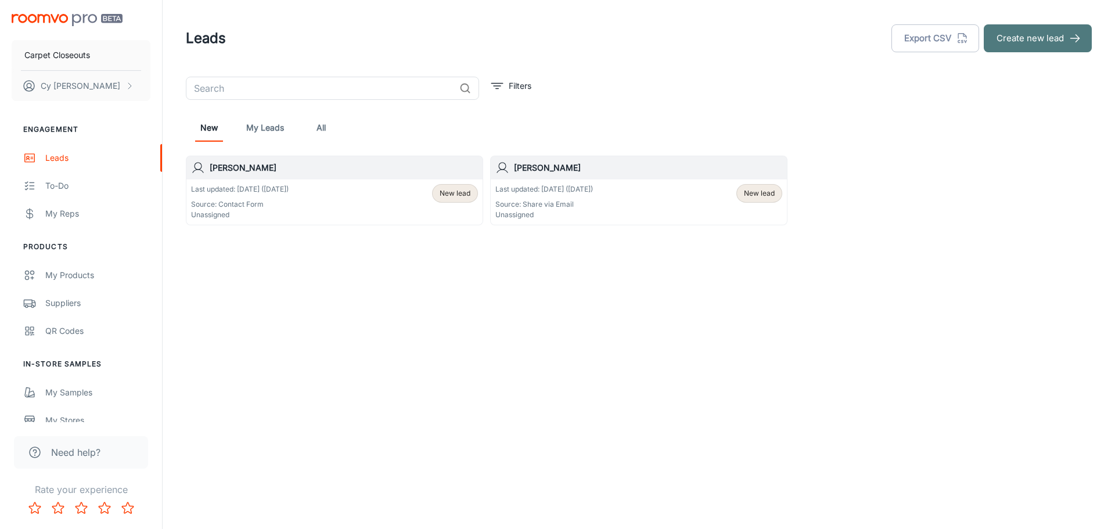
click at [1029, 38] on button "Create new lead" at bounding box center [1038, 38] width 108 height 28
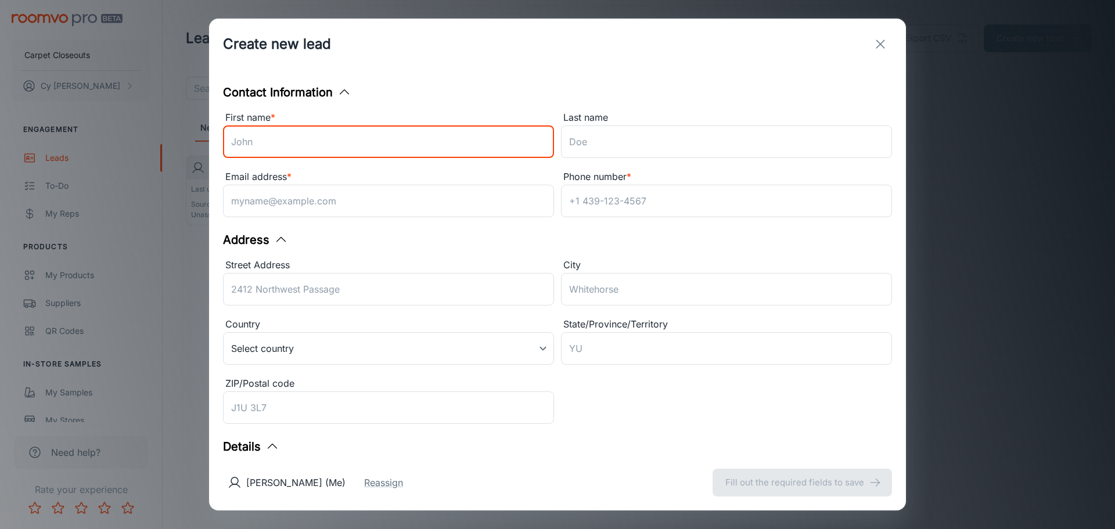
click at [318, 148] on input "First name *" at bounding box center [388, 141] width 331 height 33
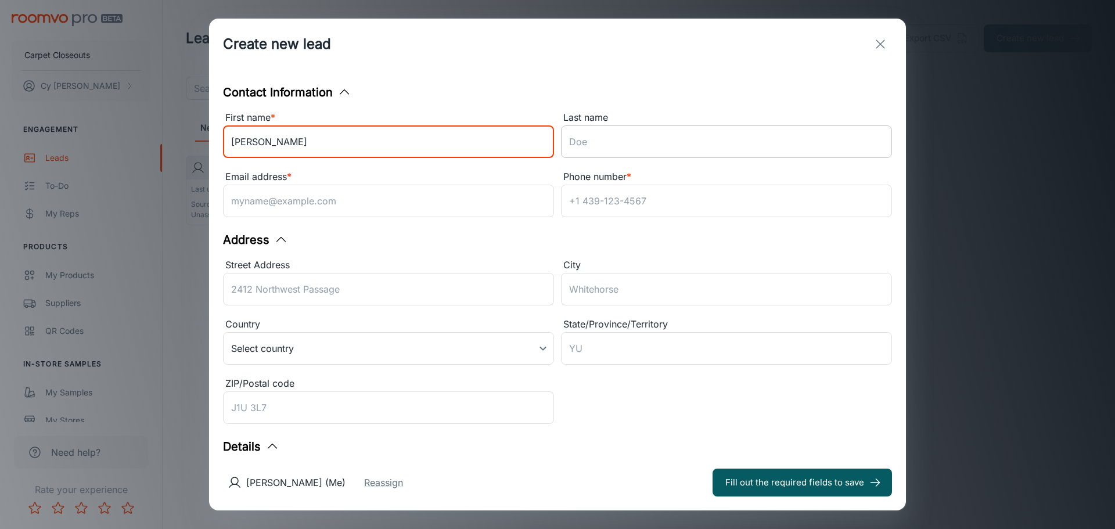
type input "[PERSON_NAME]"
click at [606, 147] on input "Last name" at bounding box center [726, 141] width 331 height 33
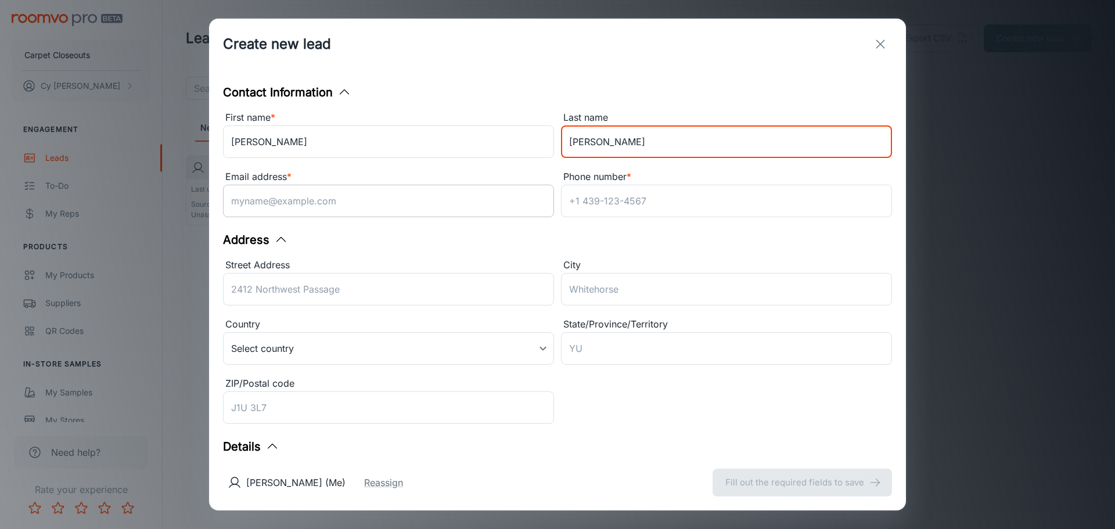
type input "Silberman"
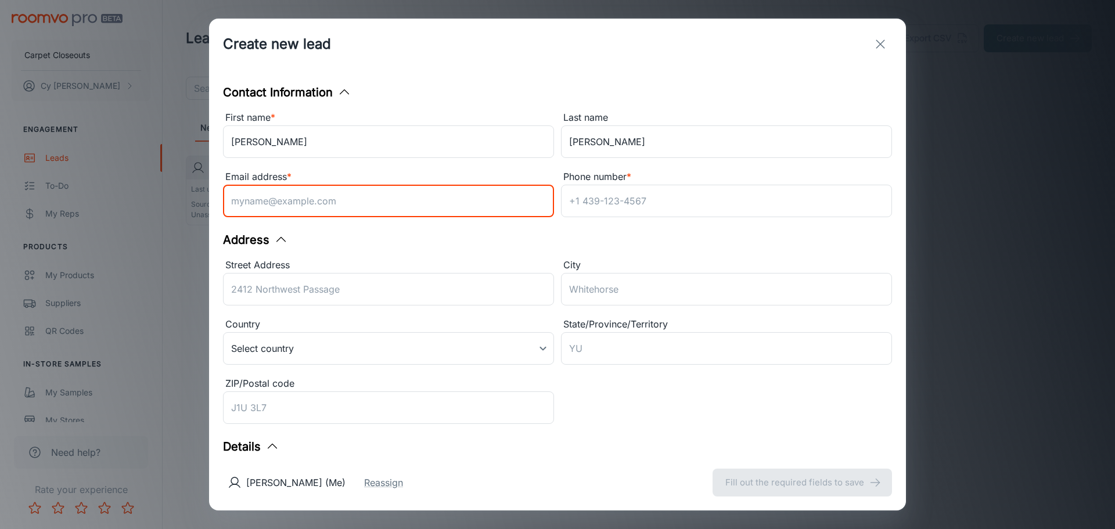
click at [426, 211] on input "Email address *" at bounding box center [388, 201] width 331 height 33
type input "lsilberman@gmail.com"
click at [699, 203] on input "Phone number *" at bounding box center [726, 201] width 331 height 33
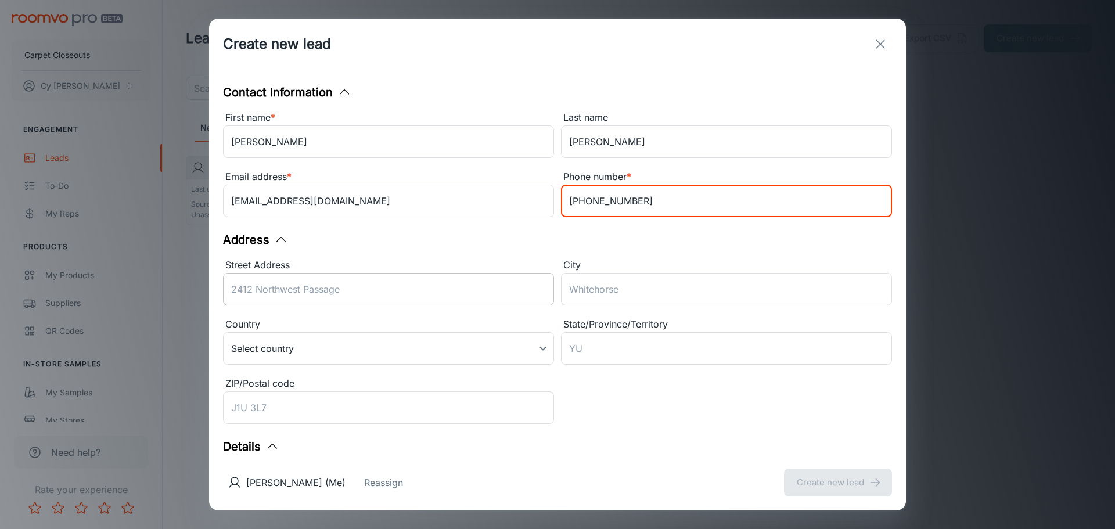
type input "1-917-414-1133"
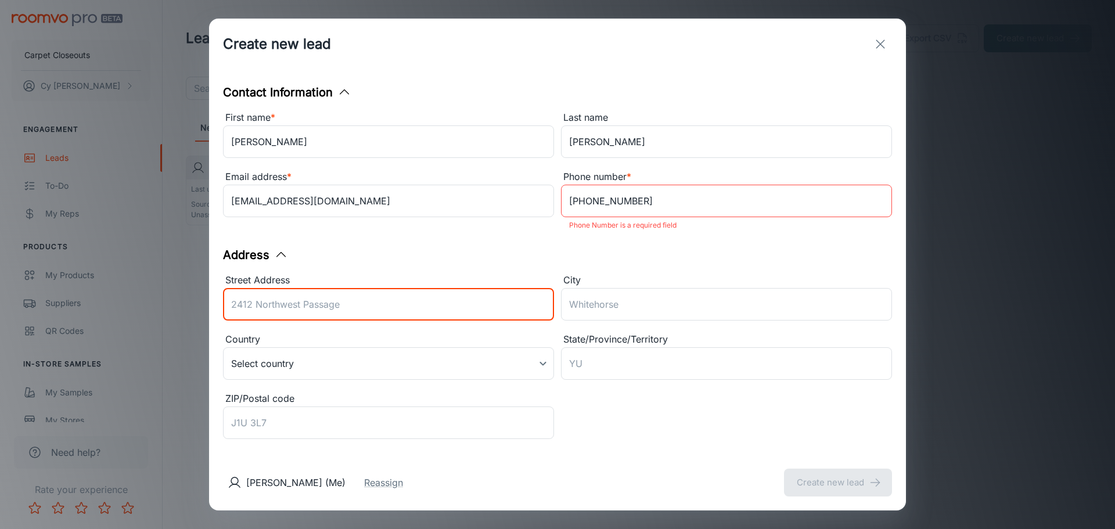
click at [454, 296] on input "Street Address" at bounding box center [388, 304] width 331 height 33
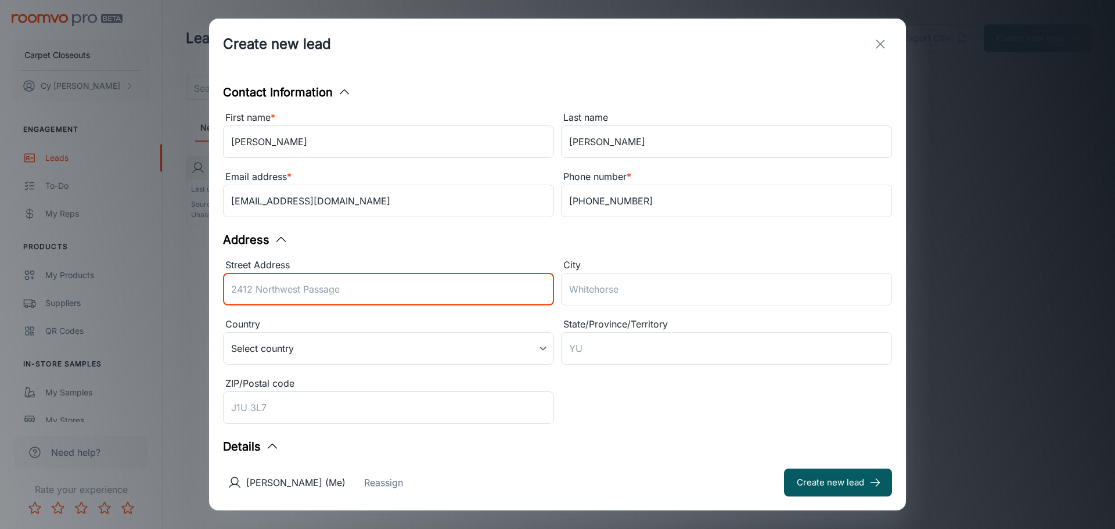
type input "17422 N Cave Creek Rd"
type input "Phoenix"
type input "AZ"
type input "85032"
click at [819, 478] on button "Create new lead" at bounding box center [838, 483] width 108 height 28
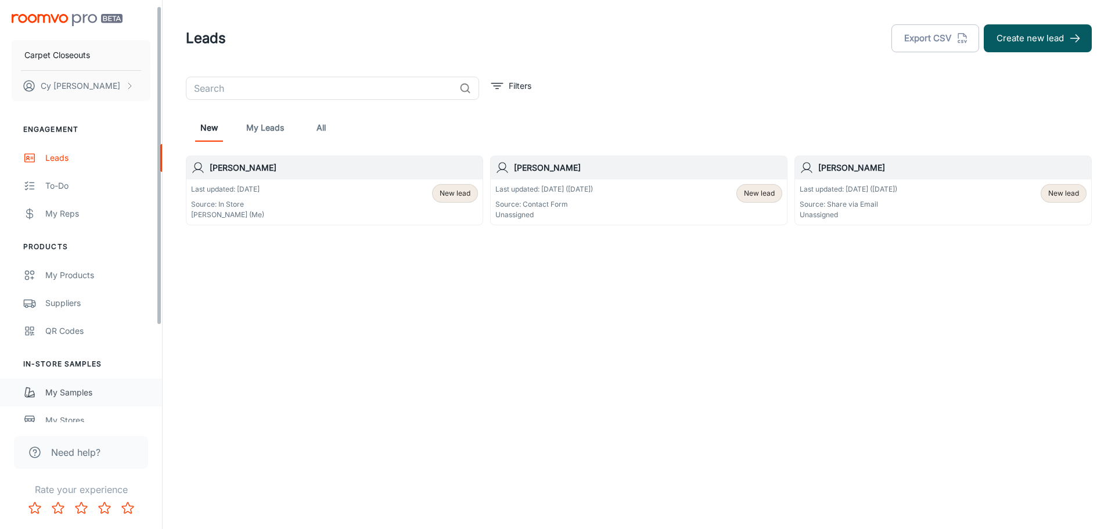
scroll to position [116, 0]
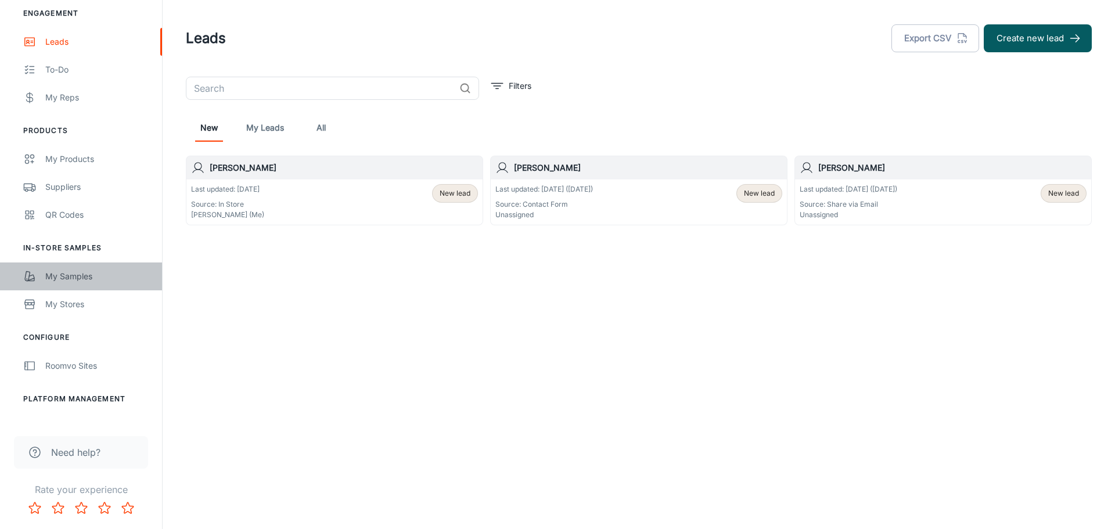
click at [85, 275] on div "My Samples" at bounding box center [97, 276] width 105 height 13
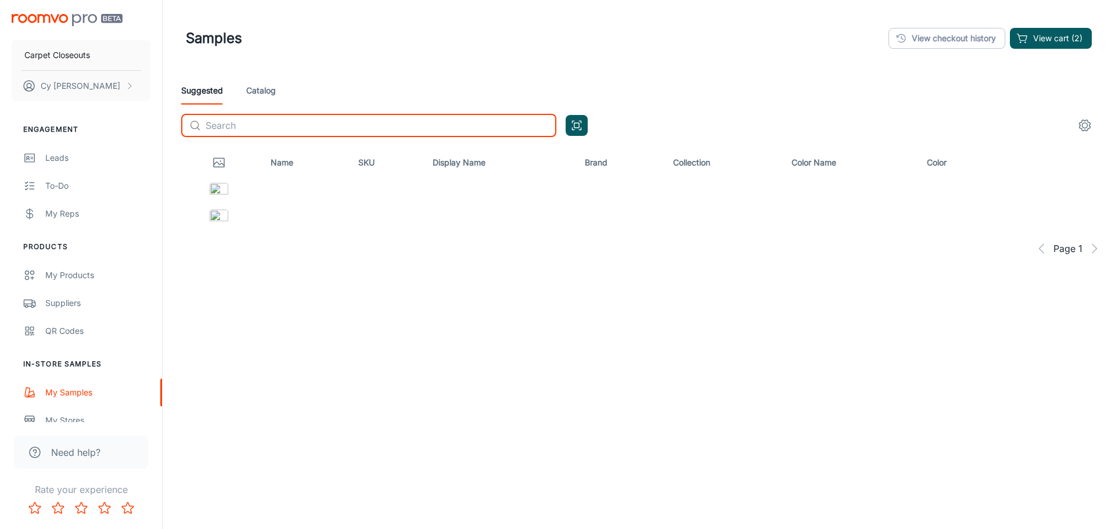
click at [247, 126] on input "text" at bounding box center [381, 125] width 351 height 23
type input "[PERSON_NAME]"
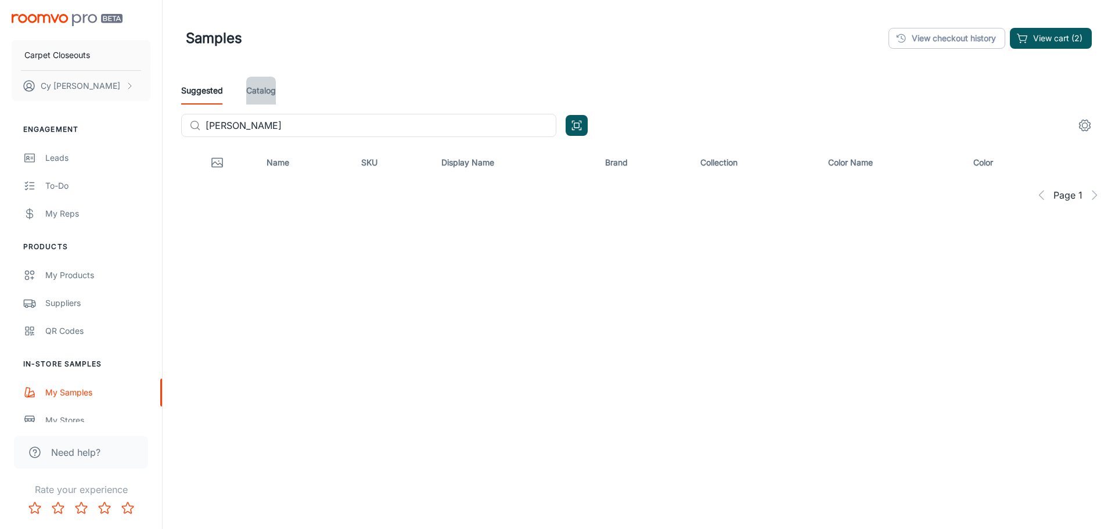
click at [265, 94] on link "Catalog" at bounding box center [261, 91] width 30 height 28
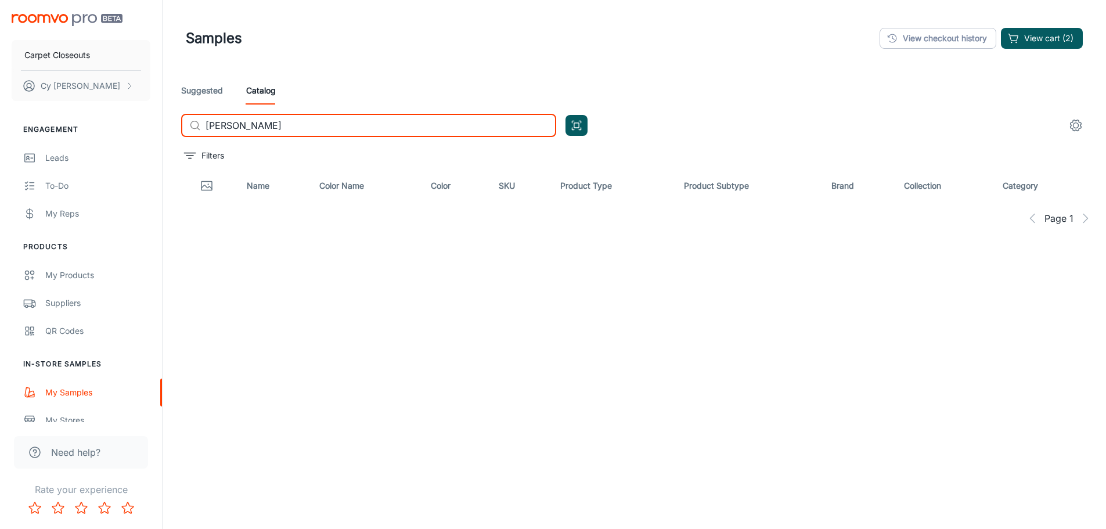
click at [316, 128] on input "[PERSON_NAME]" at bounding box center [381, 125] width 351 height 23
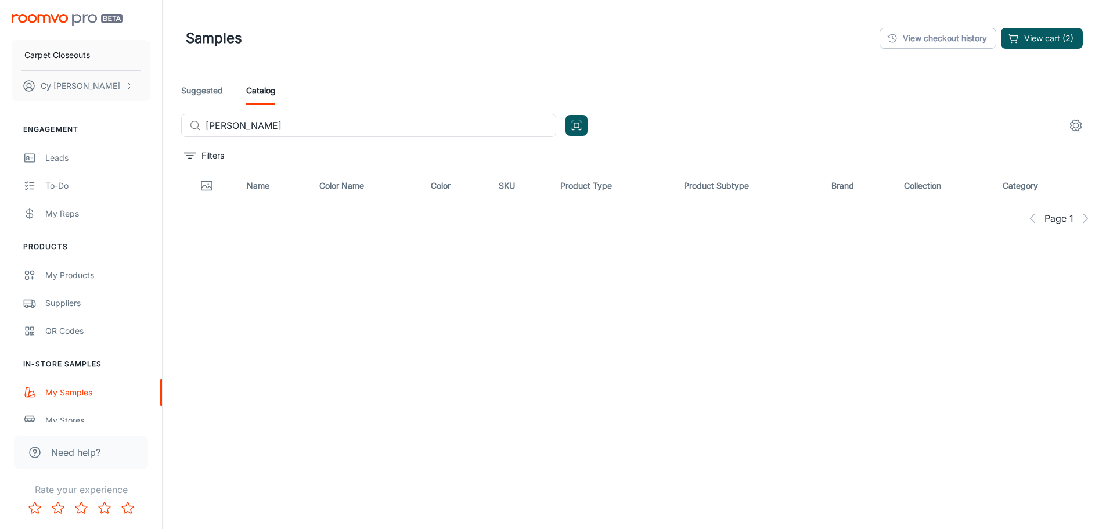
click at [261, 187] on th "Name" at bounding box center [274, 186] width 73 height 33
click at [319, 132] on input "[PERSON_NAME]" at bounding box center [381, 125] width 351 height 23
click at [209, 89] on link "Suggested" at bounding box center [202, 91] width 42 height 28
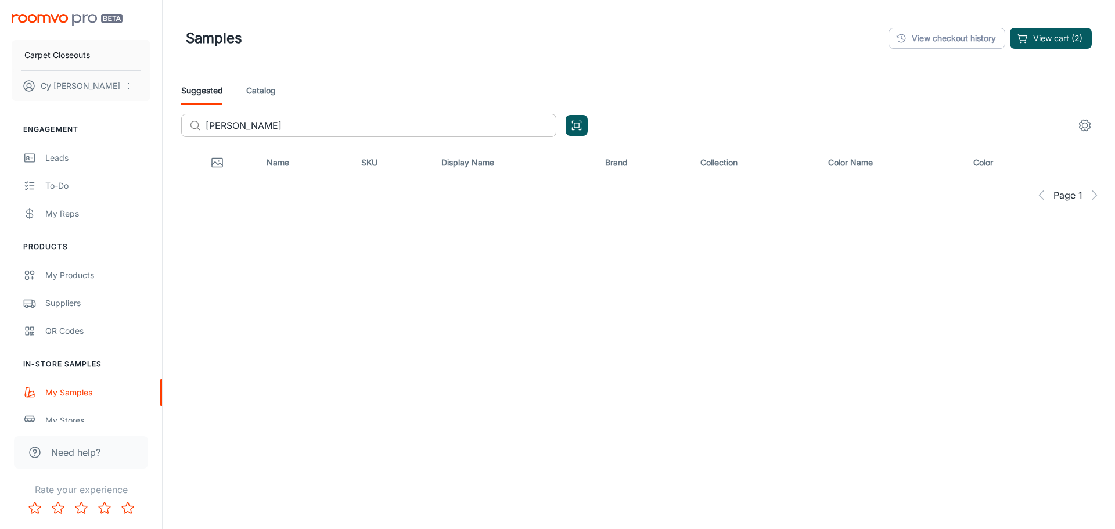
click at [195, 127] on icon at bounding box center [195, 126] width 12 height 12
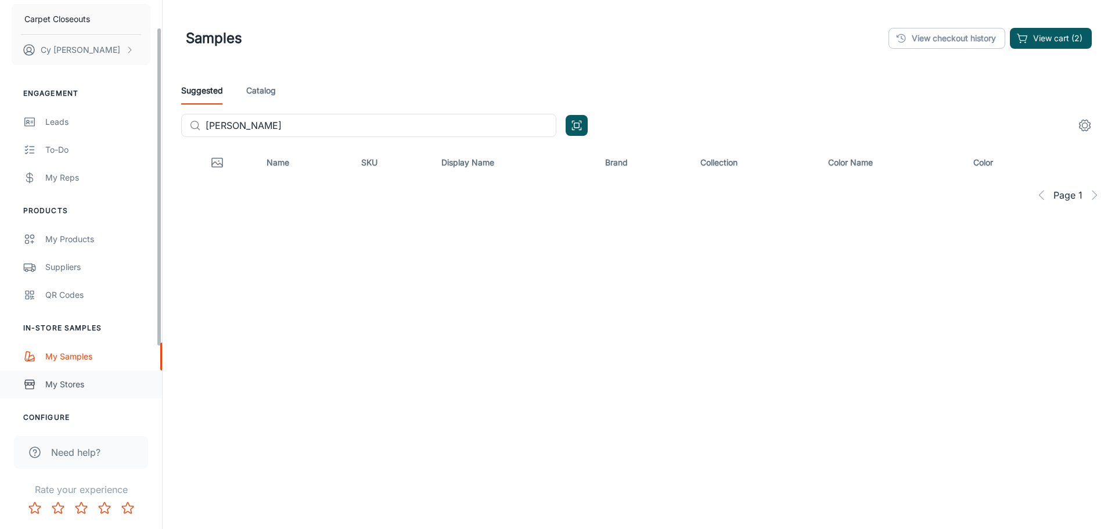
scroll to position [53, 0]
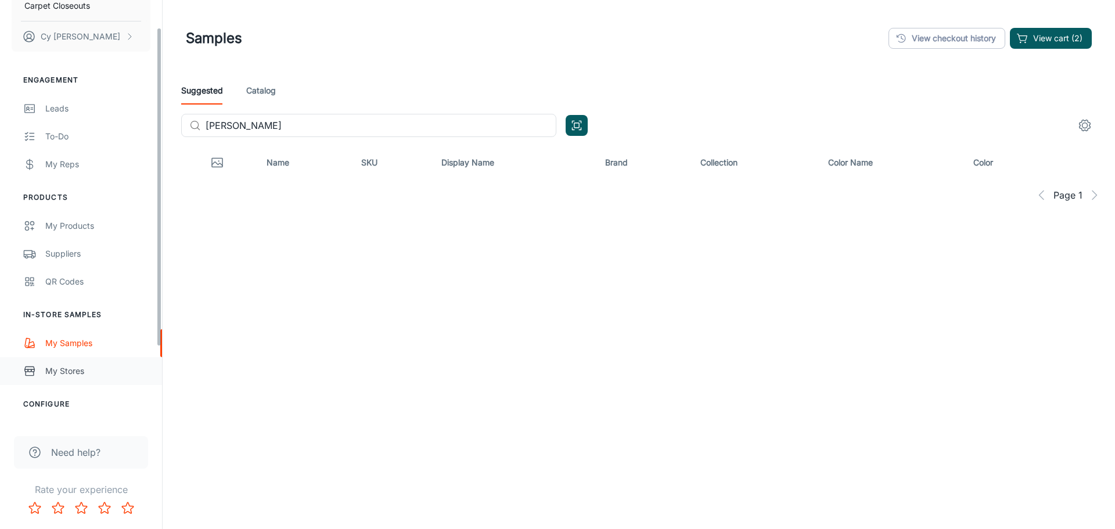
drag, startPoint x: 159, startPoint y: 310, endPoint x: 141, endPoint y: 354, distance: 46.9
click at [148, 350] on div "Carpet Closeouts Cy Dalberg Engagement Leads To-do My Reps Products My Products…" at bounding box center [81, 211] width 162 height 422
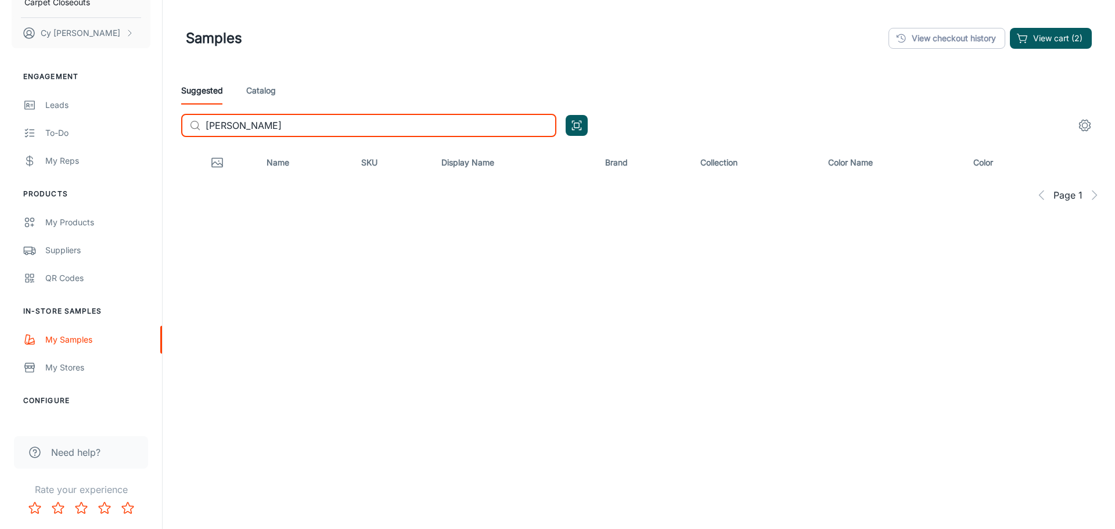
click at [325, 125] on input "[PERSON_NAME]" at bounding box center [381, 125] width 351 height 23
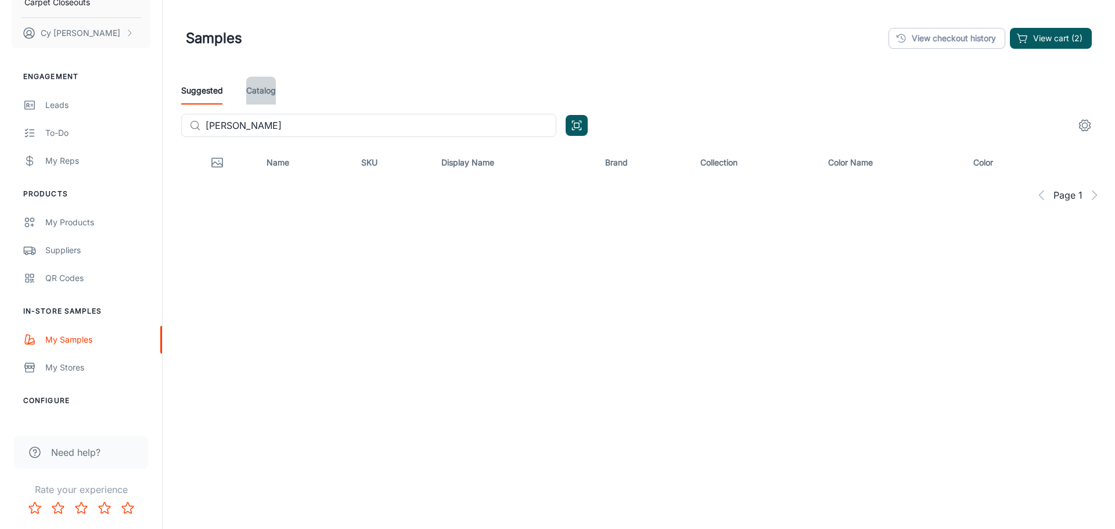
click at [268, 92] on link "Catalog" at bounding box center [261, 91] width 30 height 28
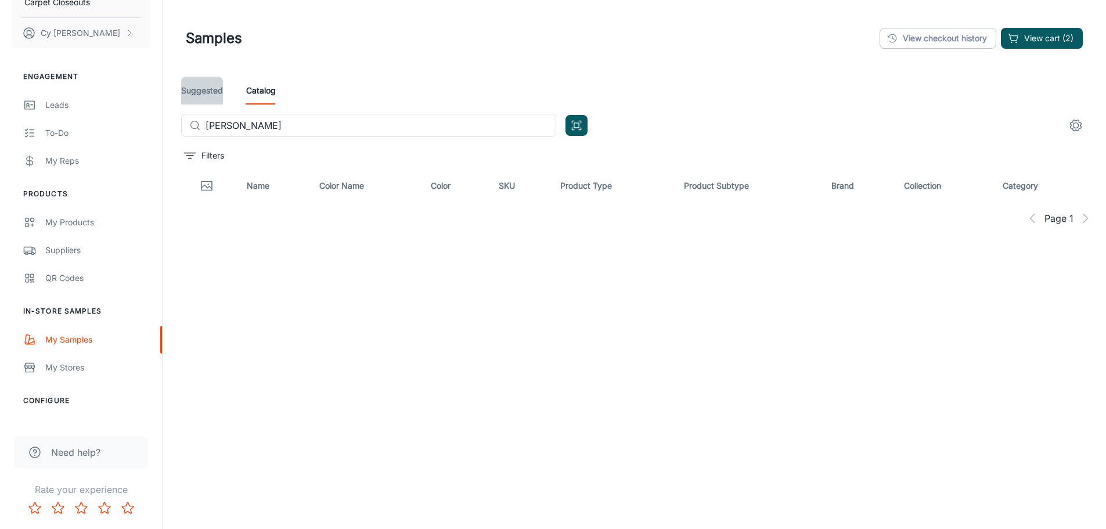
click at [207, 93] on link "Suggested" at bounding box center [202, 91] width 42 height 28
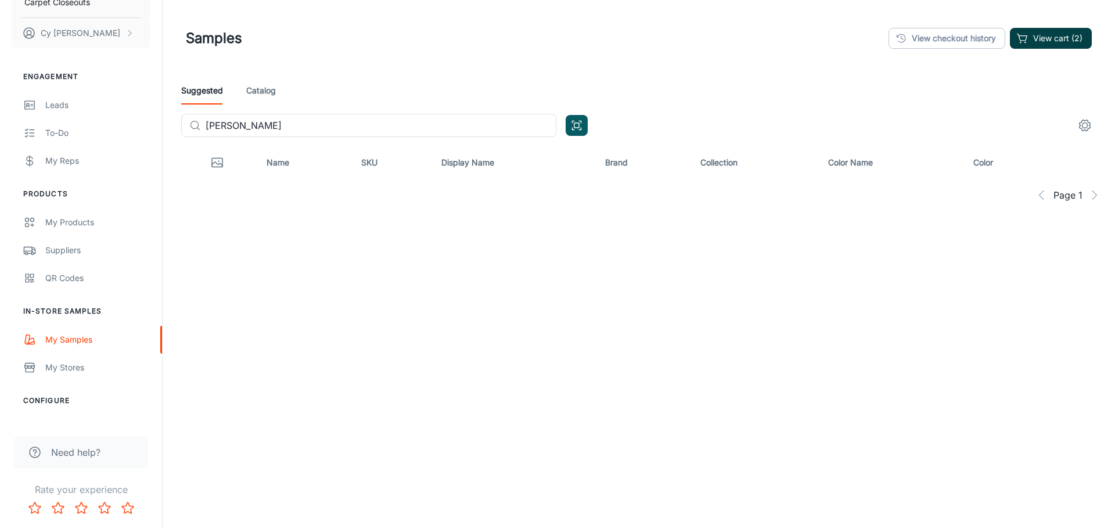
click at [1035, 37] on button "View cart (2)" at bounding box center [1051, 38] width 82 height 21
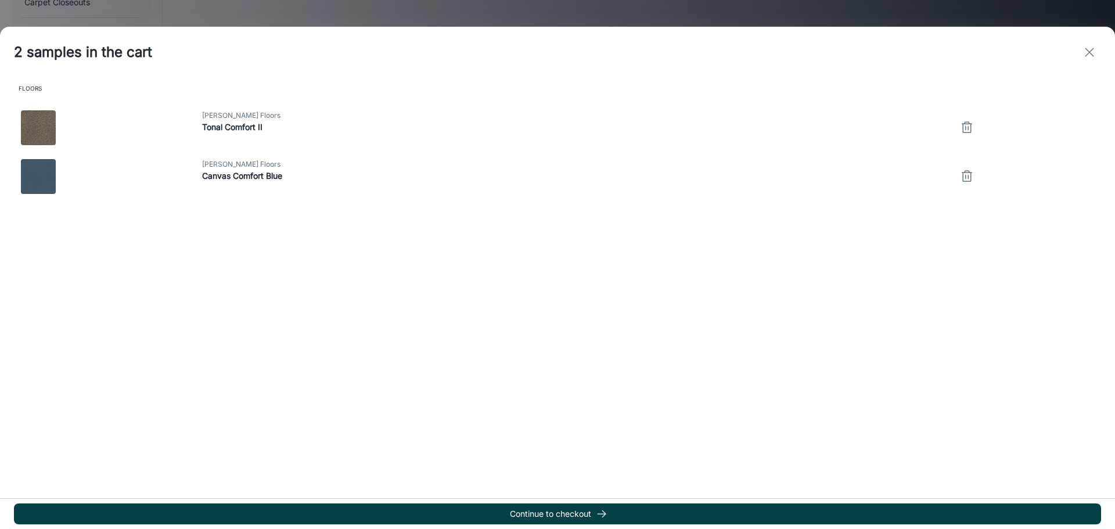
click at [574, 513] on button "Continue to checkout" at bounding box center [557, 513] width 1087 height 21
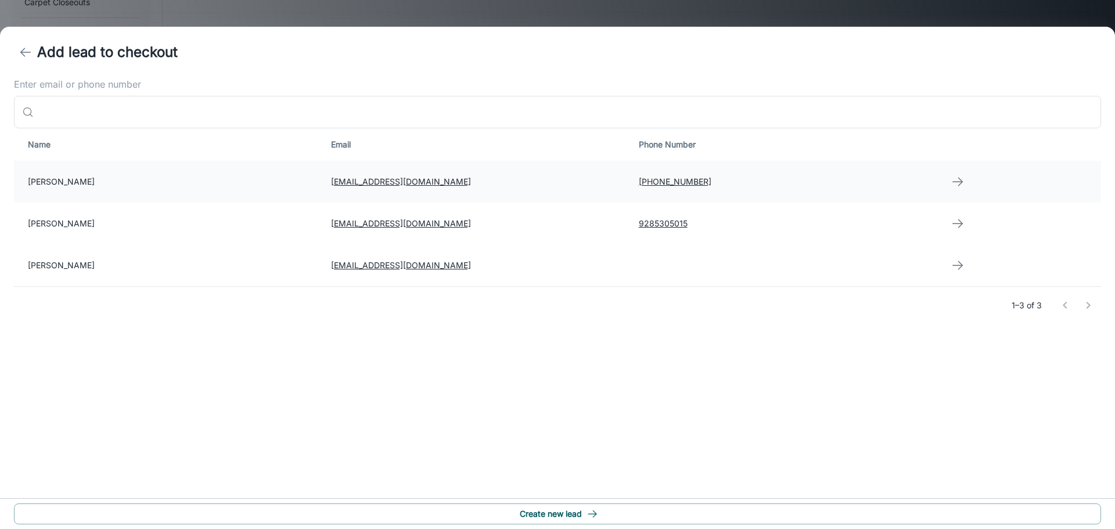
click at [85, 181] on td "[PERSON_NAME]" at bounding box center [168, 182] width 308 height 42
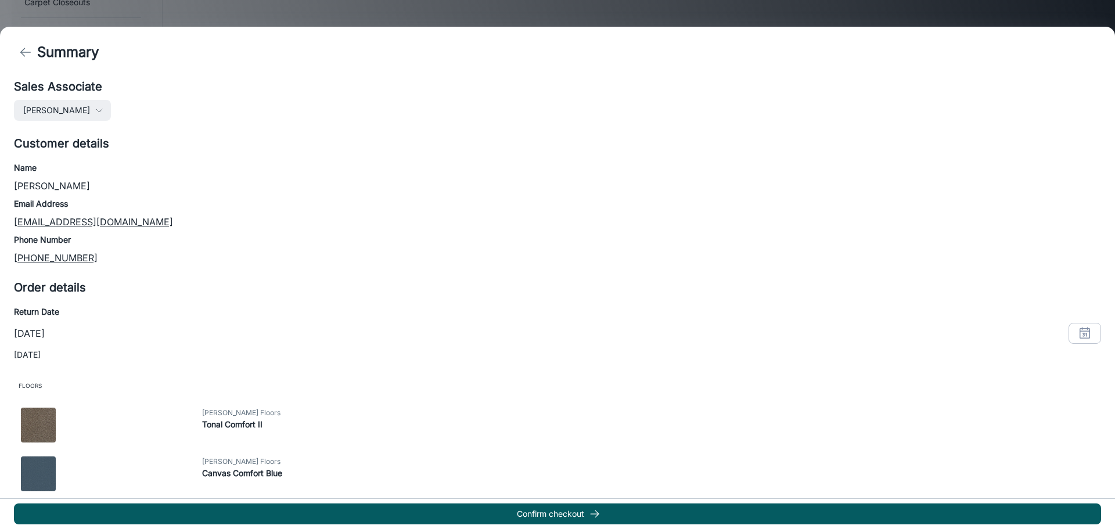
scroll to position [103, 0]
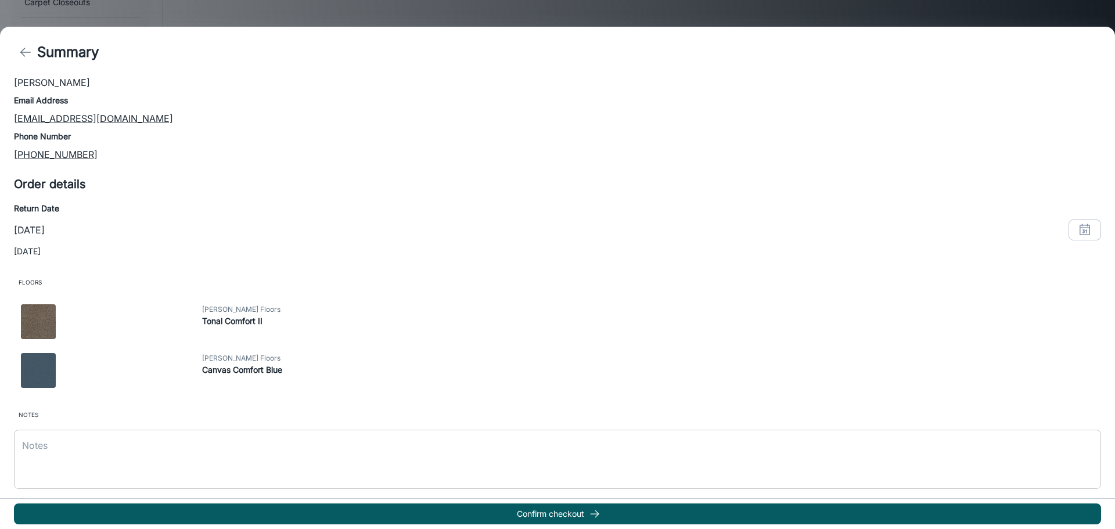
drag, startPoint x: 96, startPoint y: 438, endPoint x: 110, endPoint y: 438, distance: 13.4
click at [100, 438] on div "x ​" at bounding box center [557, 459] width 1087 height 59
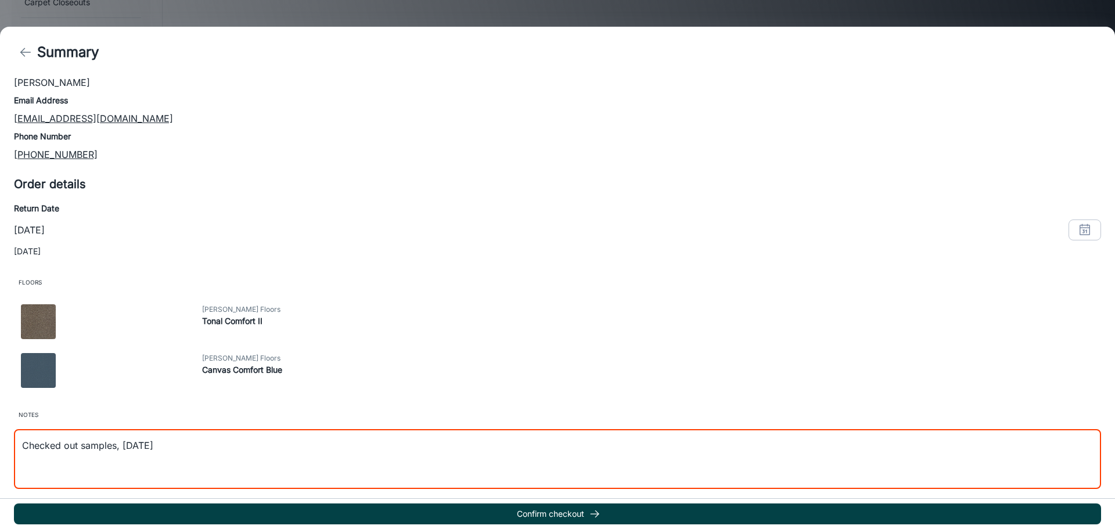
type textarea "Checked out samples, 10-5-25"
click at [581, 512] on button "Confirm checkout" at bounding box center [557, 513] width 1087 height 21
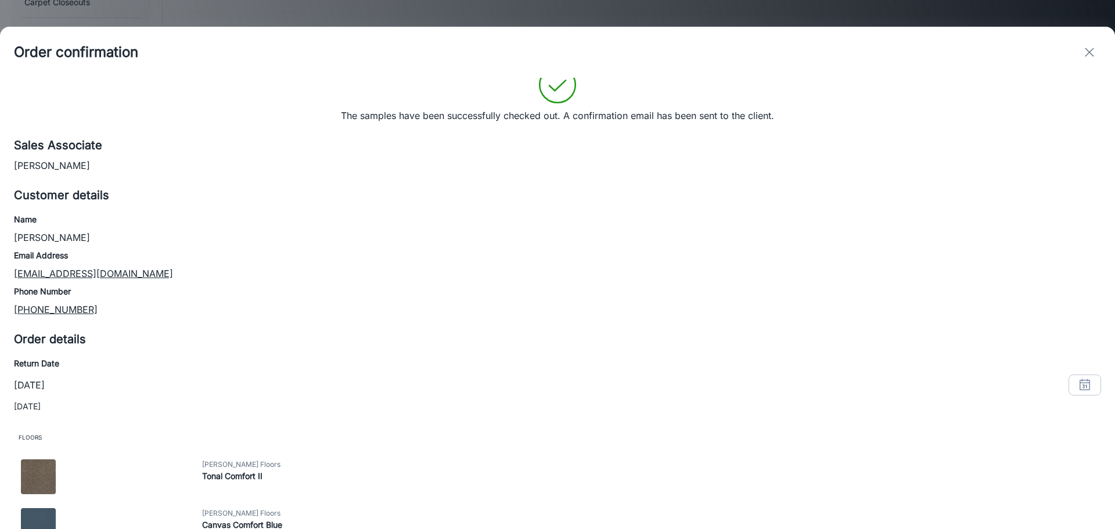
scroll to position [0, 0]
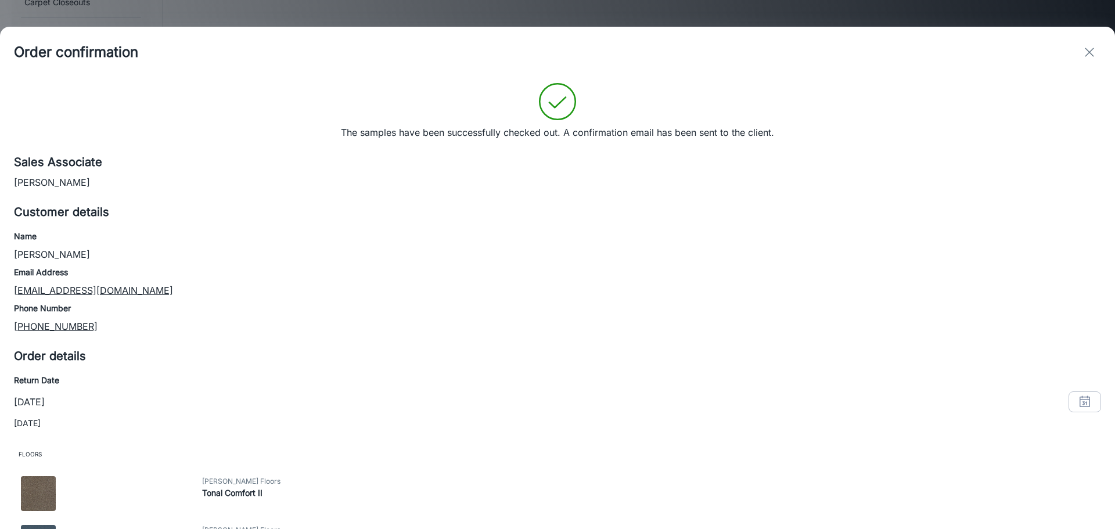
click at [1088, 53] on line "exit" at bounding box center [1089, 52] width 8 height 8
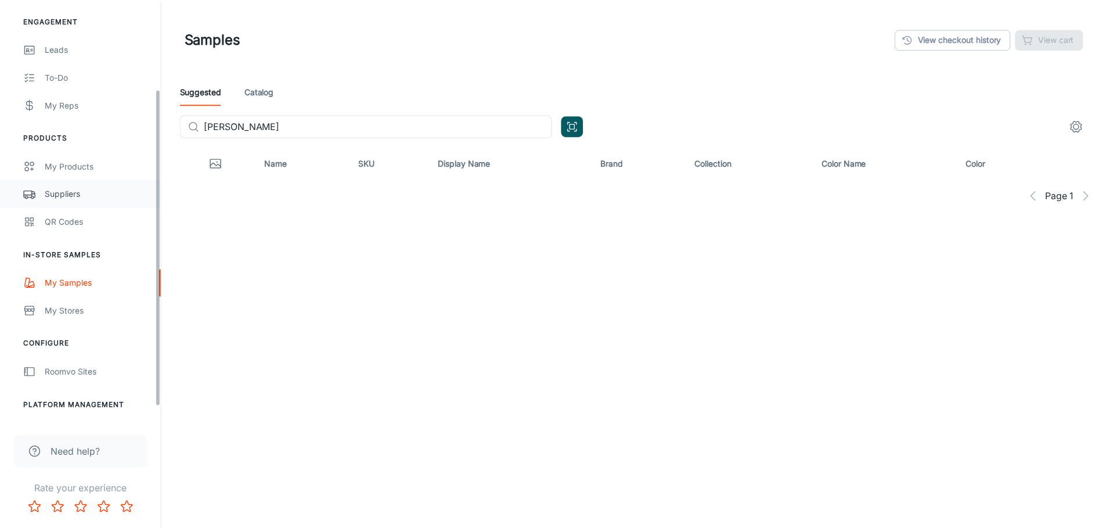
scroll to position [116, 0]
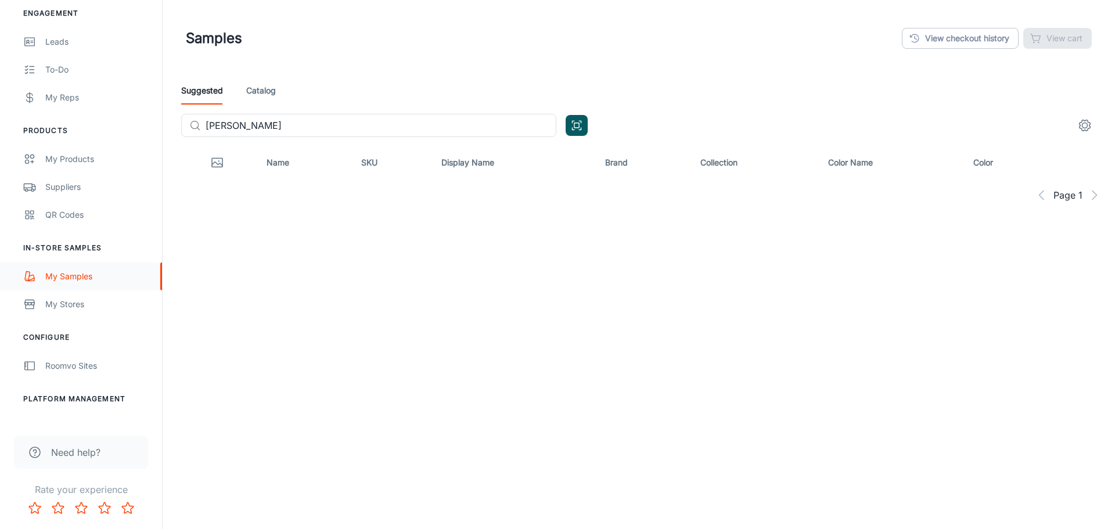
click at [65, 274] on div "My Samples" at bounding box center [97, 276] width 105 height 13
click at [62, 41] on div "Leads" at bounding box center [97, 41] width 105 height 13
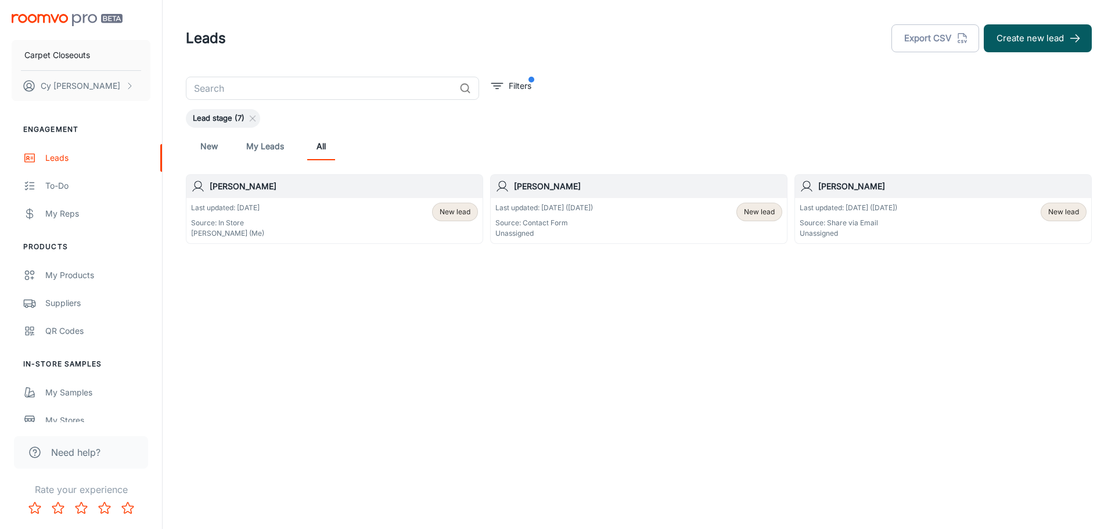
click at [452, 213] on span "New lead" at bounding box center [455, 212] width 31 height 10
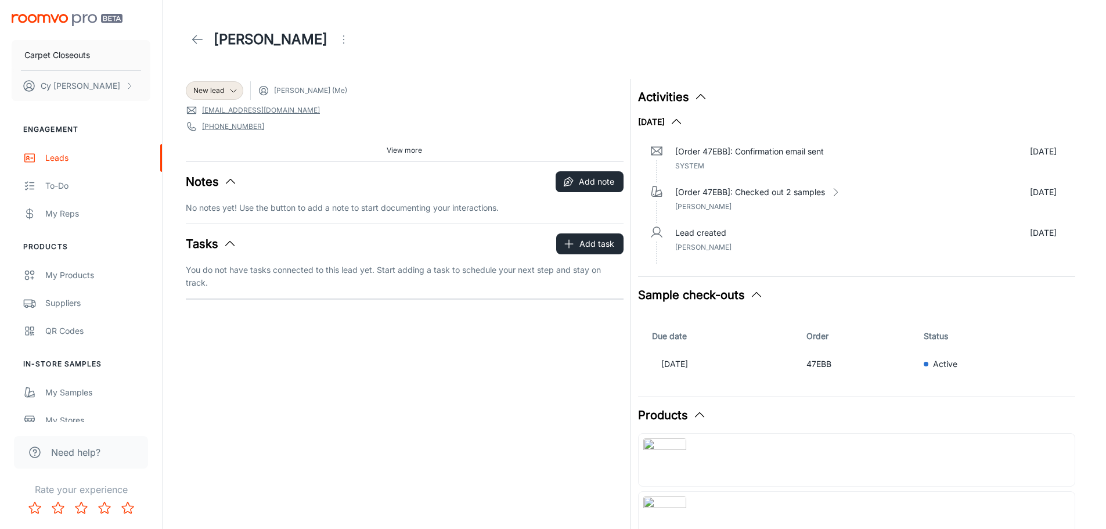
click at [474, 78] on header "[PERSON_NAME]" at bounding box center [634, 39] width 925 height 79
click at [128, 85] on icon "scrollable content" at bounding box center [129, 85] width 9 height 9
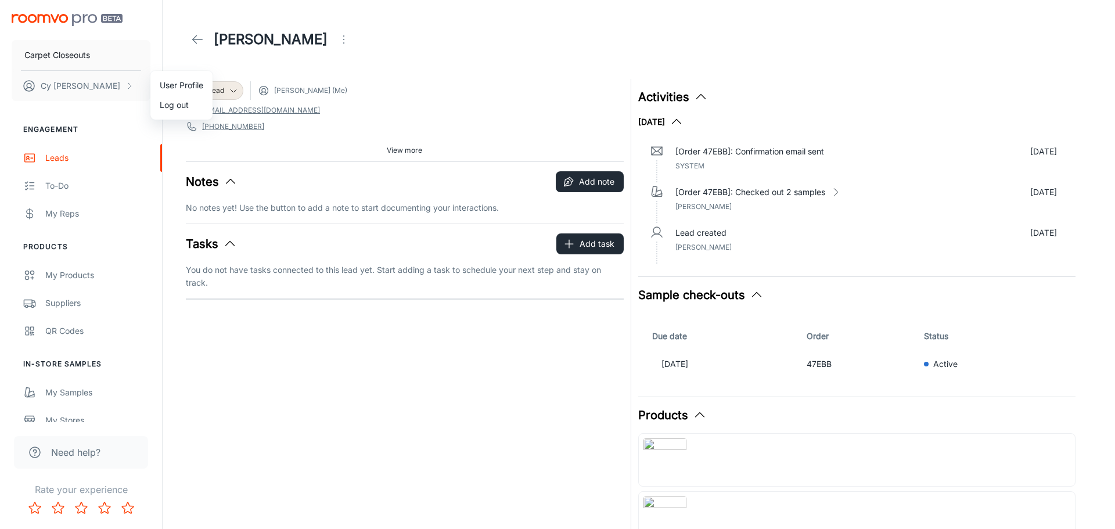
click at [182, 87] on li "User Profile" at bounding box center [181, 85] width 62 height 20
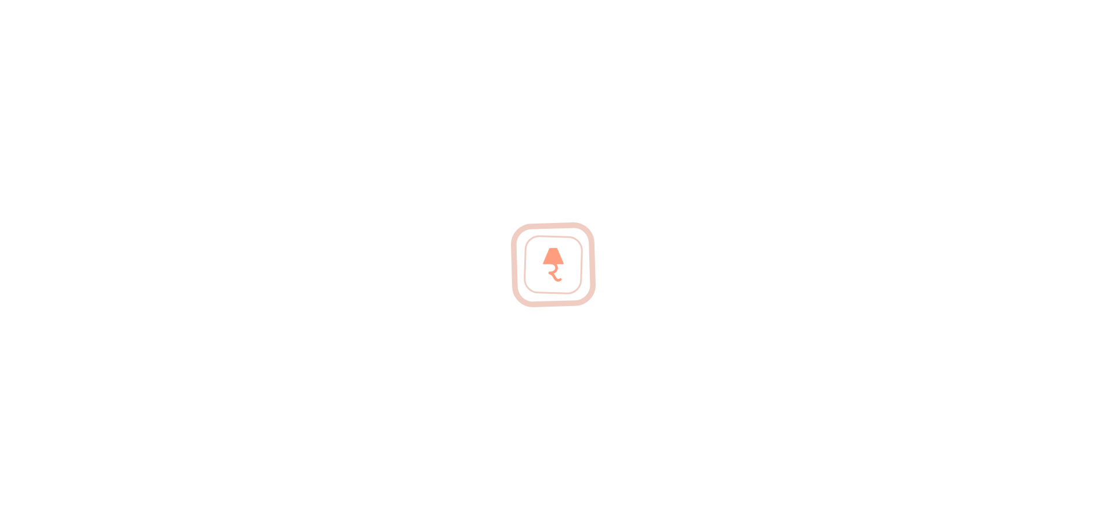
type input "Cy"
type input "[PERSON_NAME]"
type input "[EMAIL_ADDRESS][DOMAIN_NAME]"
type input "[PHONE_NUMBER]"
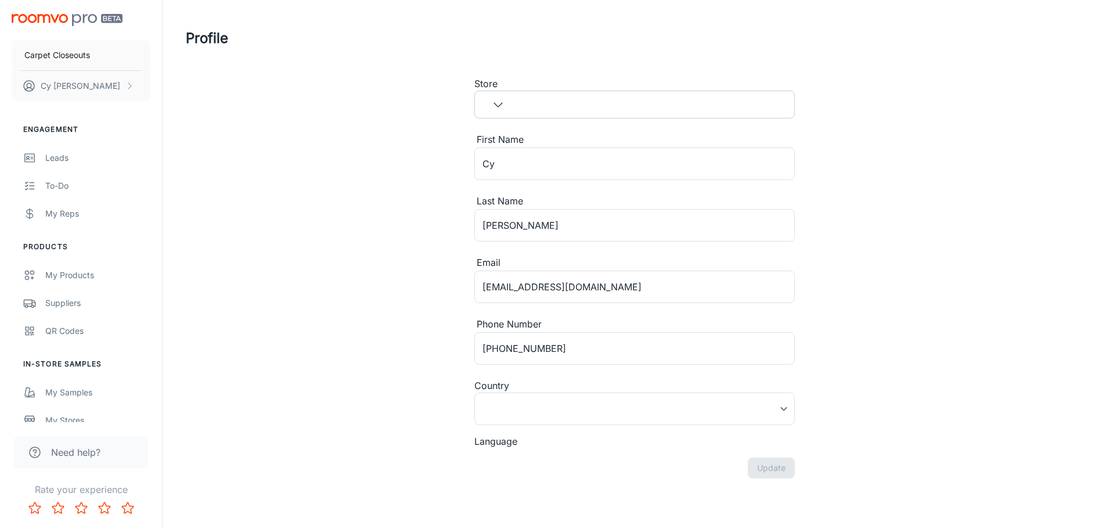
type input "United States"
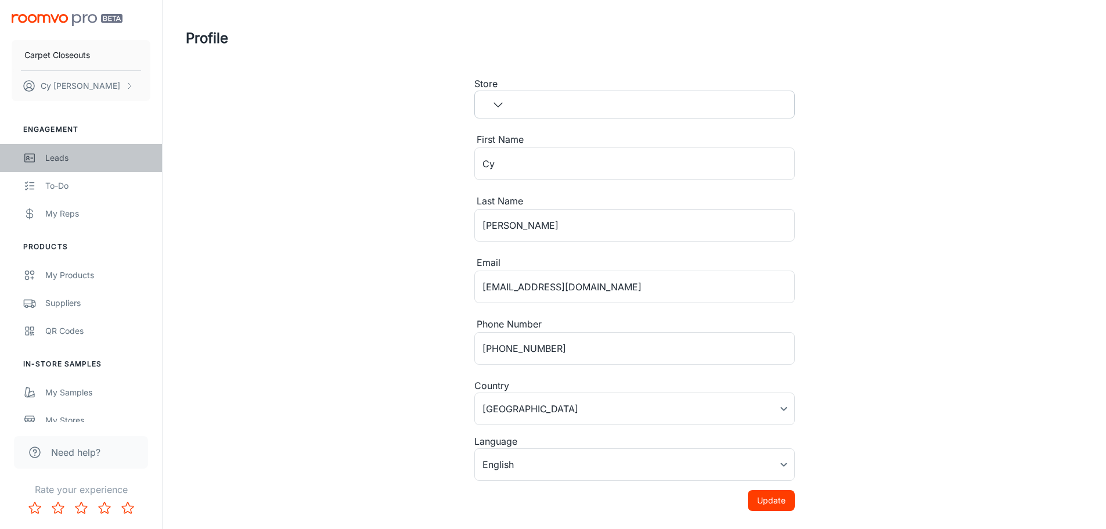
click at [60, 161] on div "Leads" at bounding box center [97, 158] width 105 height 13
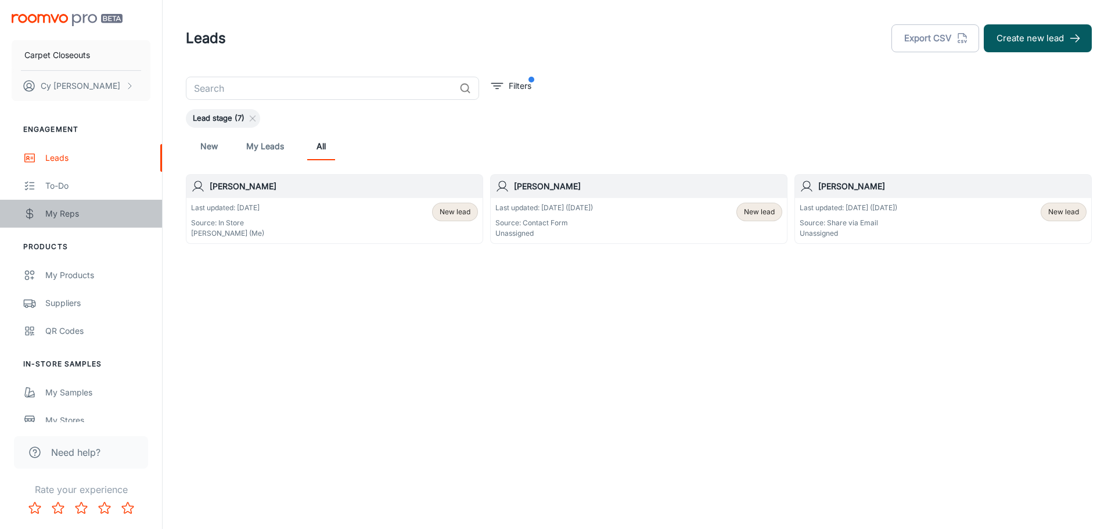
click at [59, 211] on div "My Reps" at bounding box center [97, 213] width 105 height 13
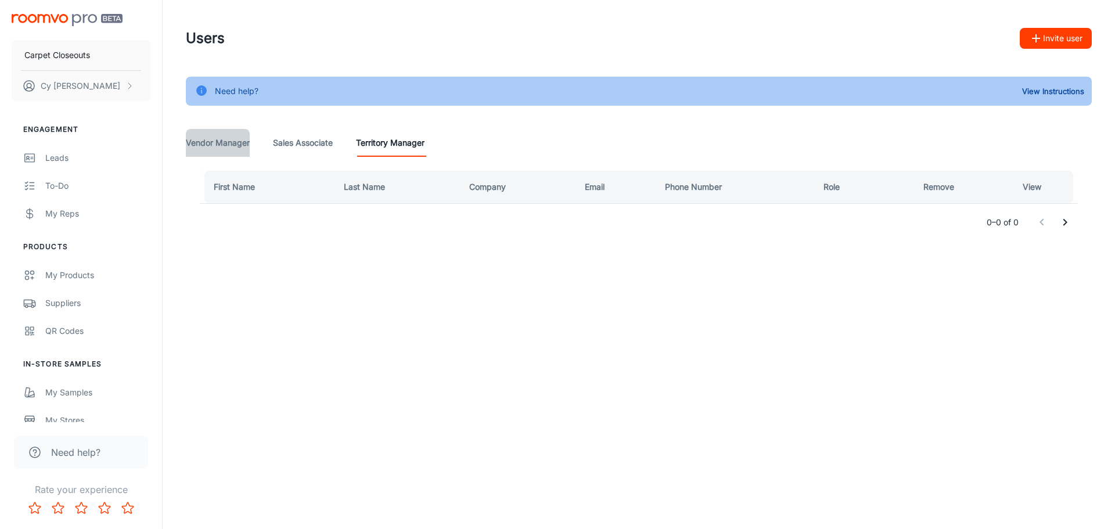
click at [220, 144] on Manager "Vendor Manager" at bounding box center [218, 143] width 64 height 28
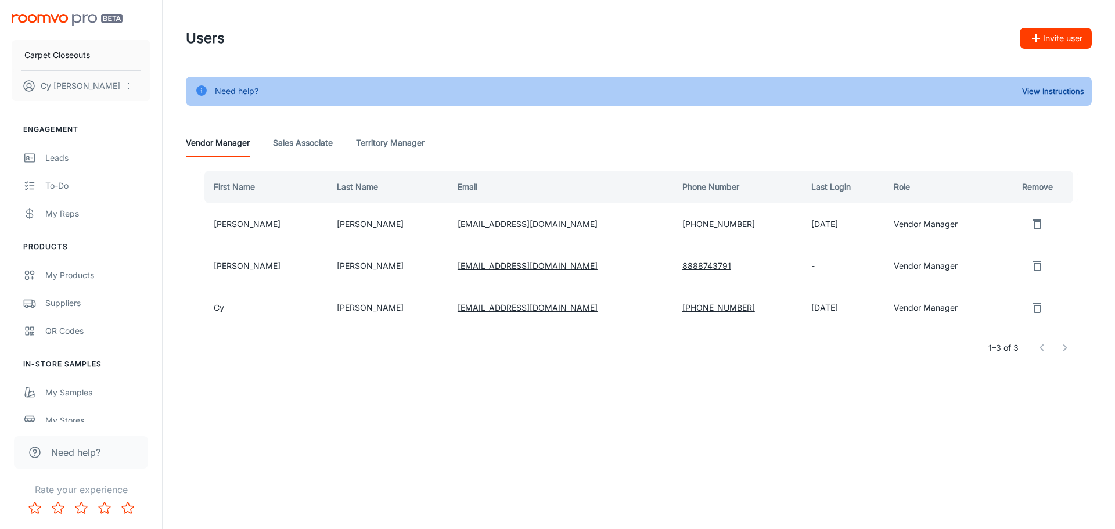
click at [297, 146] on Associate "Sales Associate" at bounding box center [303, 143] width 60 height 28
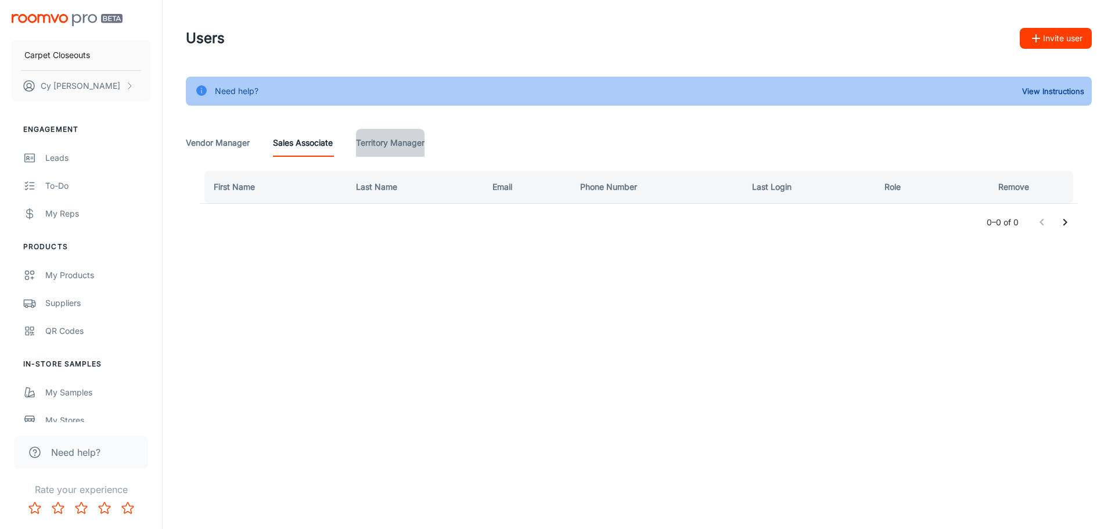
click at [378, 145] on Manager "Territory Manager" at bounding box center [390, 143] width 69 height 28
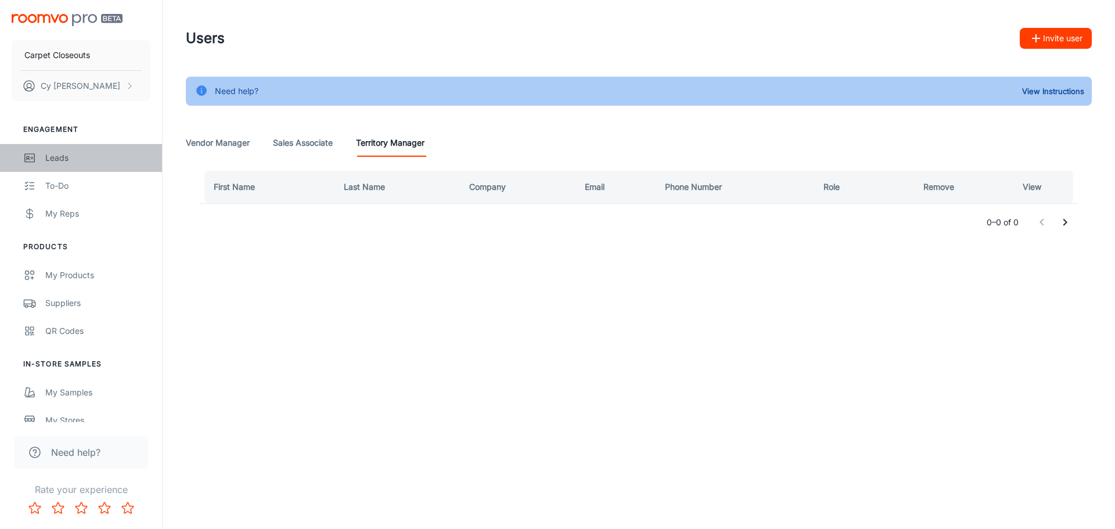
click at [50, 157] on div "Leads" at bounding box center [97, 158] width 105 height 13
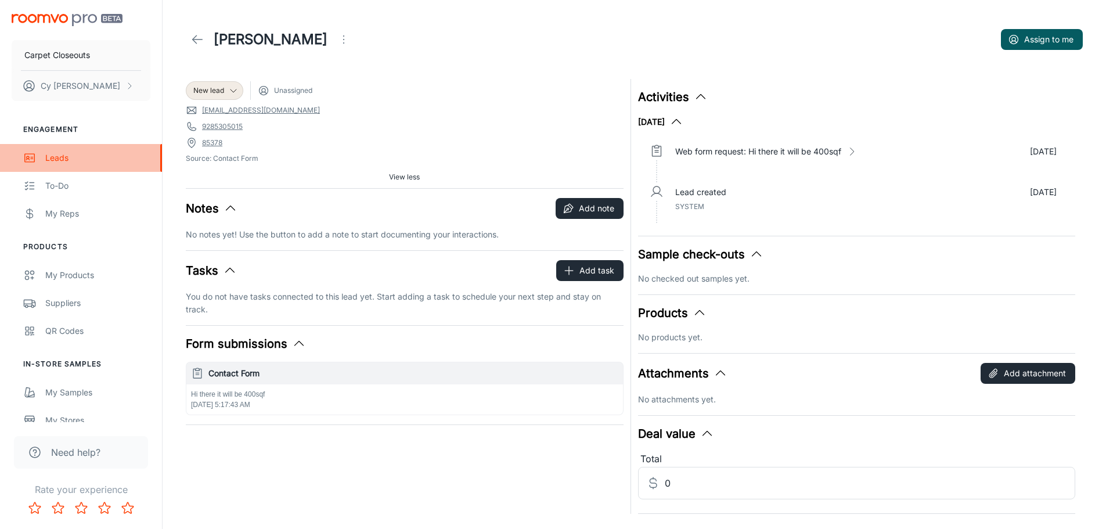
click at [58, 155] on div "Leads" at bounding box center [97, 158] width 105 height 13
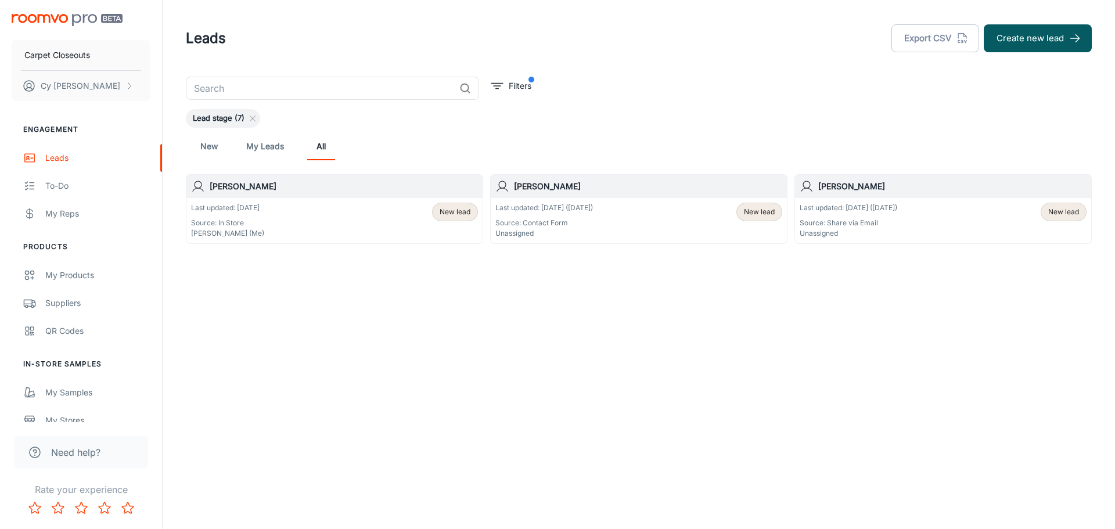
click at [545, 187] on h6 "[PERSON_NAME]" at bounding box center [648, 186] width 268 height 13
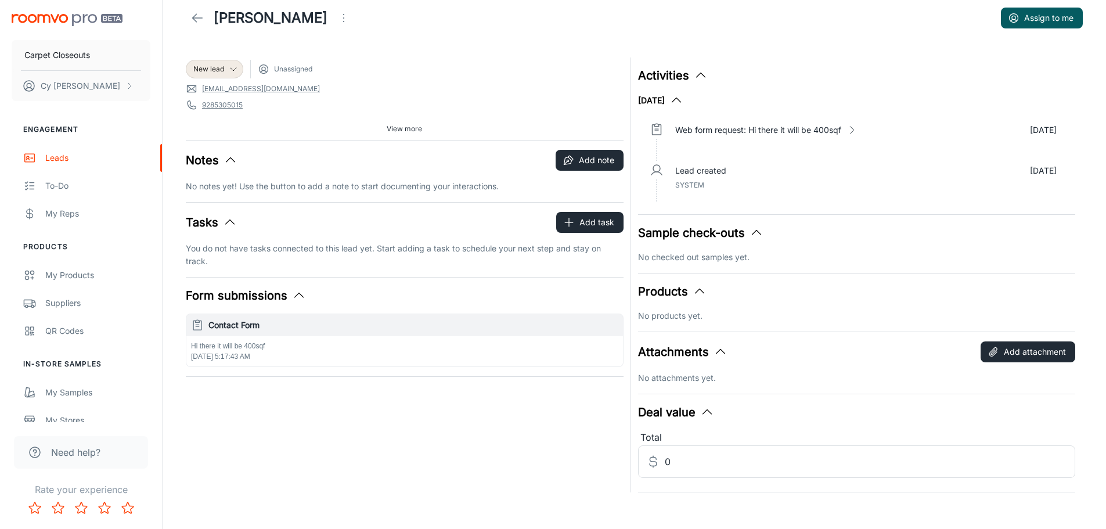
scroll to position [31, 0]
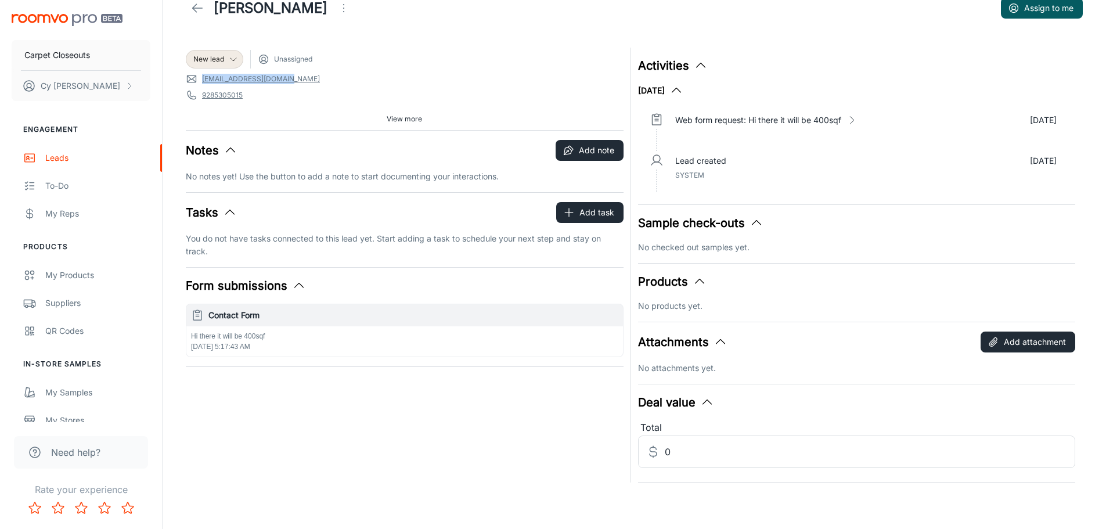
drag, startPoint x: 297, startPoint y: 81, endPoint x: 206, endPoint y: 81, distance: 91.8
click at [202, 81] on span "[EMAIL_ADDRESS][DOMAIN_NAME]" at bounding box center [405, 79] width 438 height 12
copy link "[EMAIL_ADDRESS][DOMAIN_NAME]"
